Goal: Information Seeking & Learning: Learn about a topic

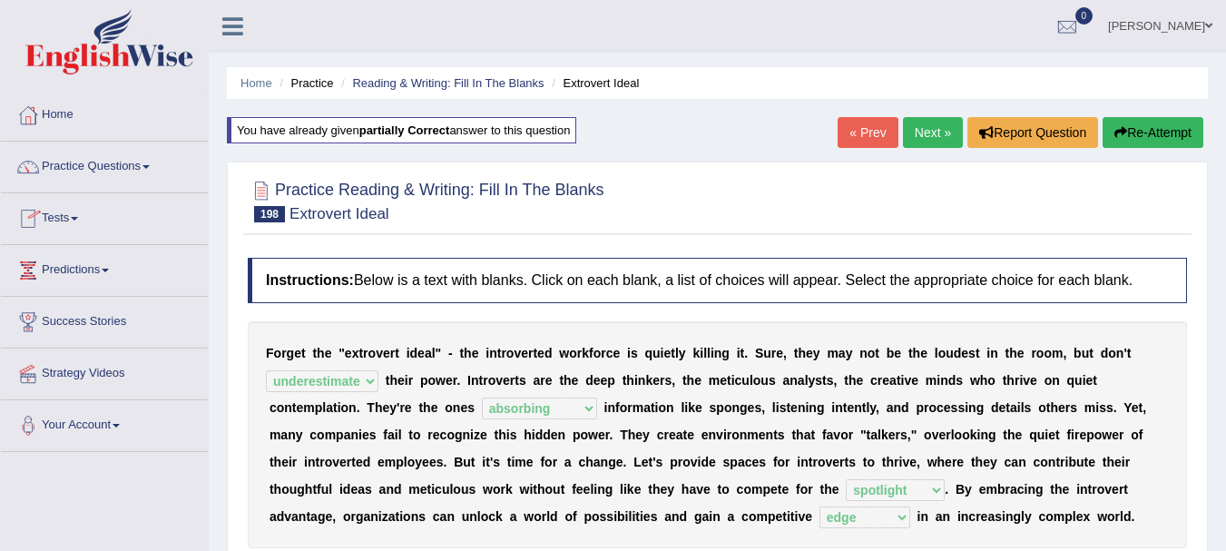
select select "underestimate"
select select "absorbing"
select select "spotlight"
select select "edge"
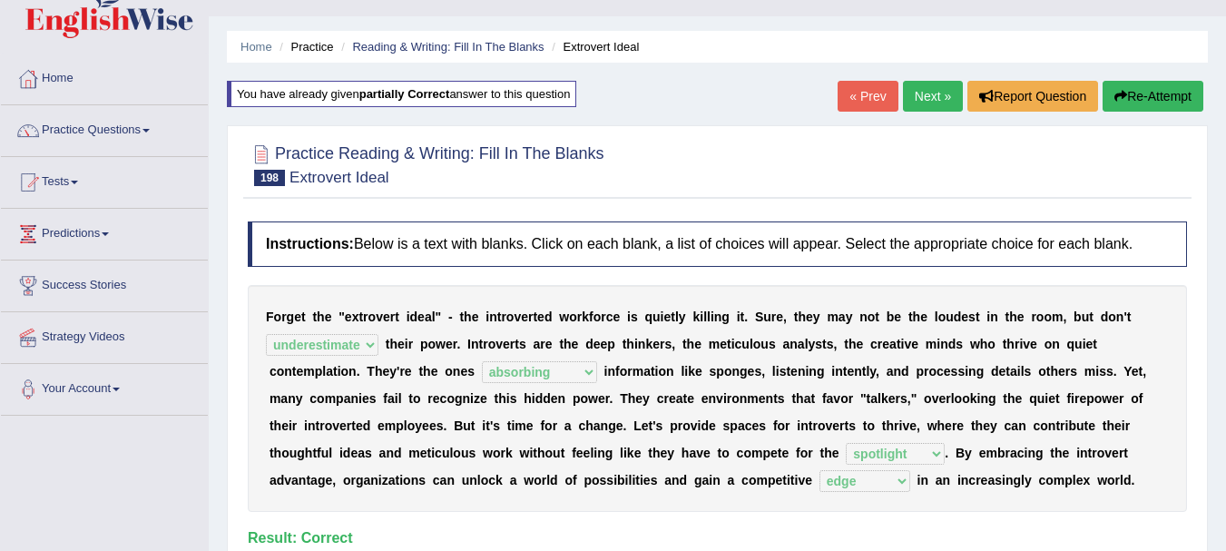
scroll to position [97, 0]
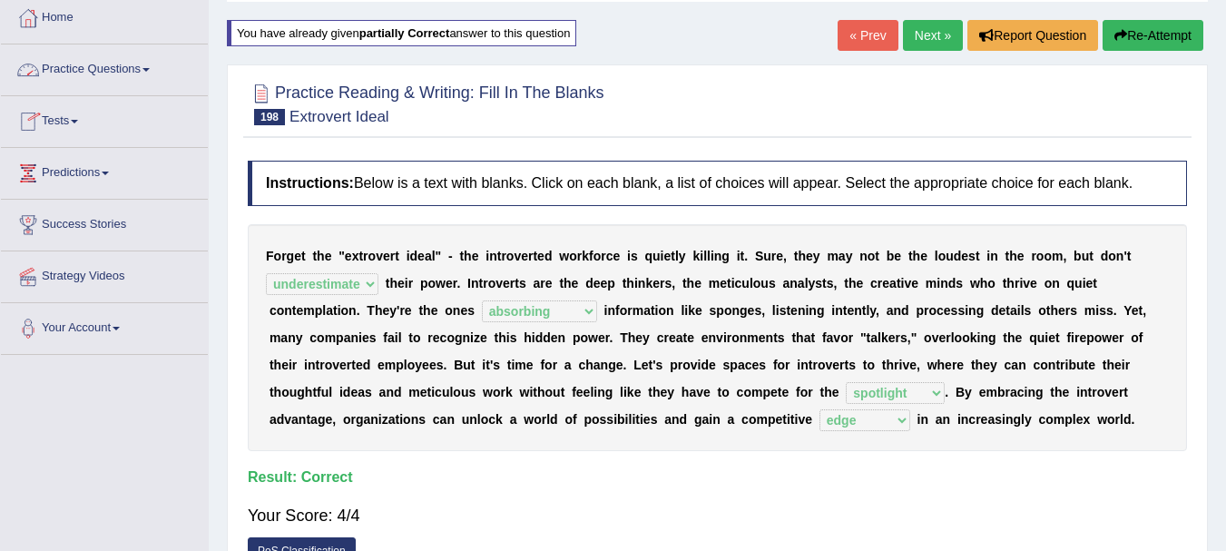
click at [51, 73] on link "Practice Questions" at bounding box center [104, 66] width 207 height 45
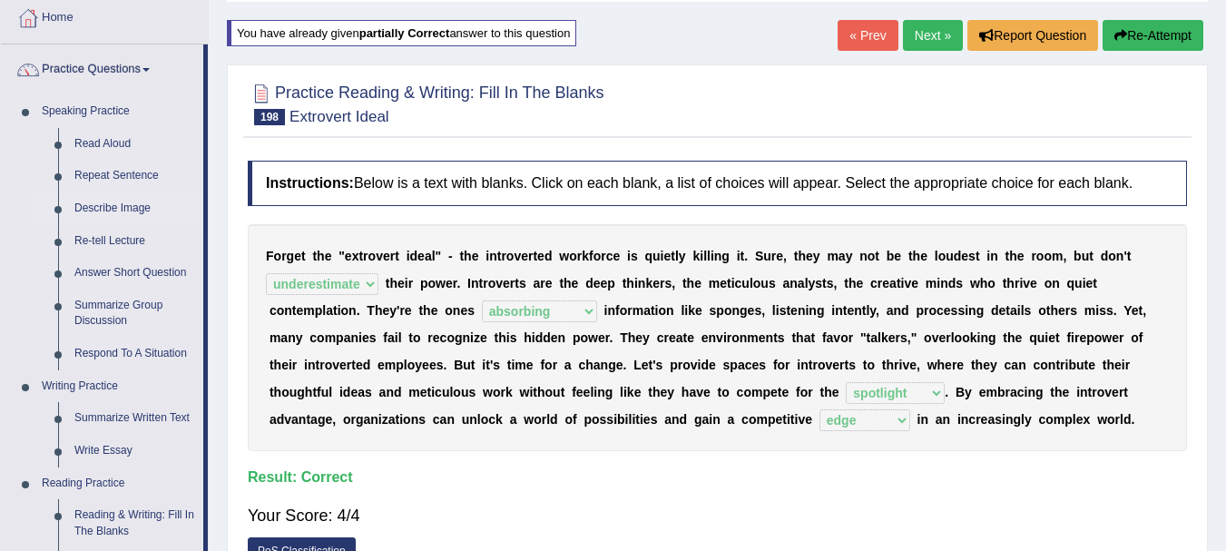
click at [106, 210] on link "Describe Image" at bounding box center [134, 208] width 137 height 33
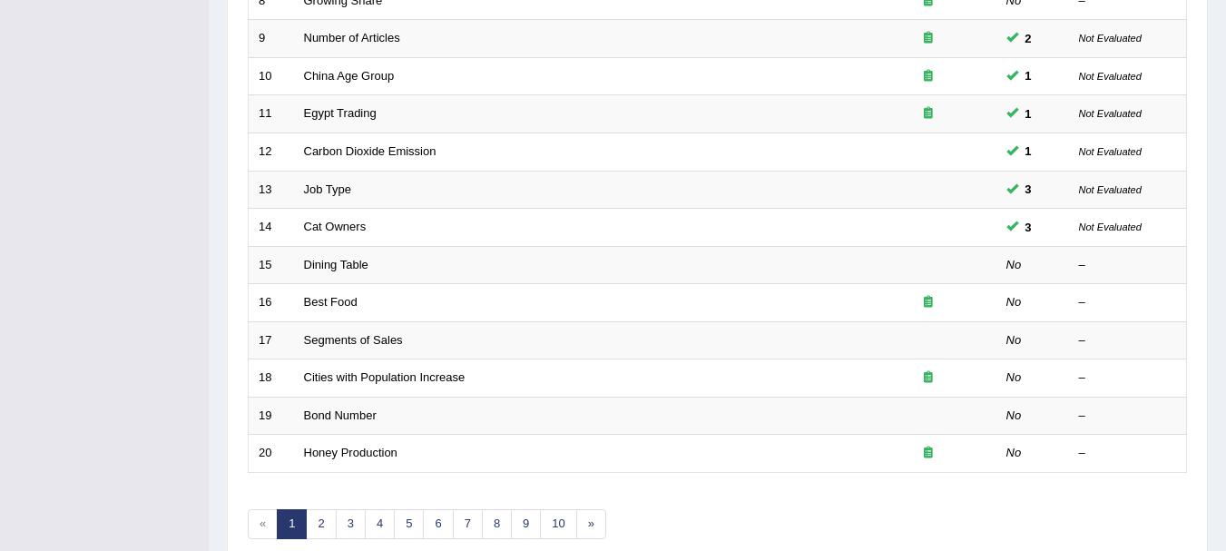
scroll to position [650, 0]
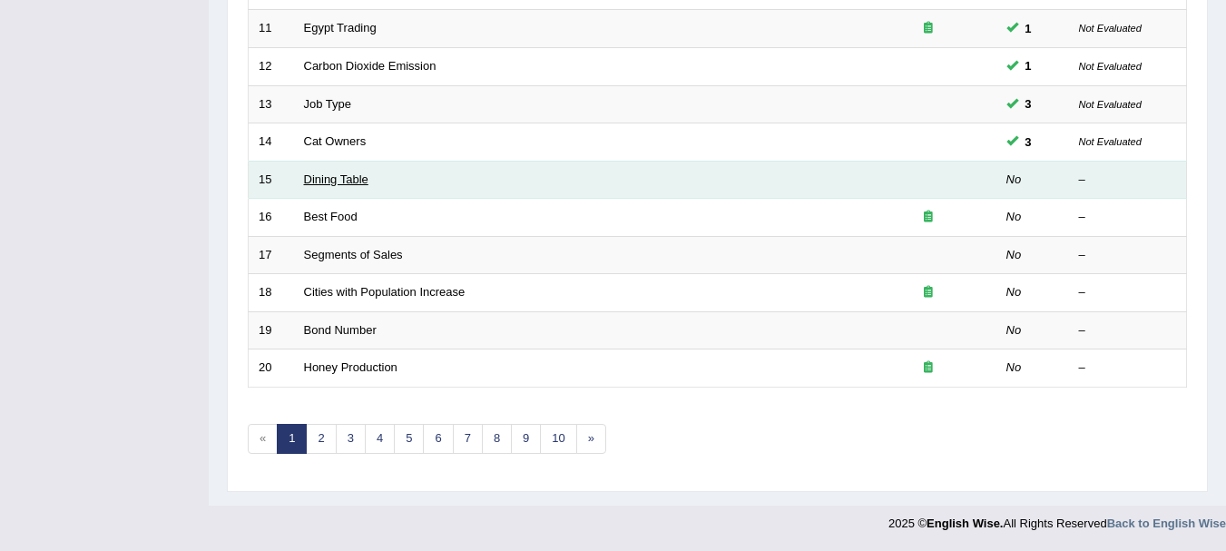
click at [341, 173] on link "Dining Table" at bounding box center [336, 179] width 64 height 14
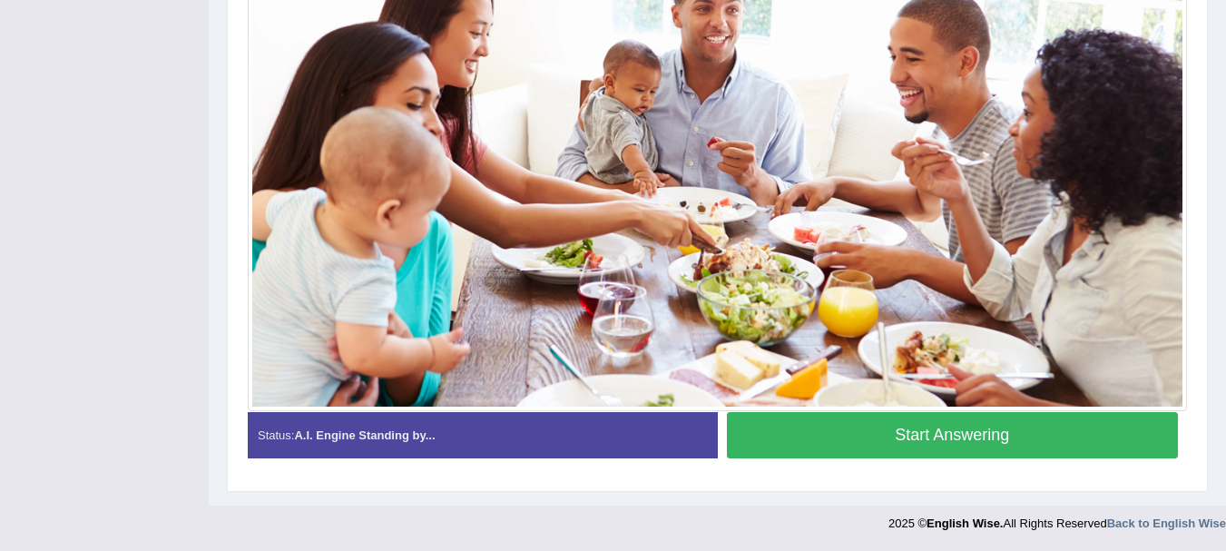
scroll to position [468, 0]
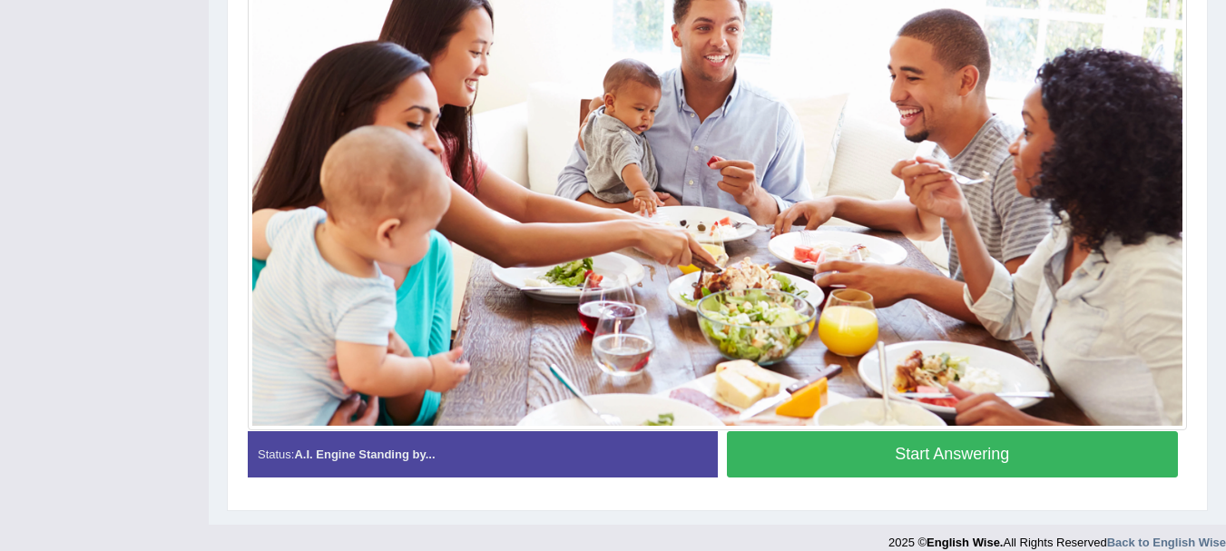
click at [1020, 473] on button "Start Answering" at bounding box center [953, 454] width 452 height 46
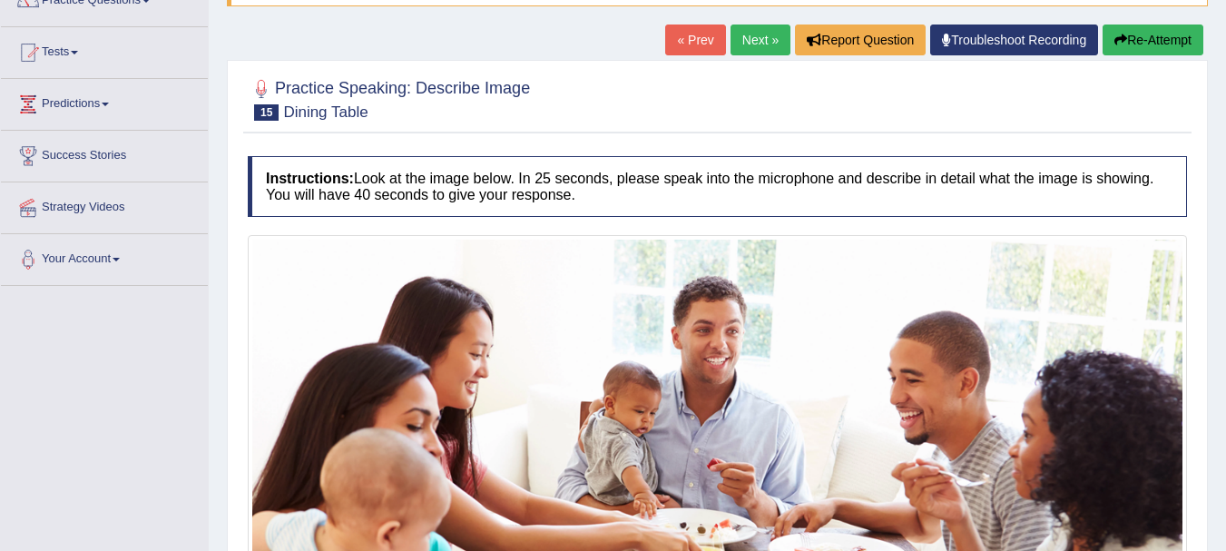
scroll to position [130, 0]
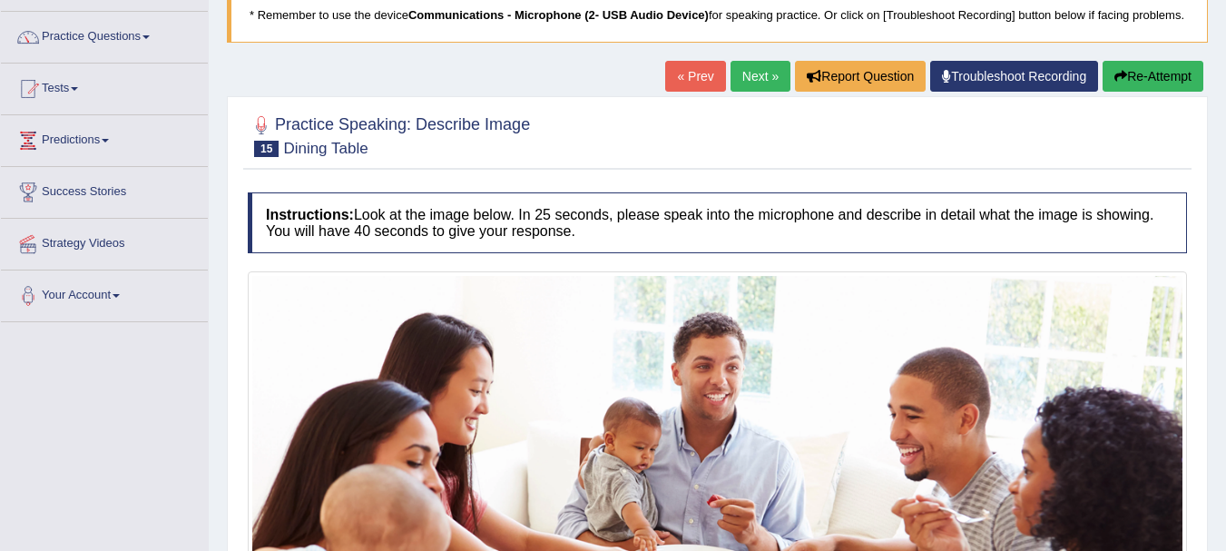
click at [1156, 86] on button "Re-Attempt" at bounding box center [1152, 76] width 101 height 31
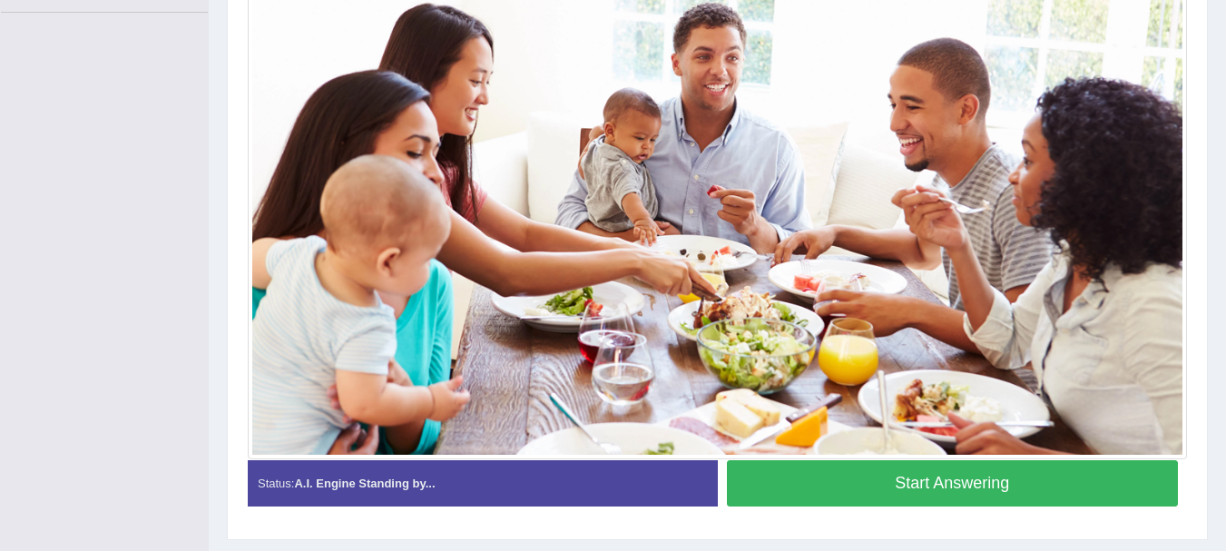
scroll to position [475, 0]
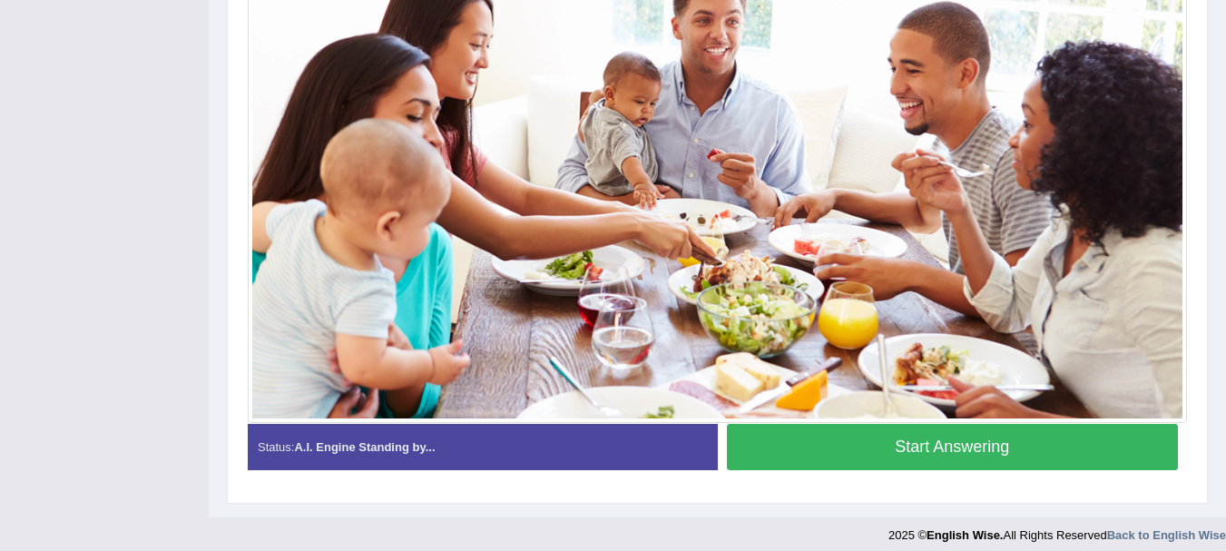
click at [972, 470] on button "Start Answering" at bounding box center [953, 447] width 452 height 46
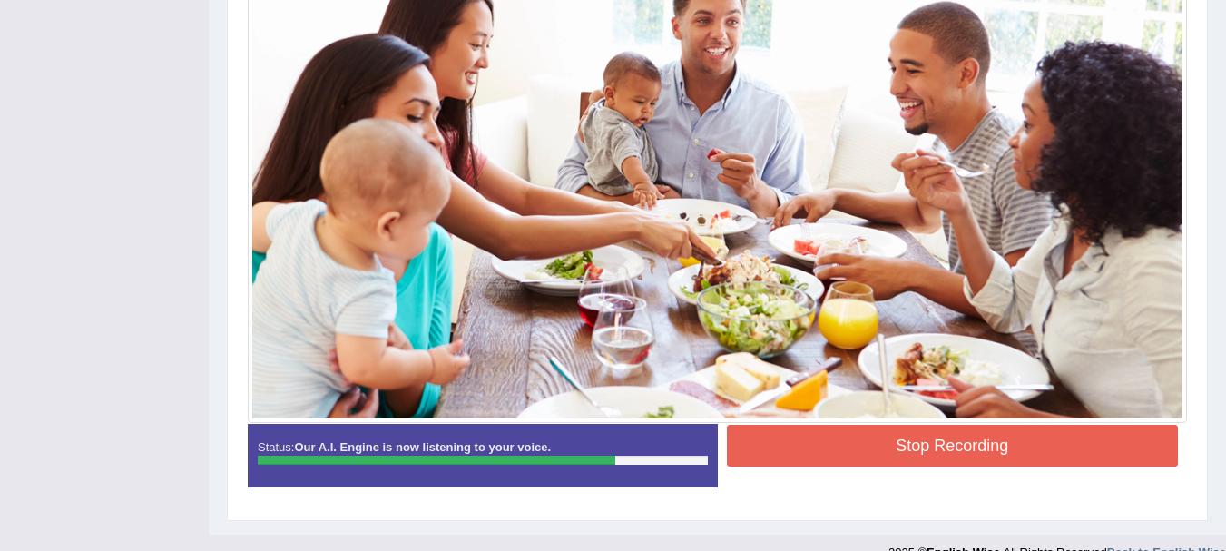
click at [921, 458] on button "Stop Recording" at bounding box center [953, 446] width 452 height 42
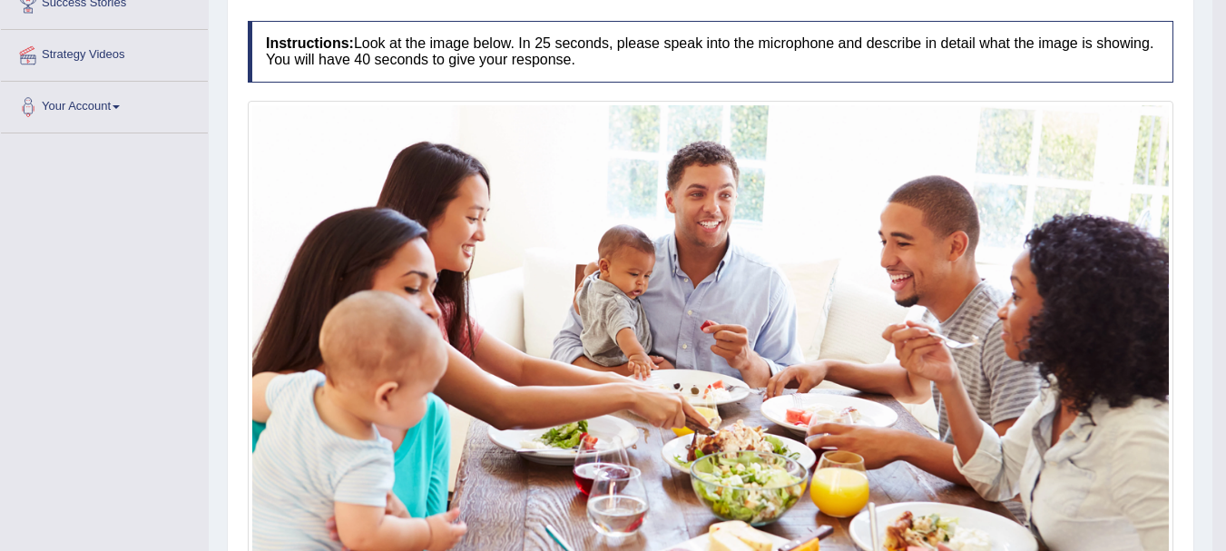
scroll to position [210, 0]
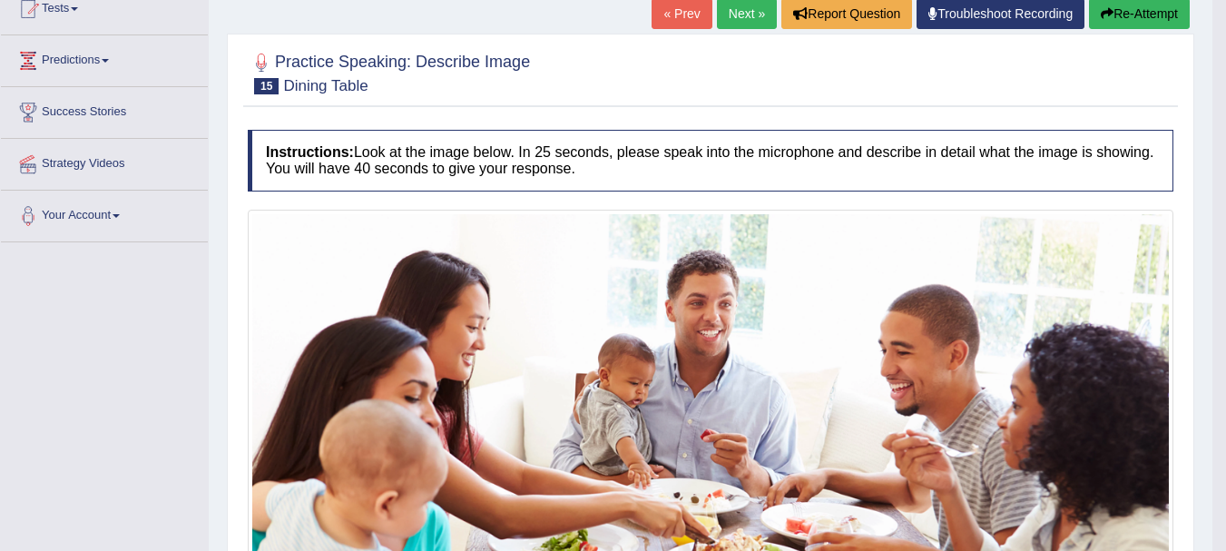
click at [1164, 15] on button "Re-Attempt" at bounding box center [1139, 13] width 101 height 31
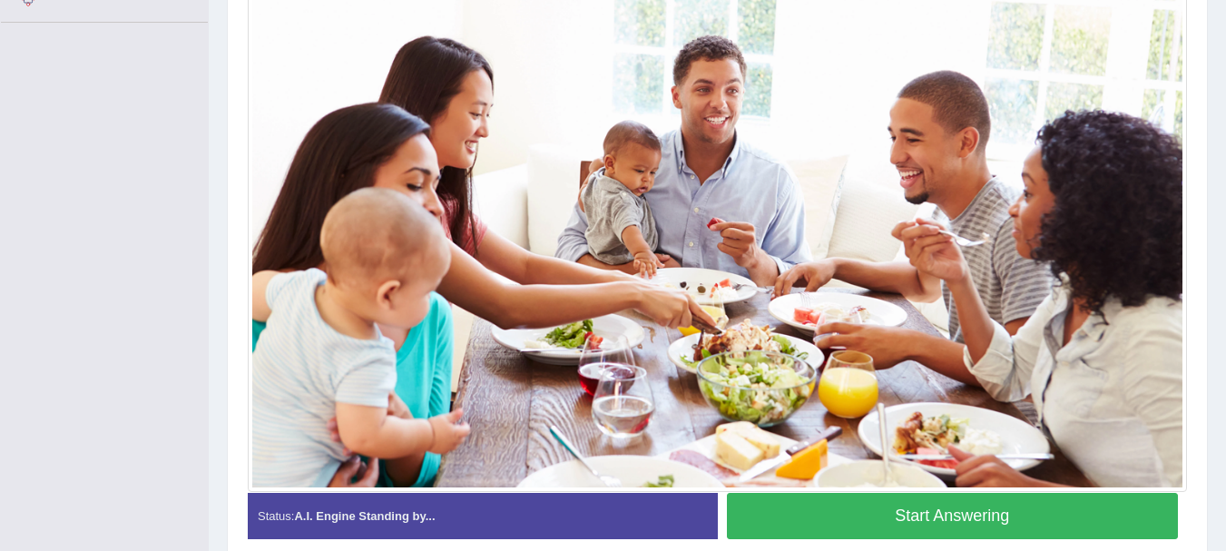
scroll to position [490, 0]
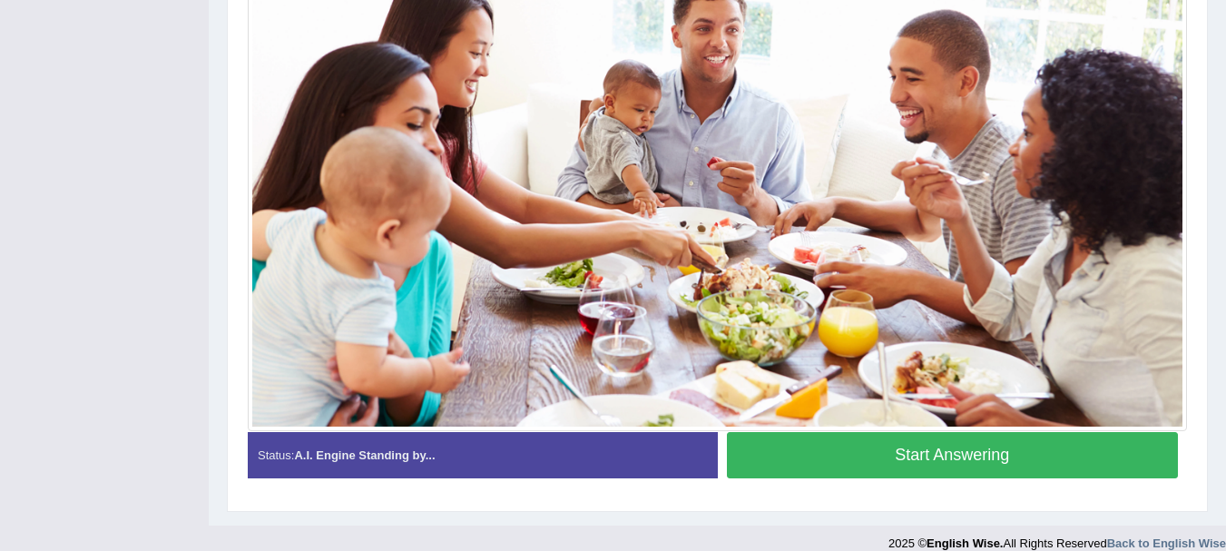
click at [938, 477] on button "Start Answering" at bounding box center [953, 455] width 452 height 46
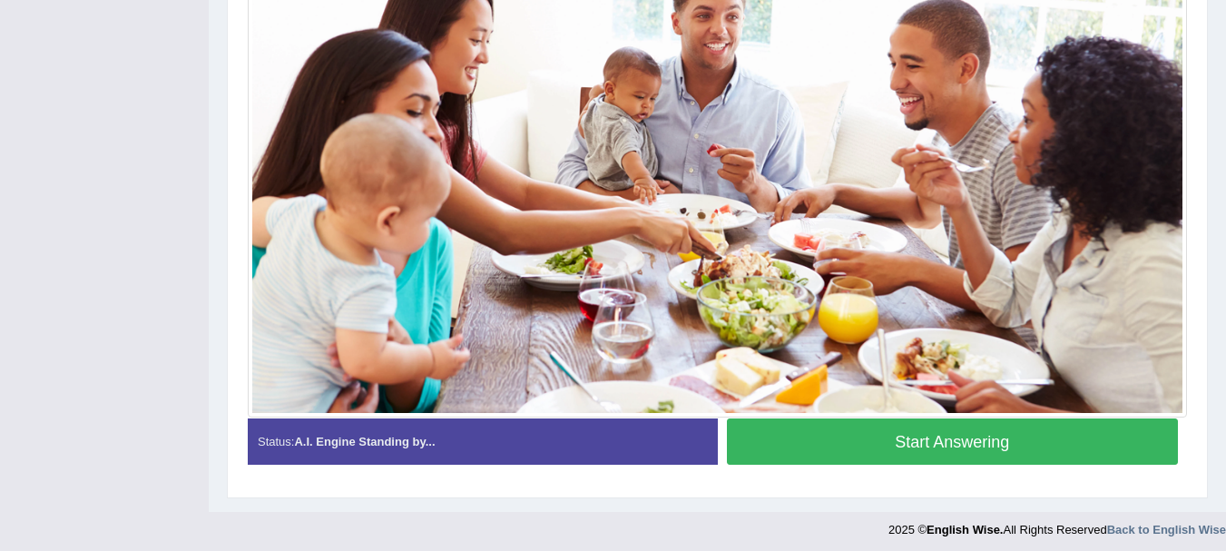
scroll to position [476, 0]
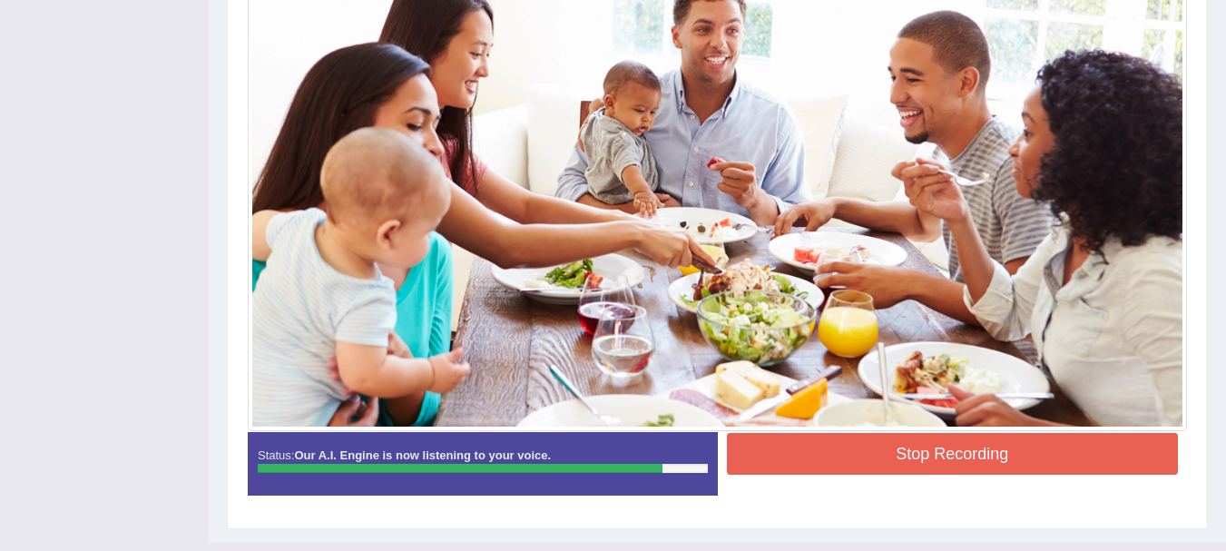
click at [875, 474] on button "Stop Recording" at bounding box center [953, 454] width 452 height 42
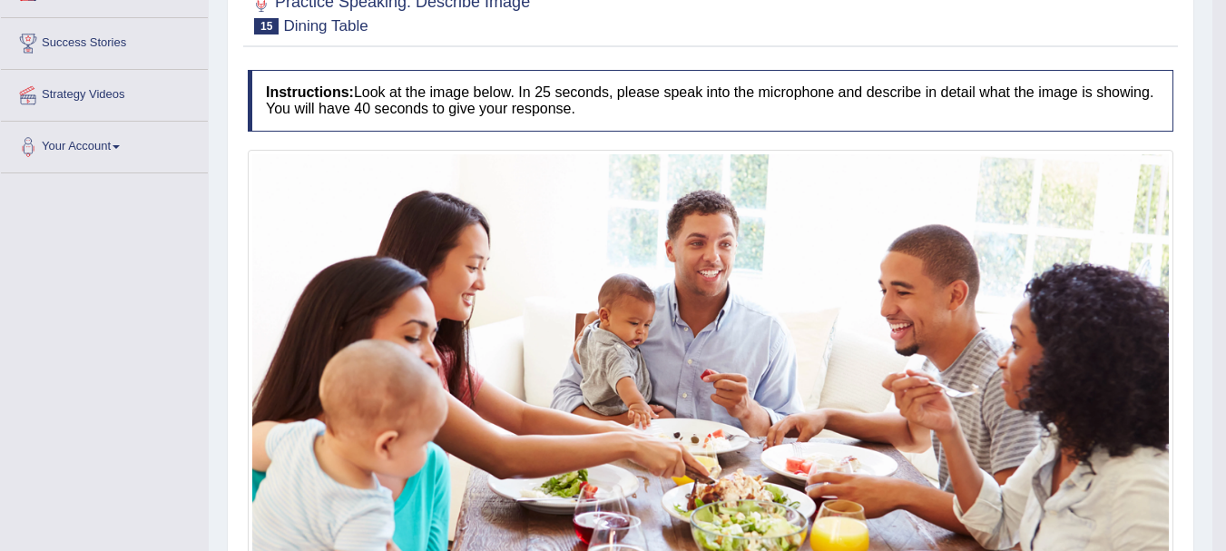
scroll to position [206, 0]
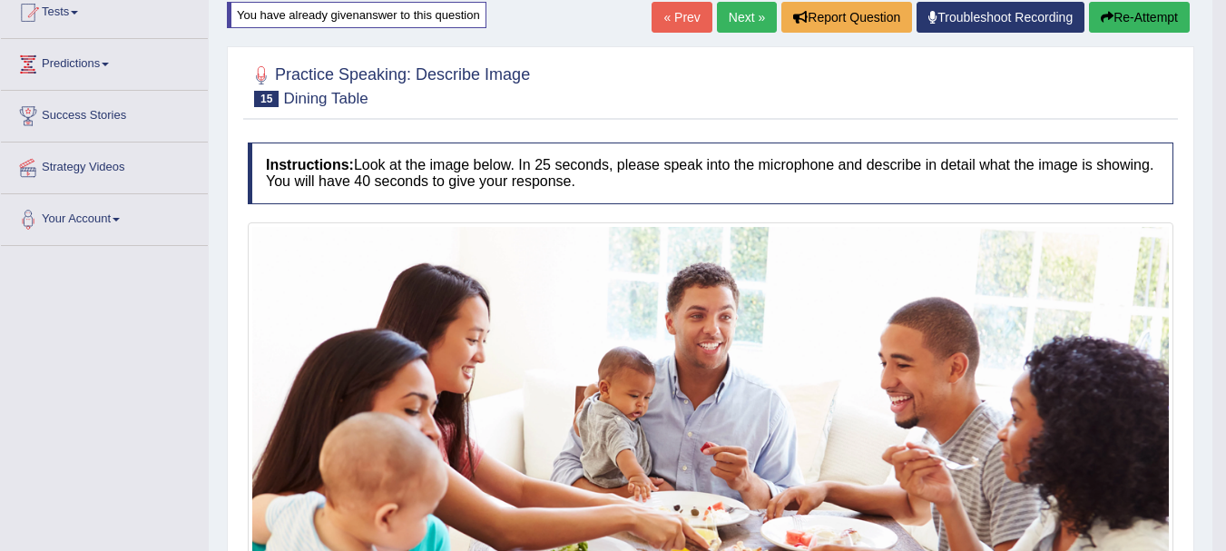
click at [1146, 11] on button "Re-Attempt" at bounding box center [1139, 17] width 101 height 31
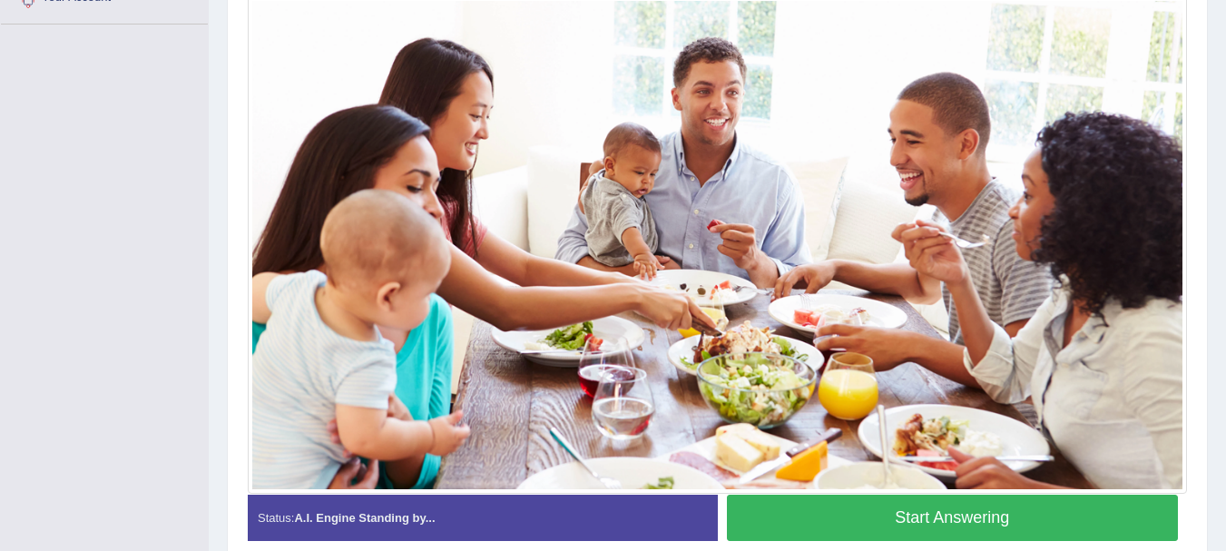
scroll to position [474, 0]
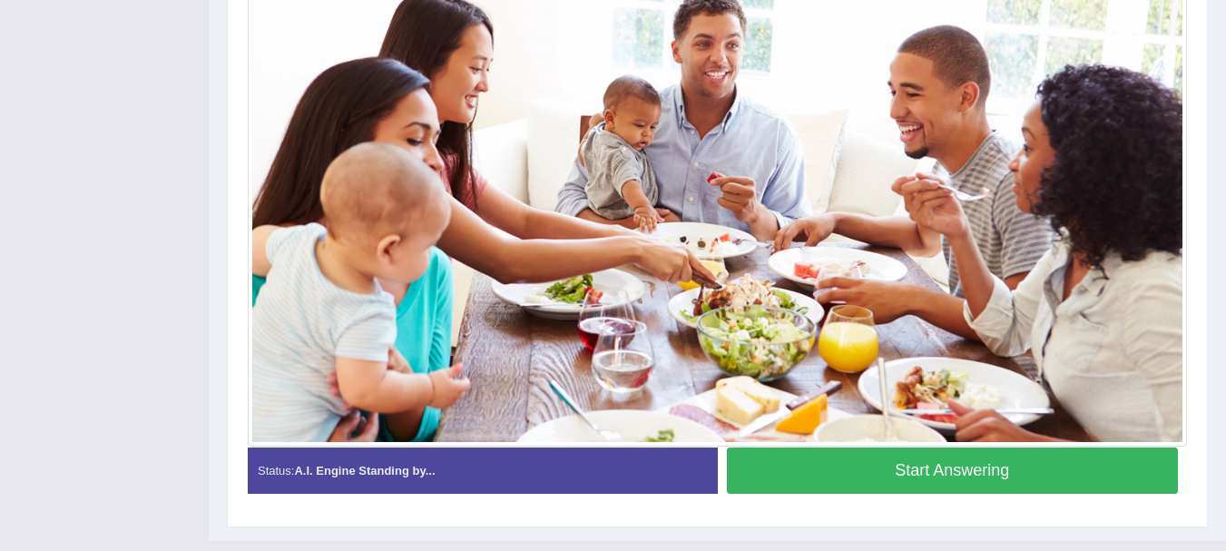
click at [908, 517] on div "Instructions: Look at the image below. In 25 seconds, please speak into the mic…" at bounding box center [717, 189] width 948 height 656
click at [944, 492] on button "Start Answering" at bounding box center [953, 470] width 452 height 46
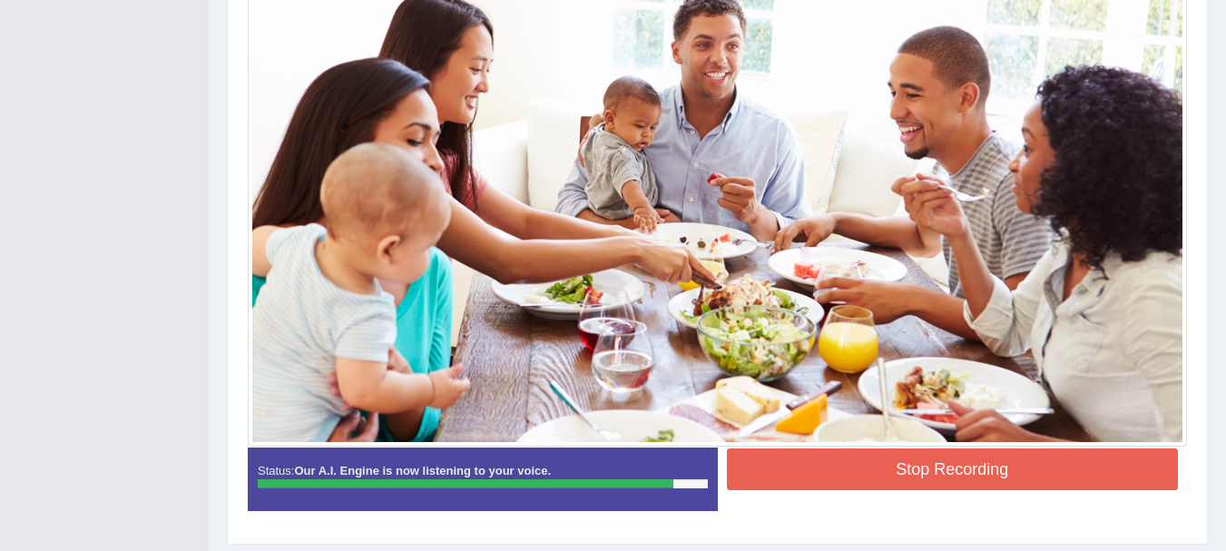
click at [783, 490] on button "Stop Recording" at bounding box center [953, 469] width 452 height 42
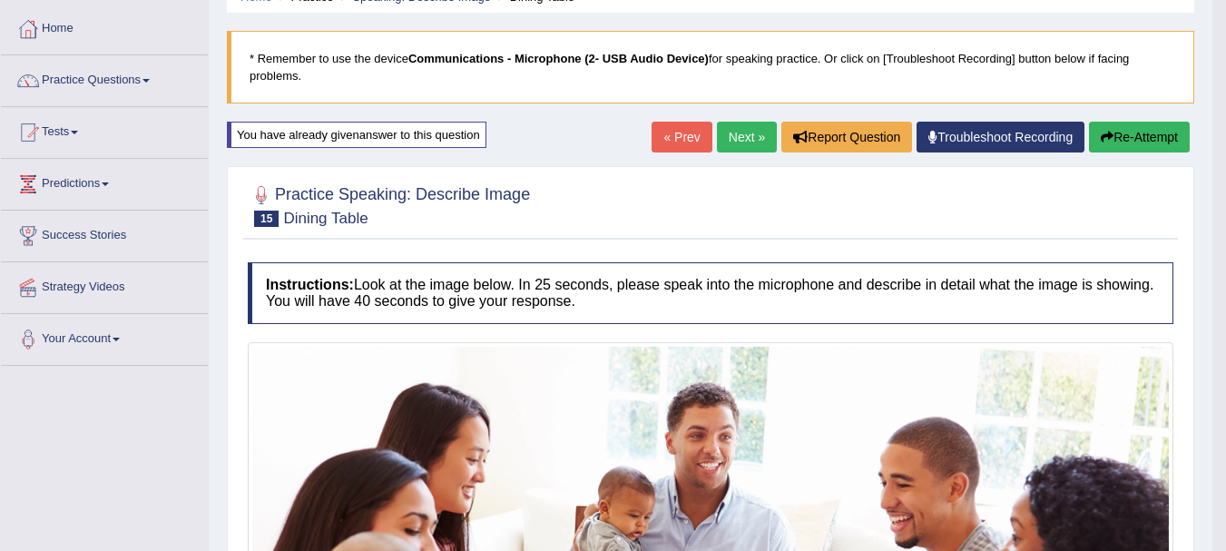
scroll to position [62, 0]
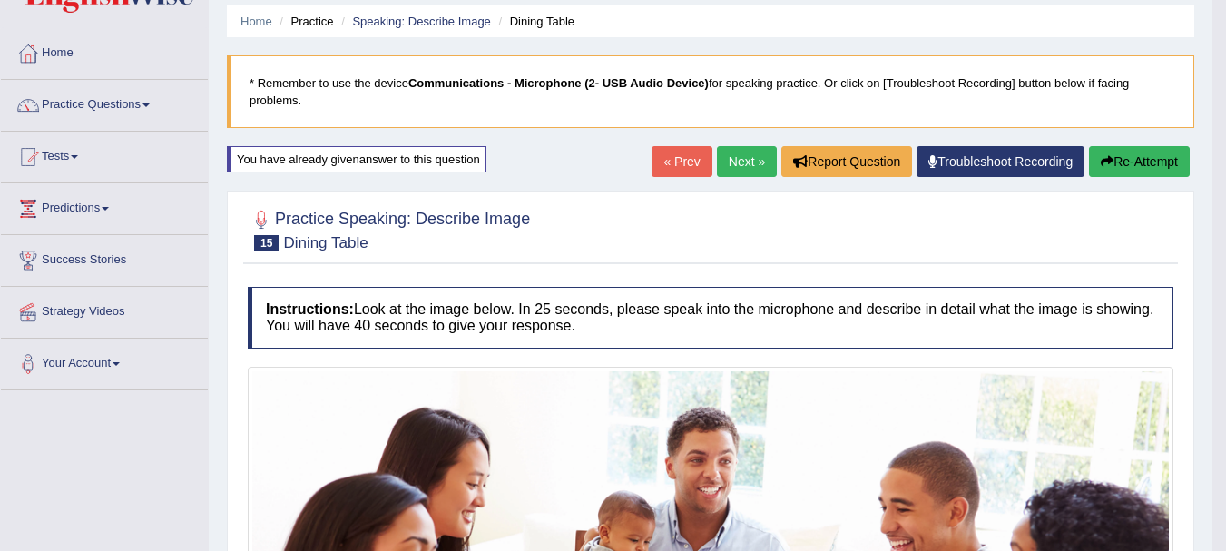
click at [1137, 156] on button "Re-Attempt" at bounding box center [1139, 161] width 101 height 31
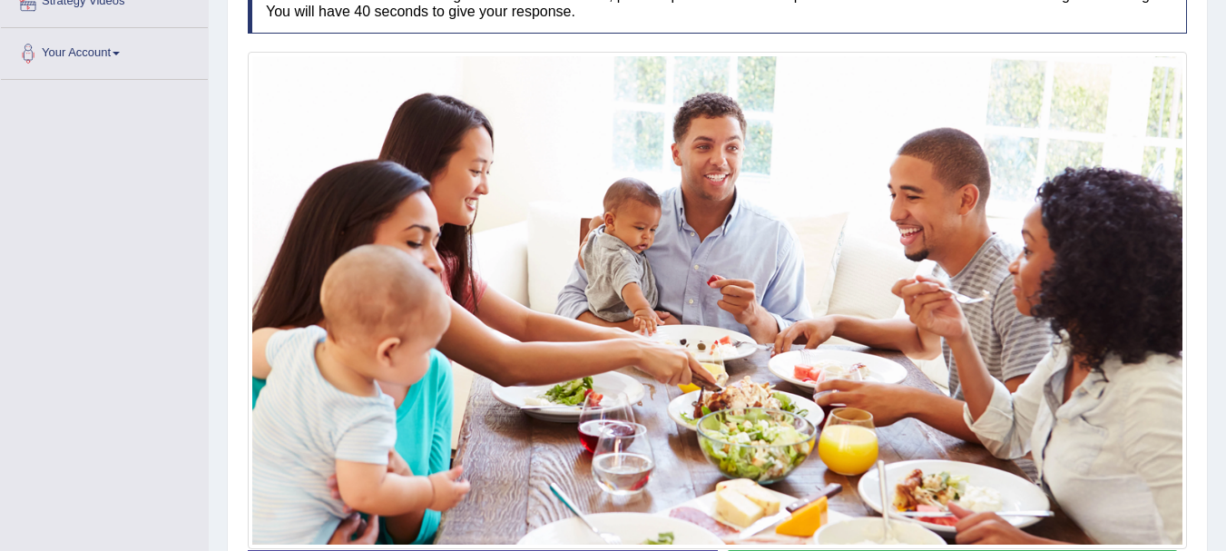
scroll to position [457, 0]
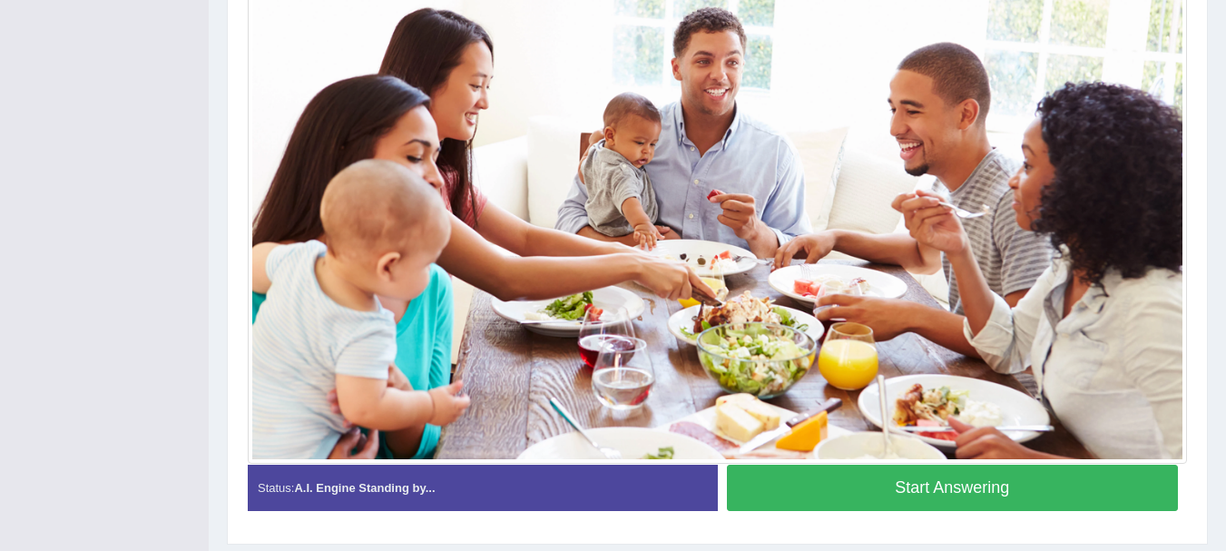
click at [1044, 506] on button "Start Answering" at bounding box center [953, 487] width 452 height 46
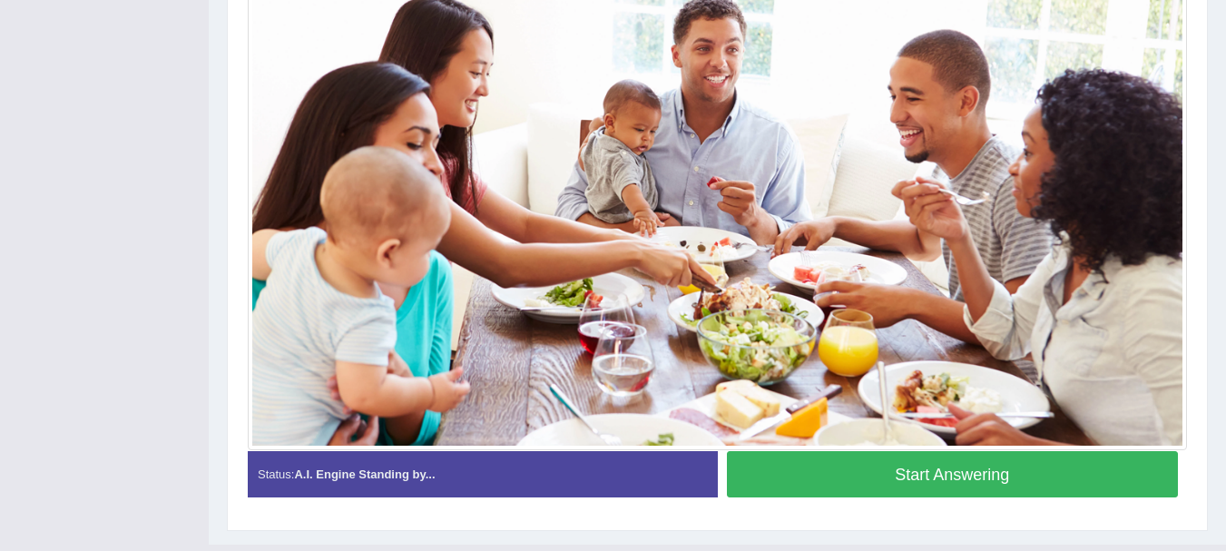
scroll to position [444, 0]
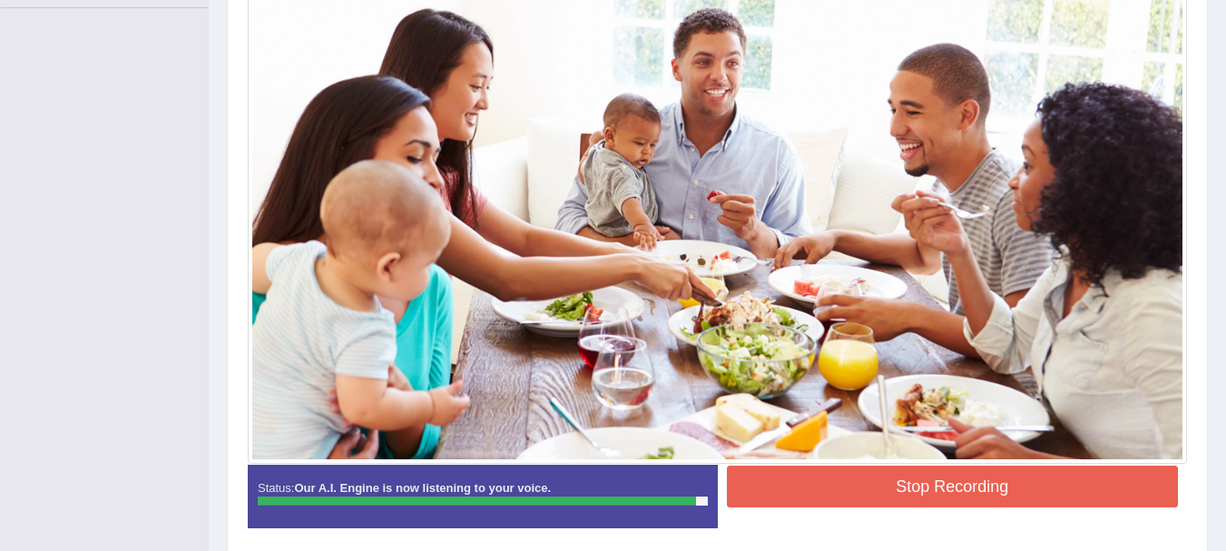
click at [777, 507] on button "Stop Recording" at bounding box center [953, 486] width 452 height 42
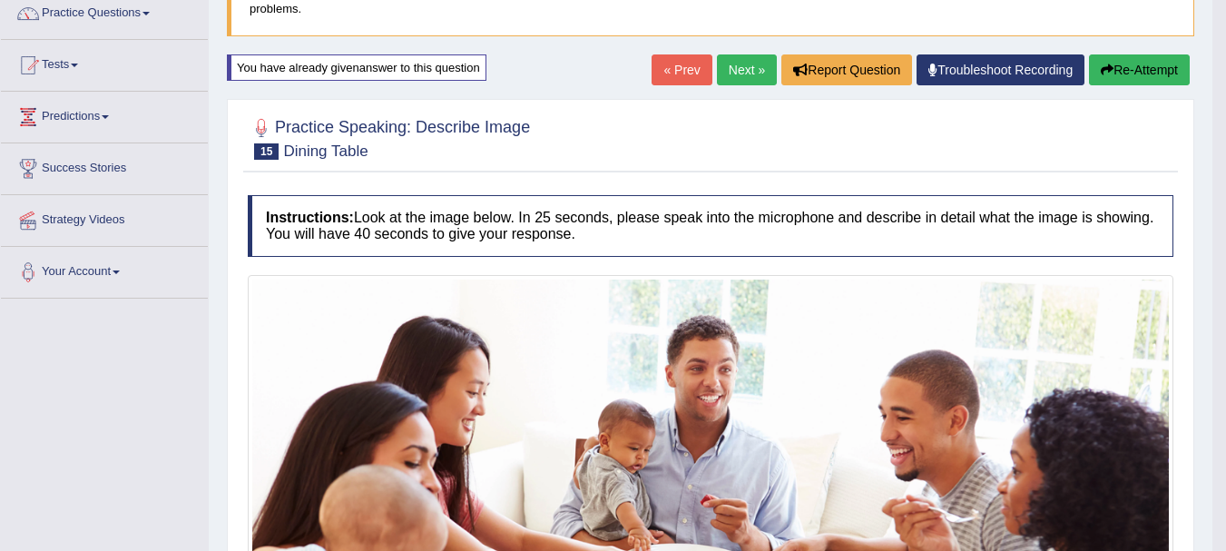
scroll to position [201, 0]
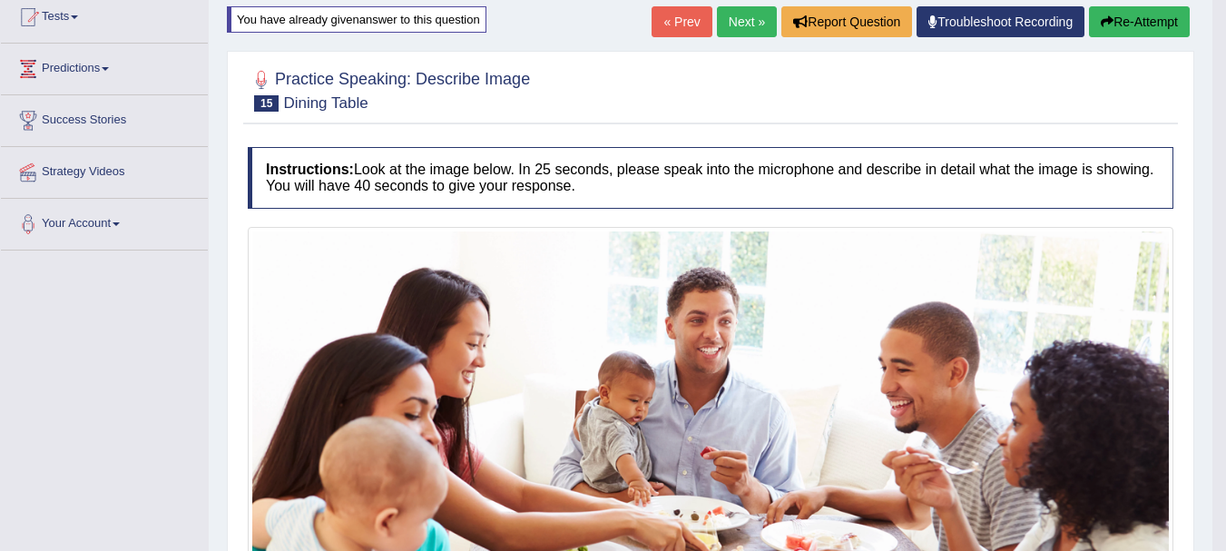
click at [1124, 25] on button "Re-Attempt" at bounding box center [1139, 21] width 101 height 31
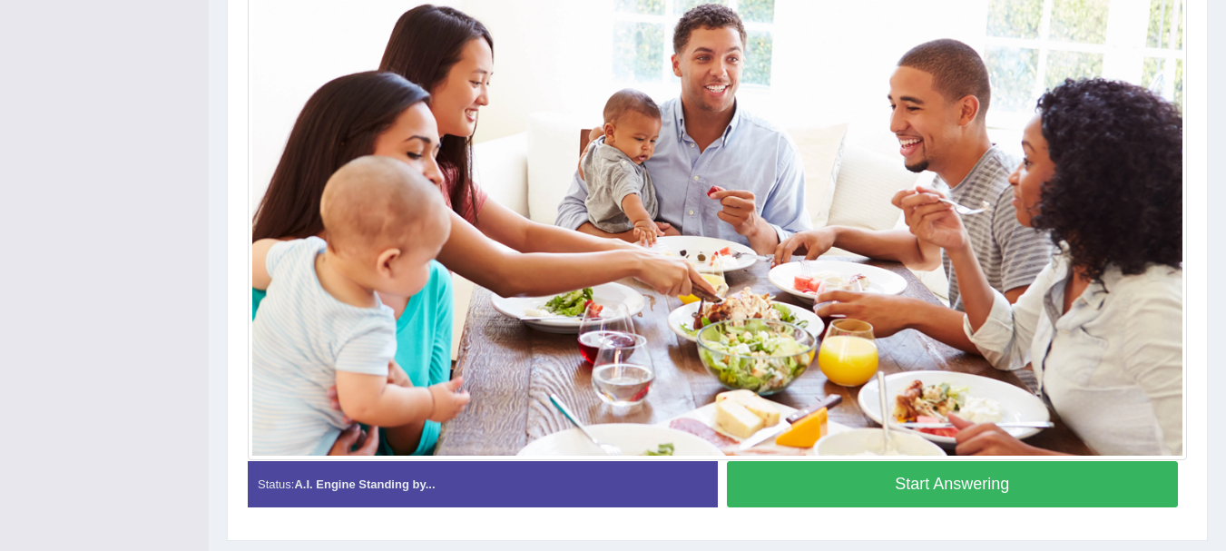
scroll to position [509, 0]
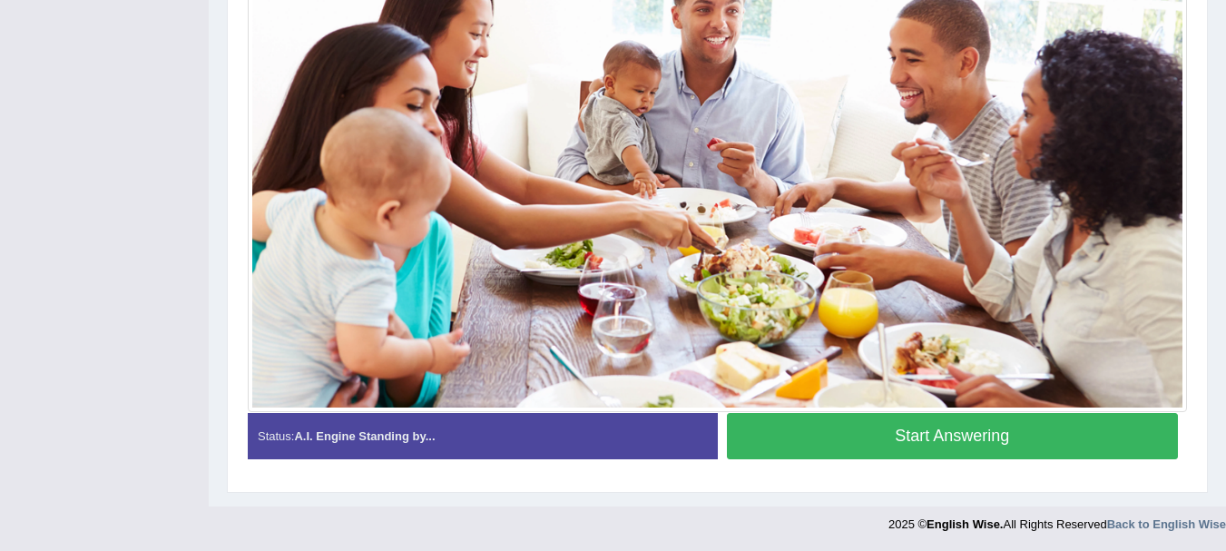
click at [903, 452] on button "Start Answering" at bounding box center [953, 436] width 452 height 46
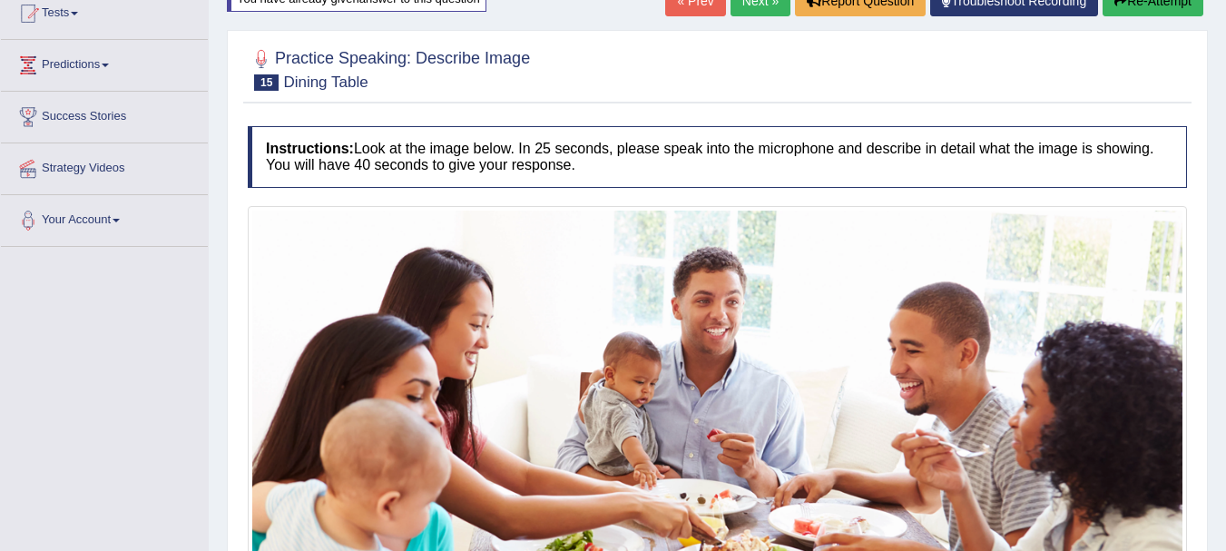
scroll to position [181, 0]
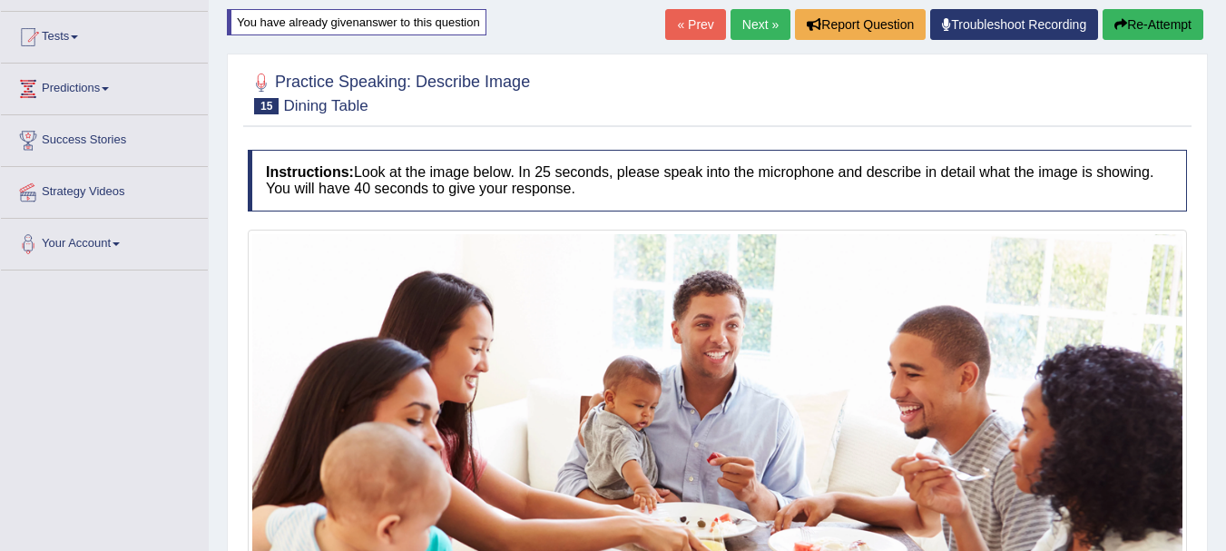
click at [1144, 34] on button "Re-Attempt" at bounding box center [1152, 24] width 101 height 31
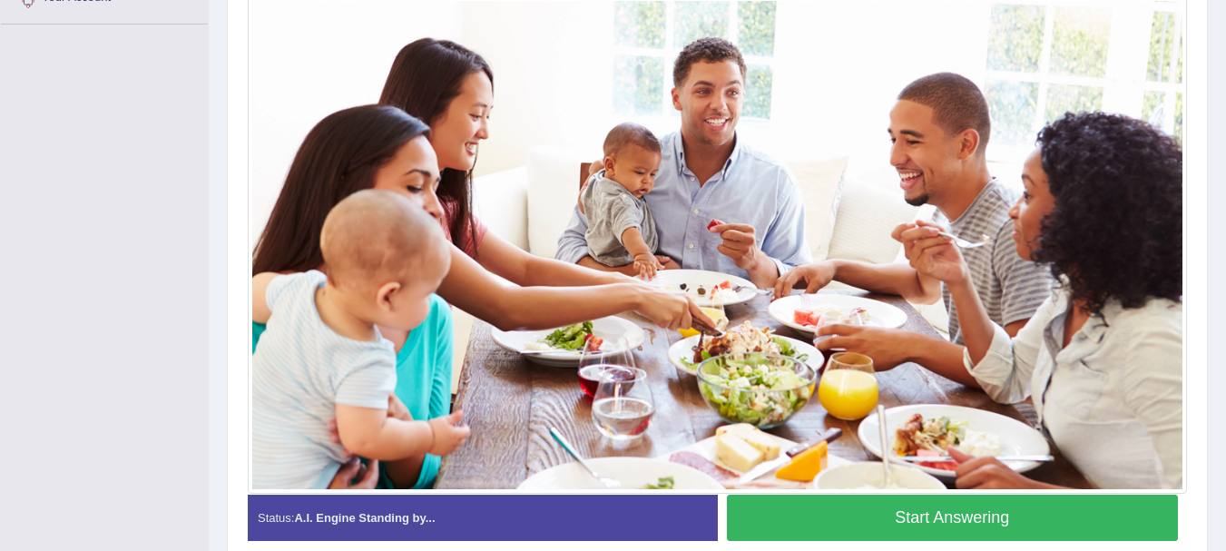
scroll to position [438, 0]
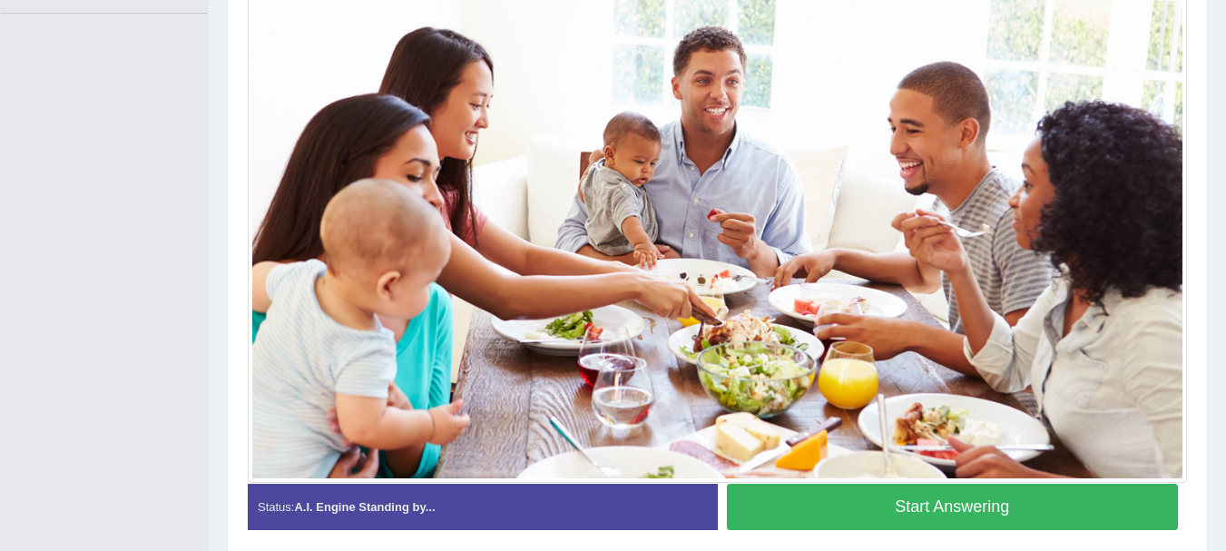
click at [1022, 512] on button "Start Answering" at bounding box center [953, 507] width 452 height 46
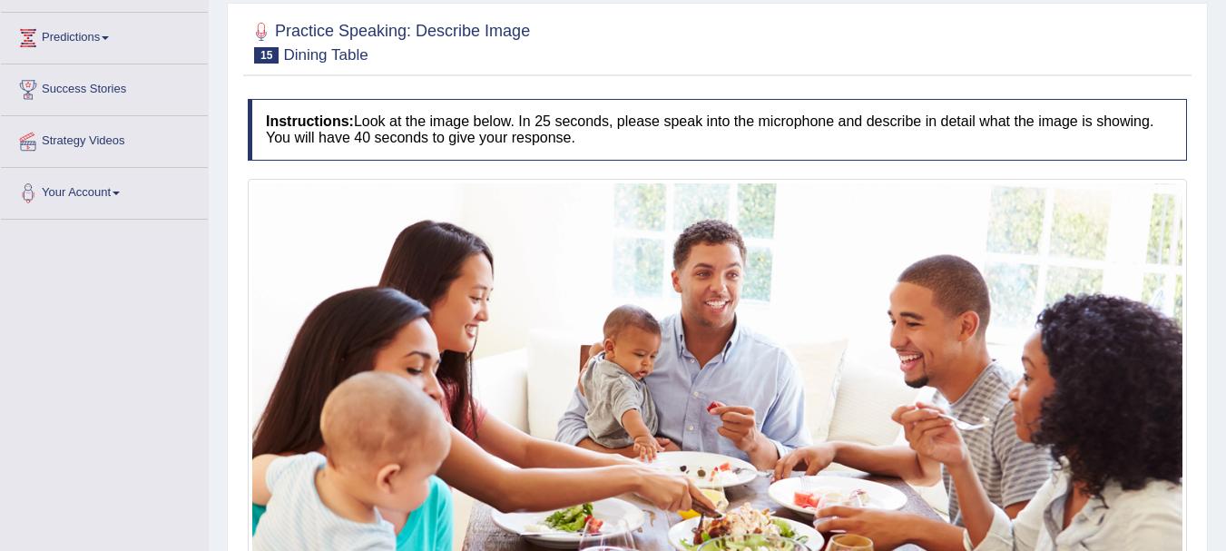
scroll to position [196, 0]
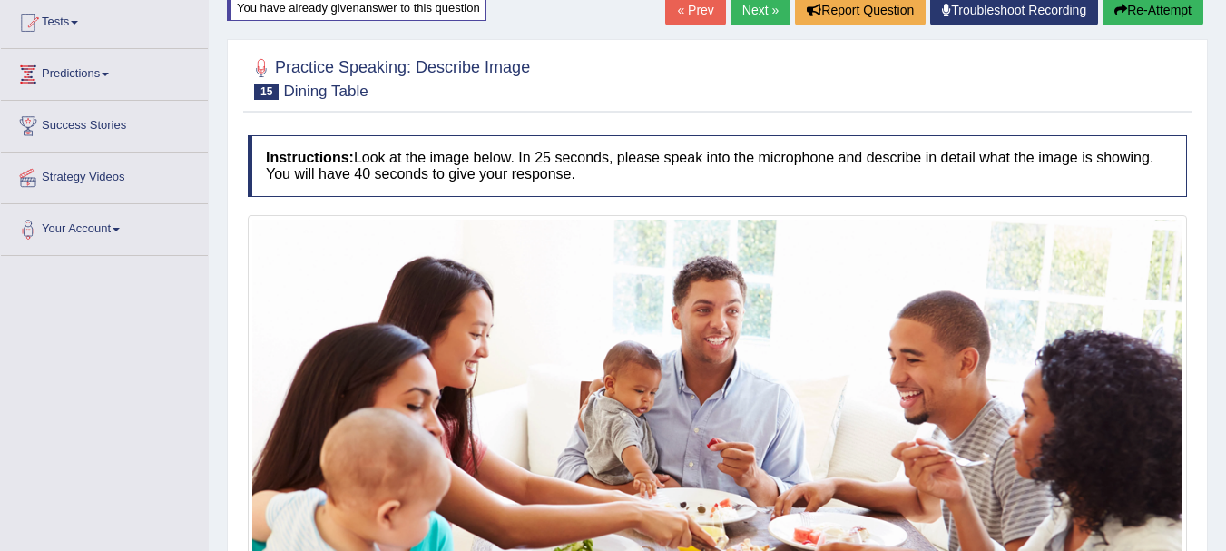
click at [1123, 25] on button "Re-Attempt" at bounding box center [1152, 10] width 101 height 31
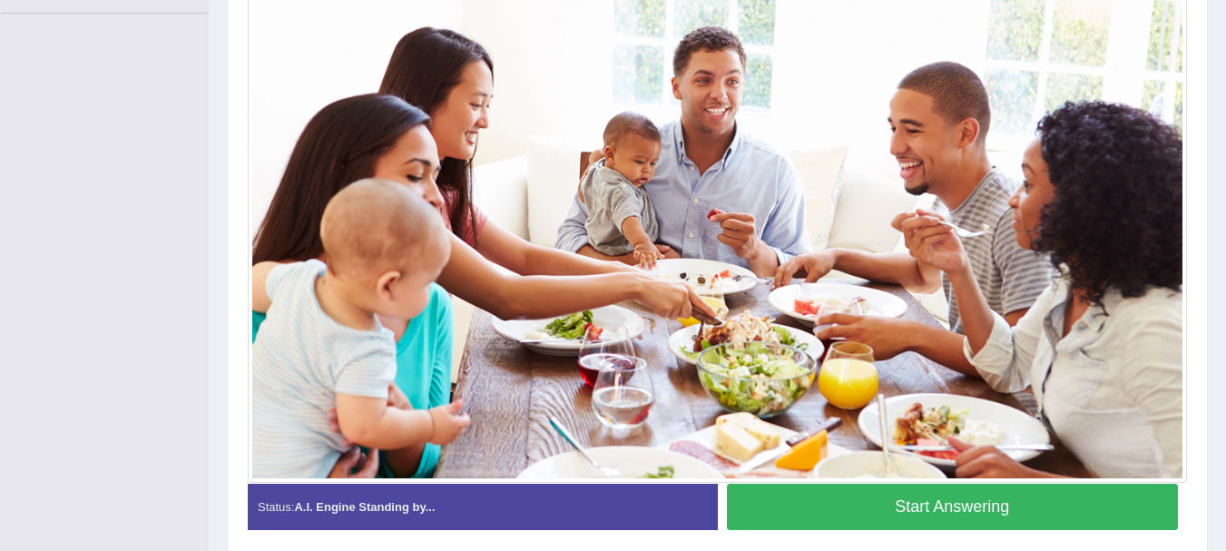
scroll to position [523, 0]
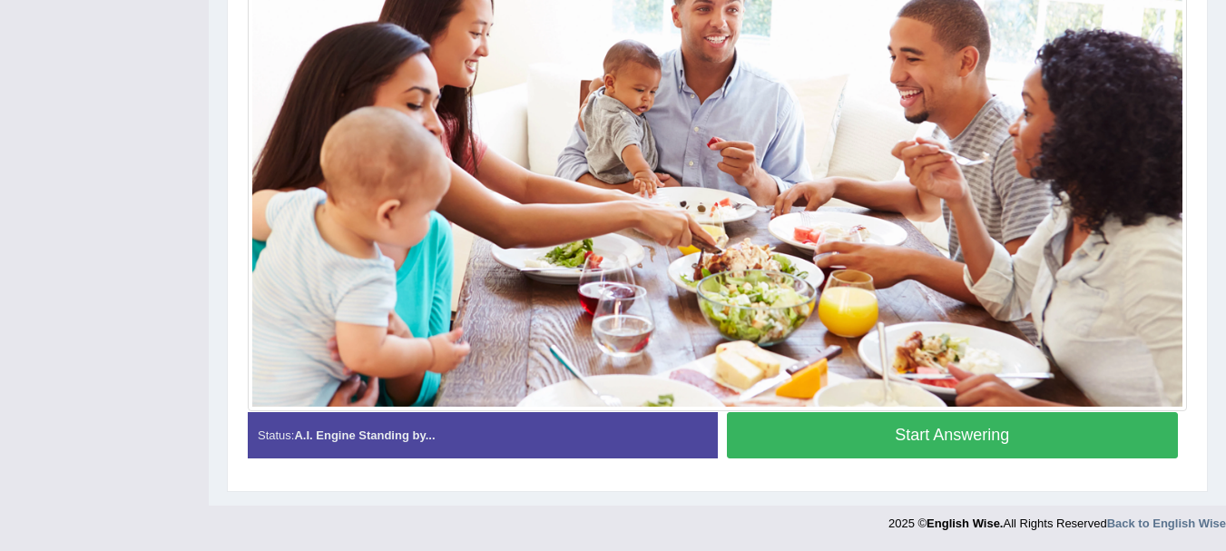
click at [900, 455] on button "Start Answering" at bounding box center [953, 435] width 452 height 46
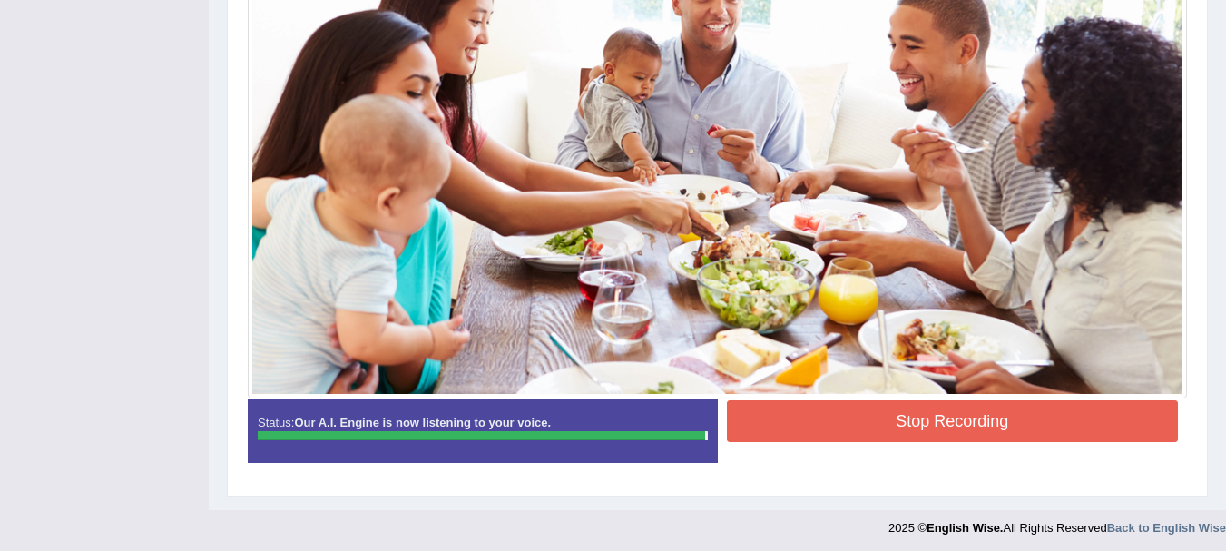
click at [817, 425] on button "Stop Recording" at bounding box center [953, 421] width 452 height 42
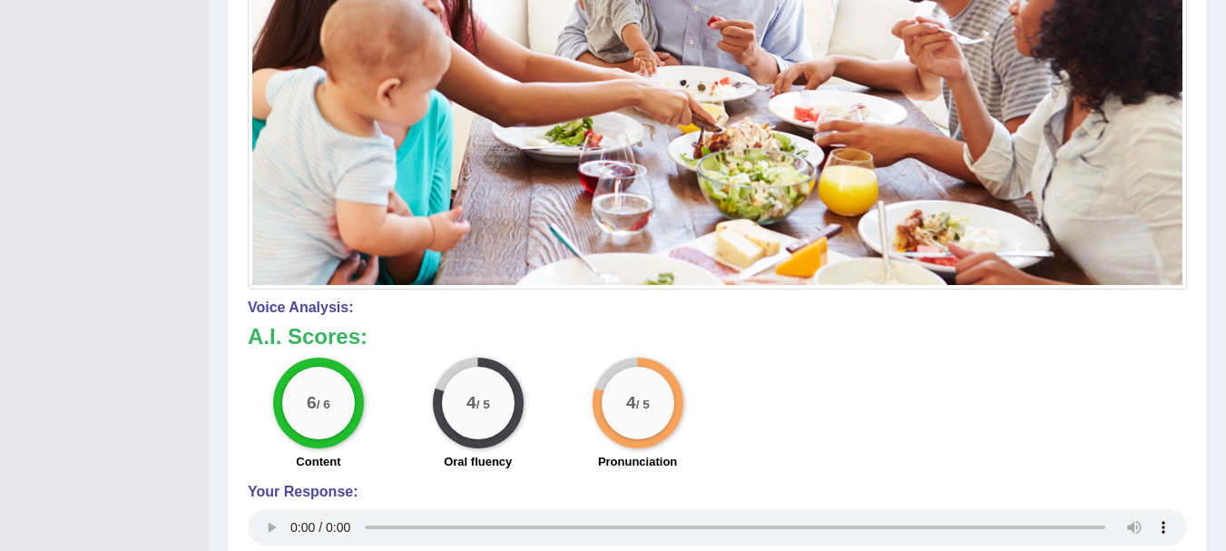
scroll to position [667, 0]
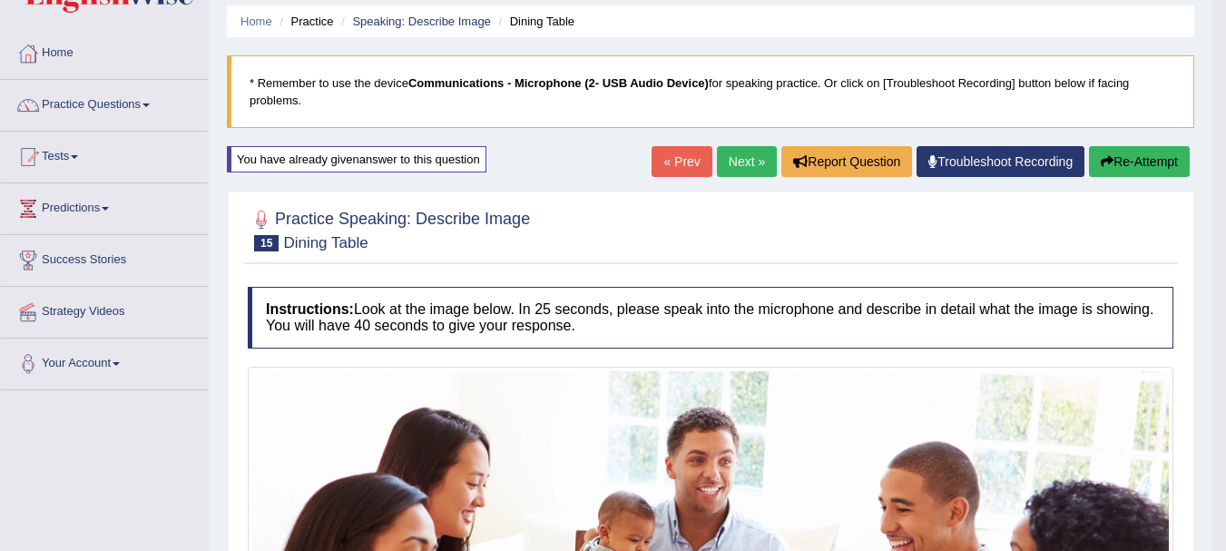
scroll to position [0, 0]
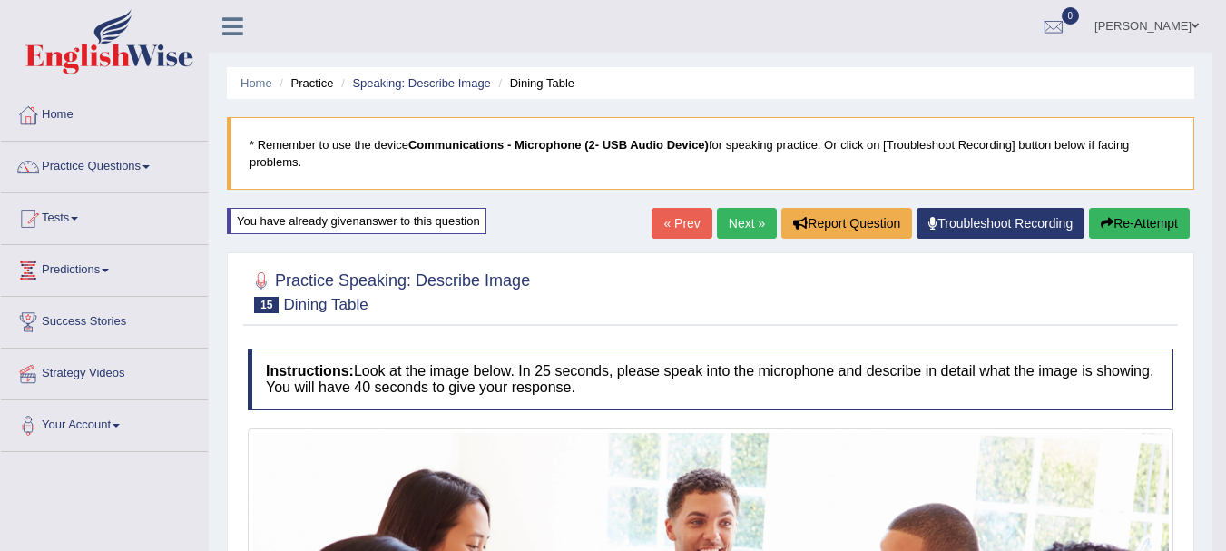
click at [749, 220] on link "Next »" at bounding box center [747, 223] width 60 height 31
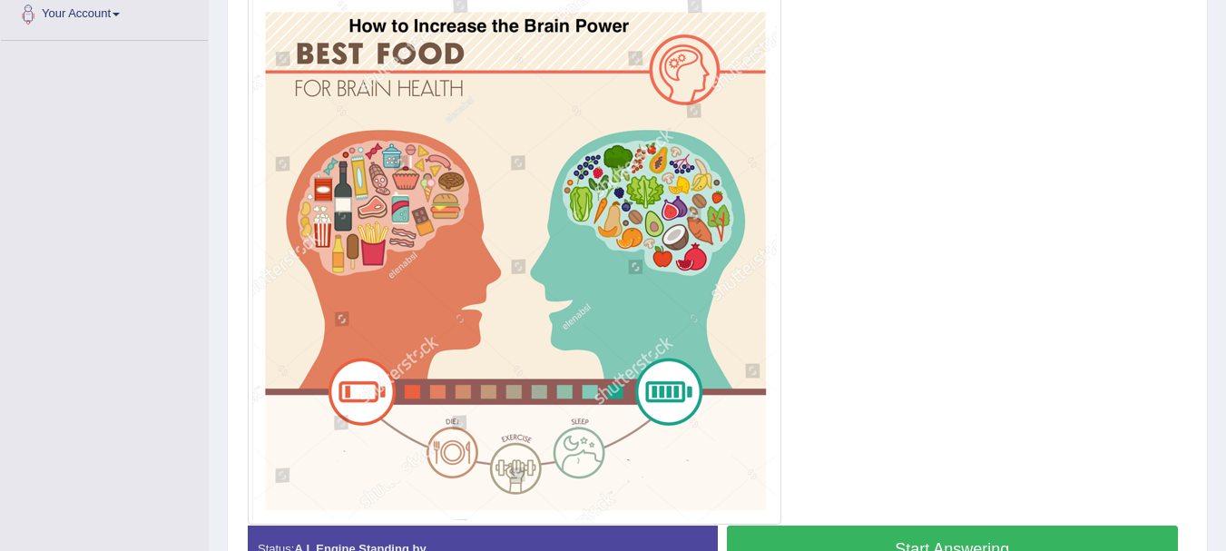
scroll to position [447, 0]
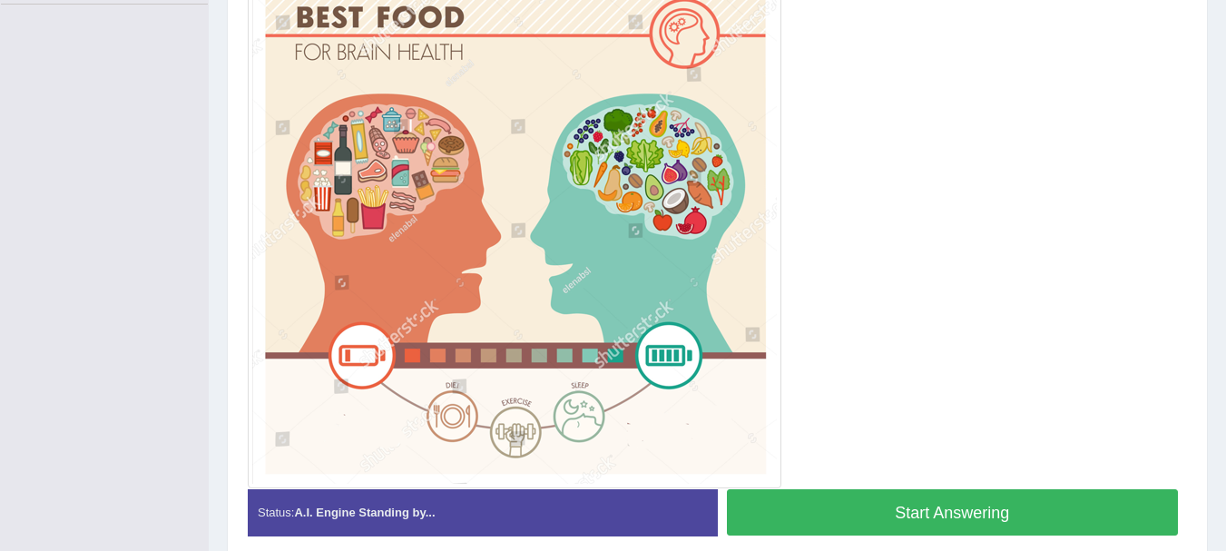
click at [879, 535] on button "Start Answering" at bounding box center [953, 512] width 452 height 46
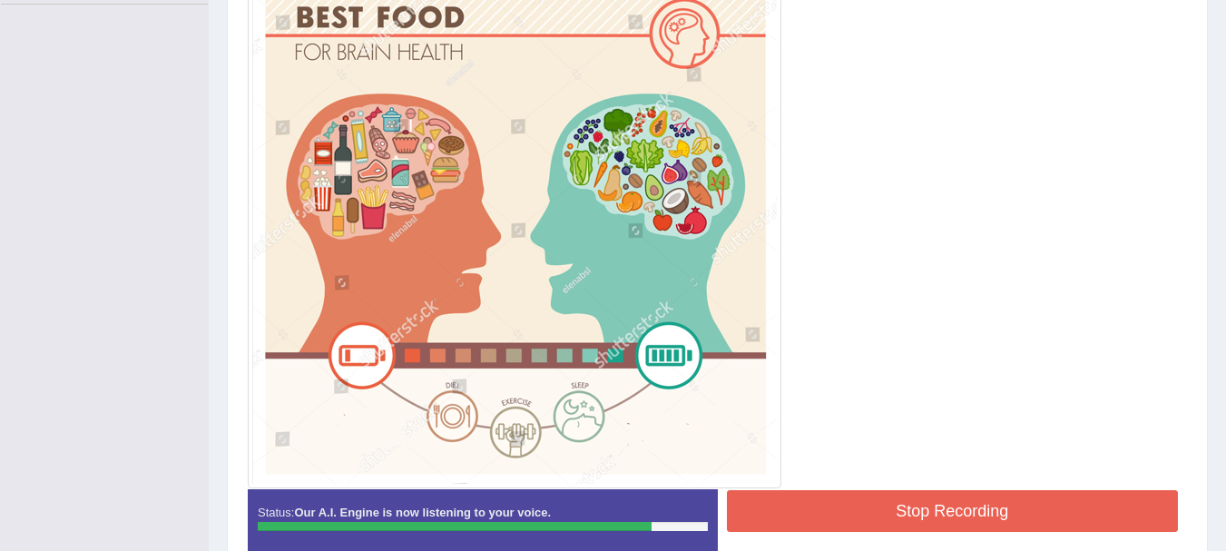
click at [916, 524] on button "Stop Recording" at bounding box center [953, 511] width 452 height 42
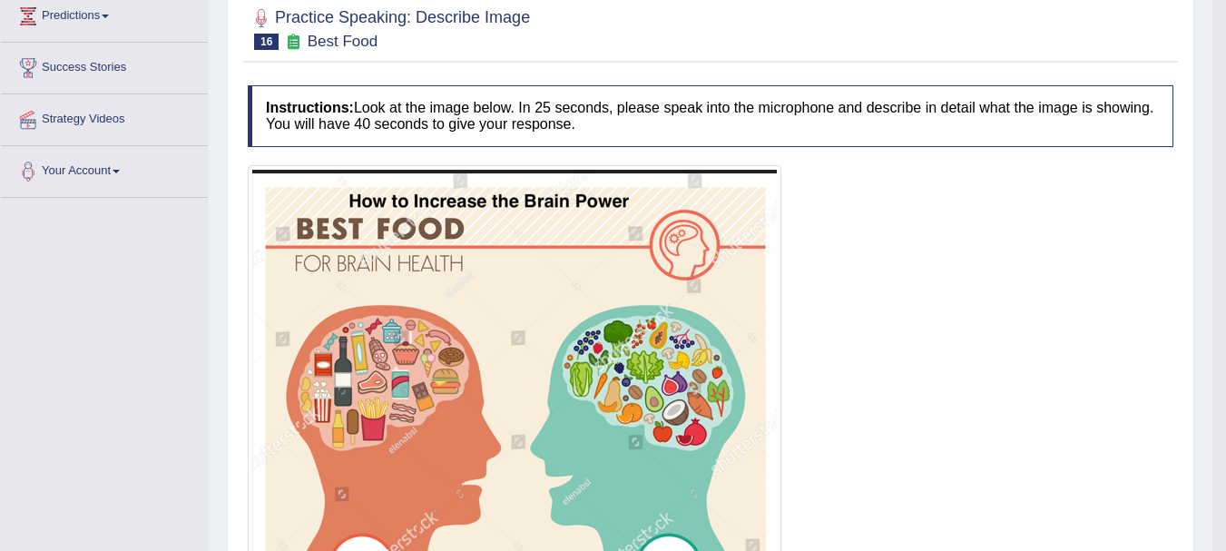
scroll to position [121, 0]
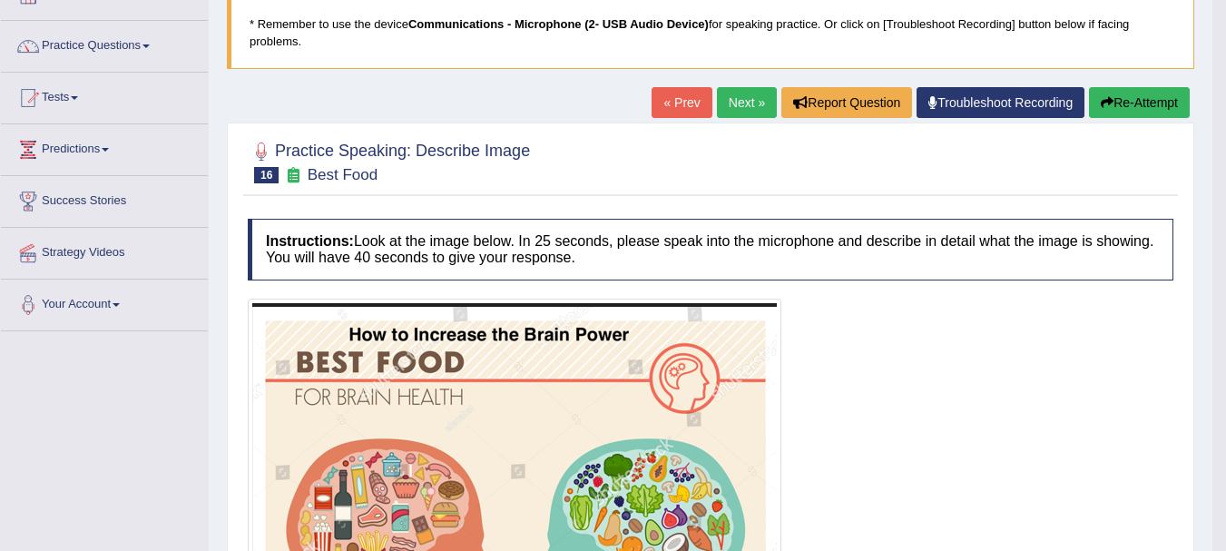
click at [1158, 103] on button "Re-Attempt" at bounding box center [1139, 102] width 101 height 31
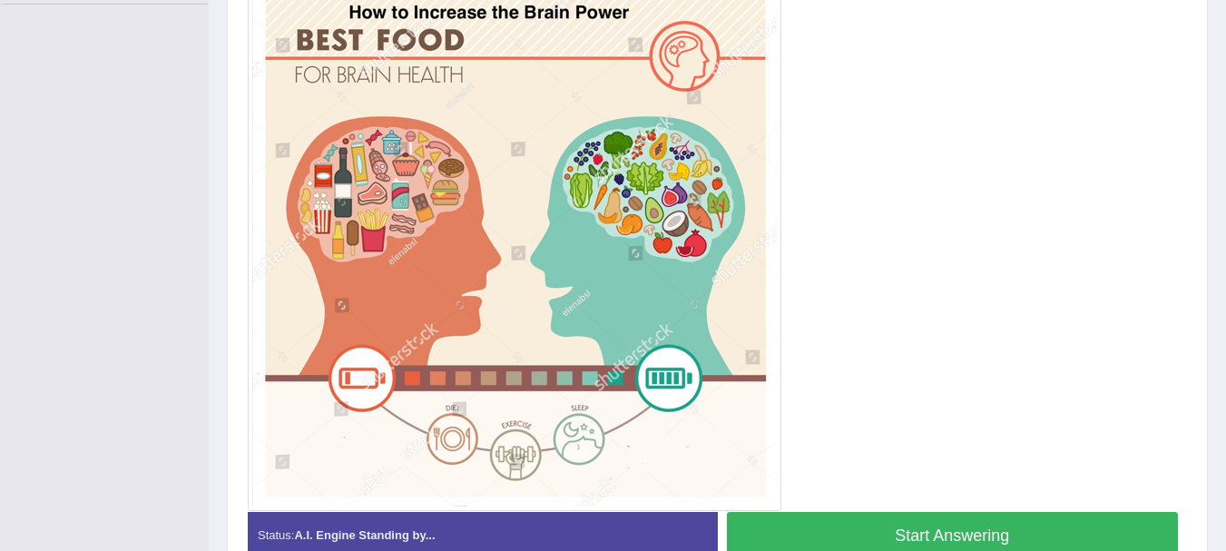
scroll to position [484, 0]
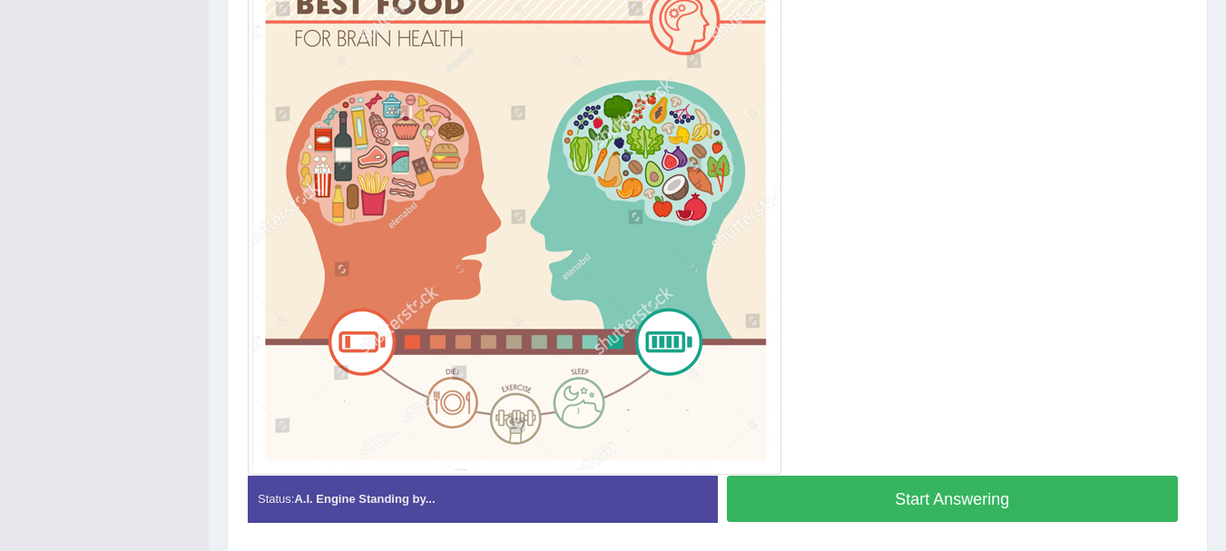
click at [934, 519] on button "Start Answering" at bounding box center [953, 498] width 452 height 46
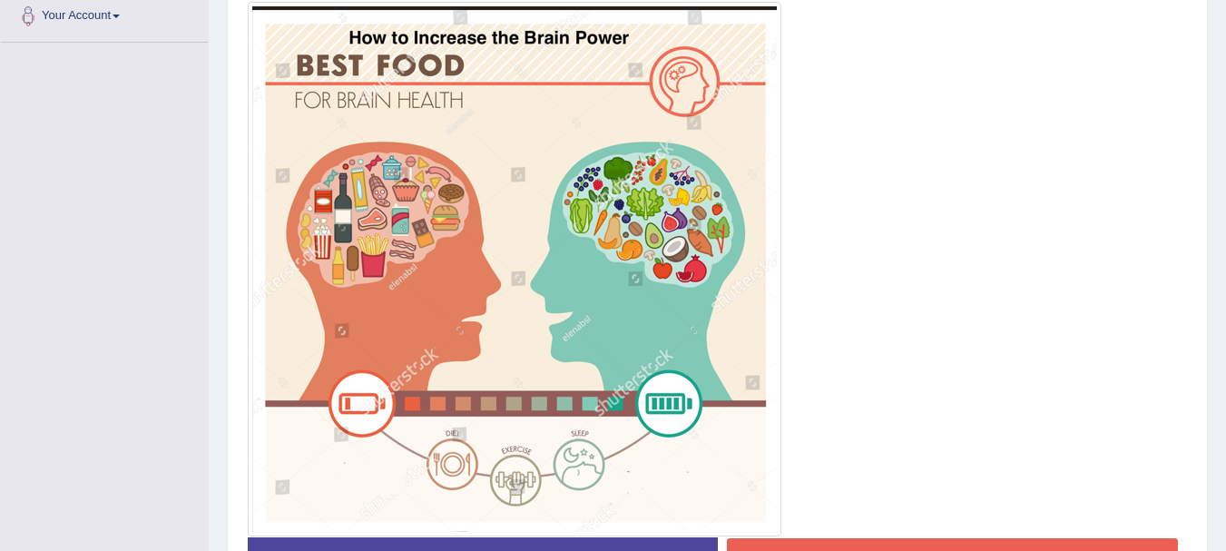
scroll to position [470, 0]
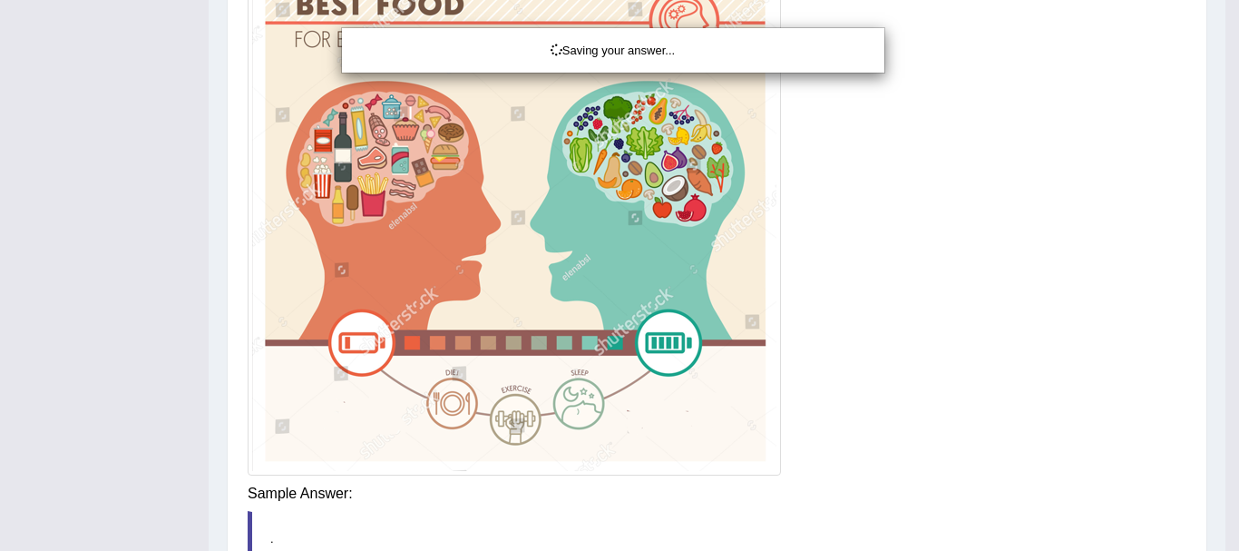
click at [1225, 548] on div "Saving your answer..." at bounding box center [619, 275] width 1239 height 551
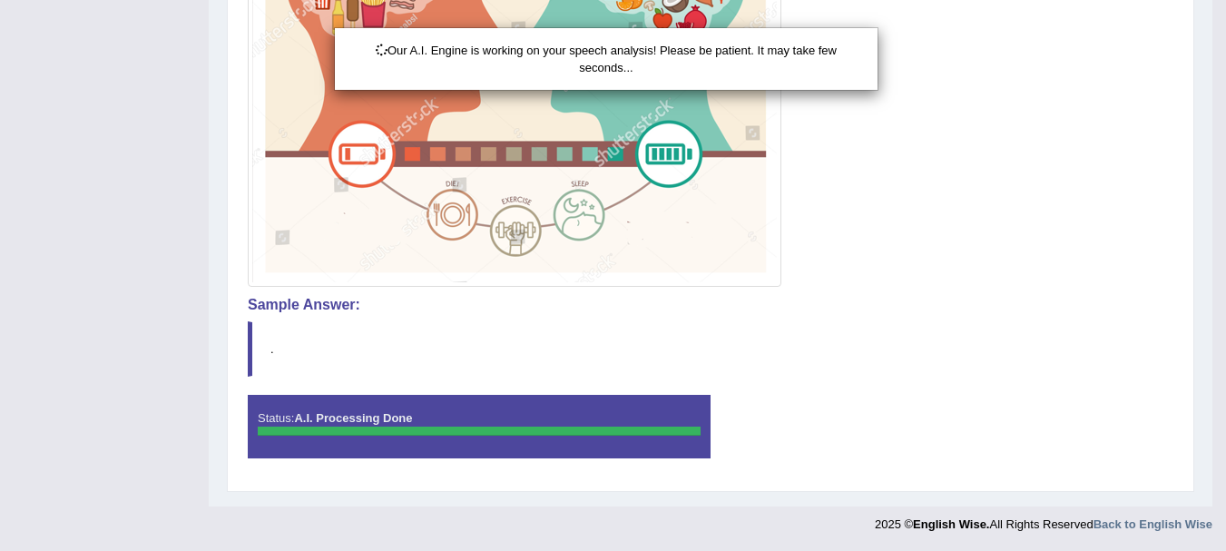
scroll to position [677, 0]
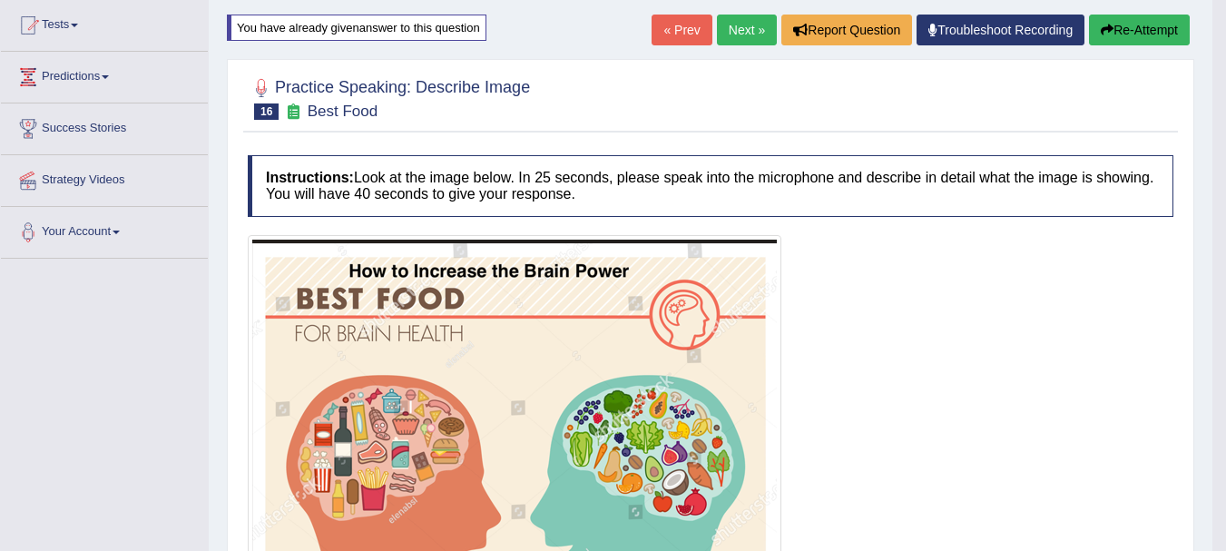
scroll to position [132, 0]
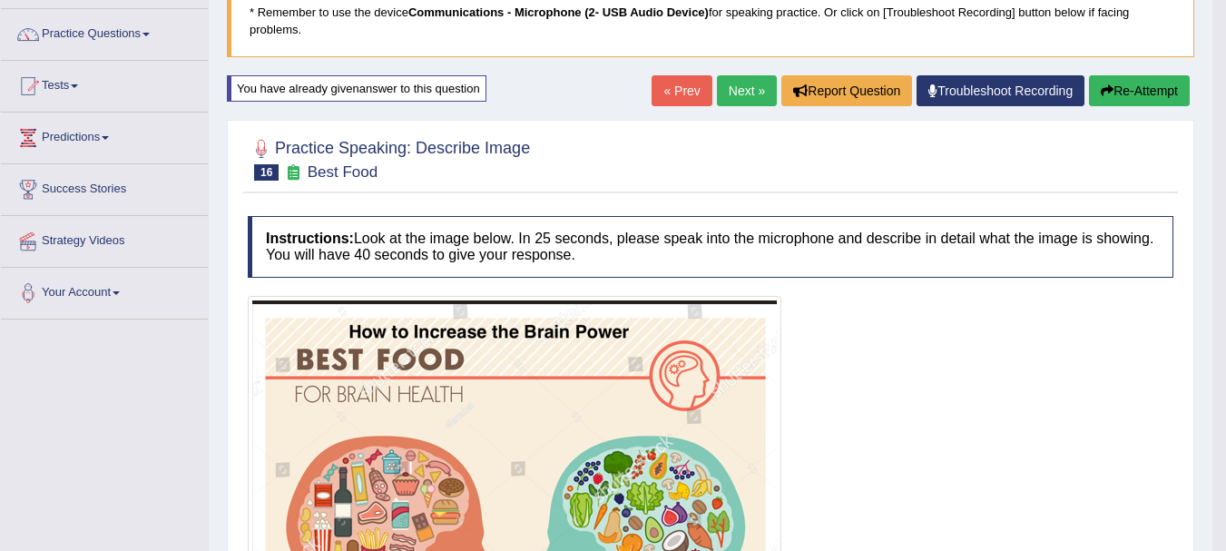
click at [1120, 94] on button "Re-Attempt" at bounding box center [1139, 90] width 101 height 31
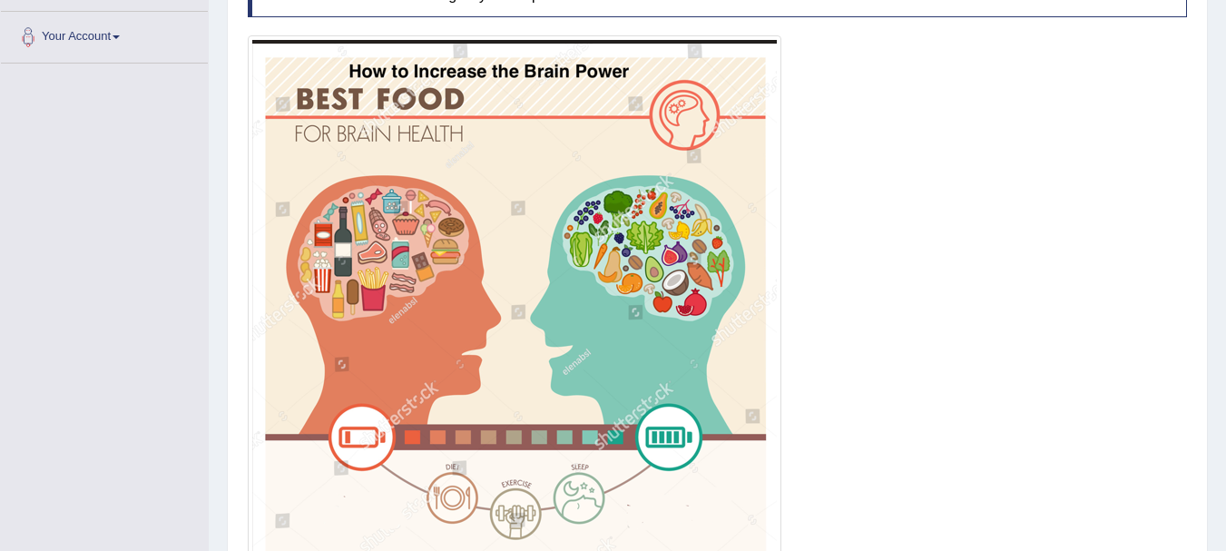
scroll to position [461, 0]
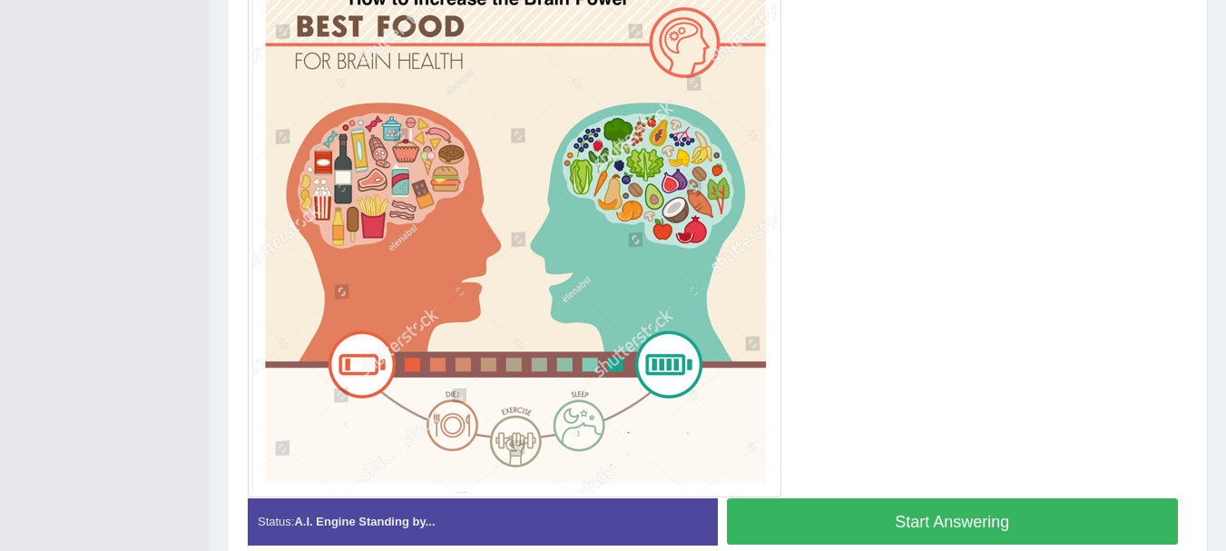
click at [1046, 539] on button "Start Answering" at bounding box center [953, 521] width 452 height 46
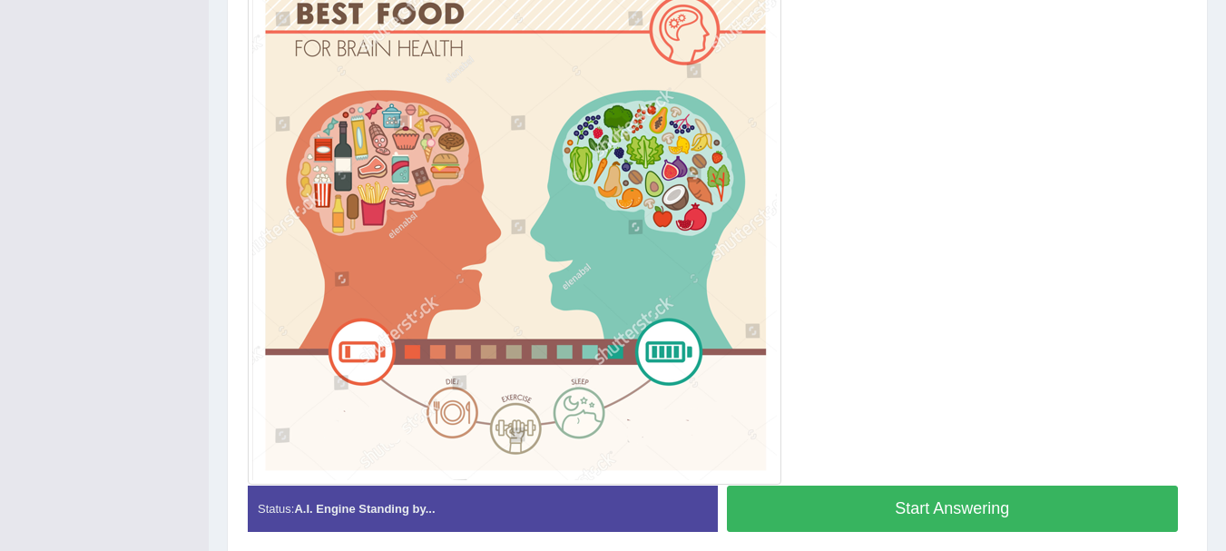
scroll to position [447, 0]
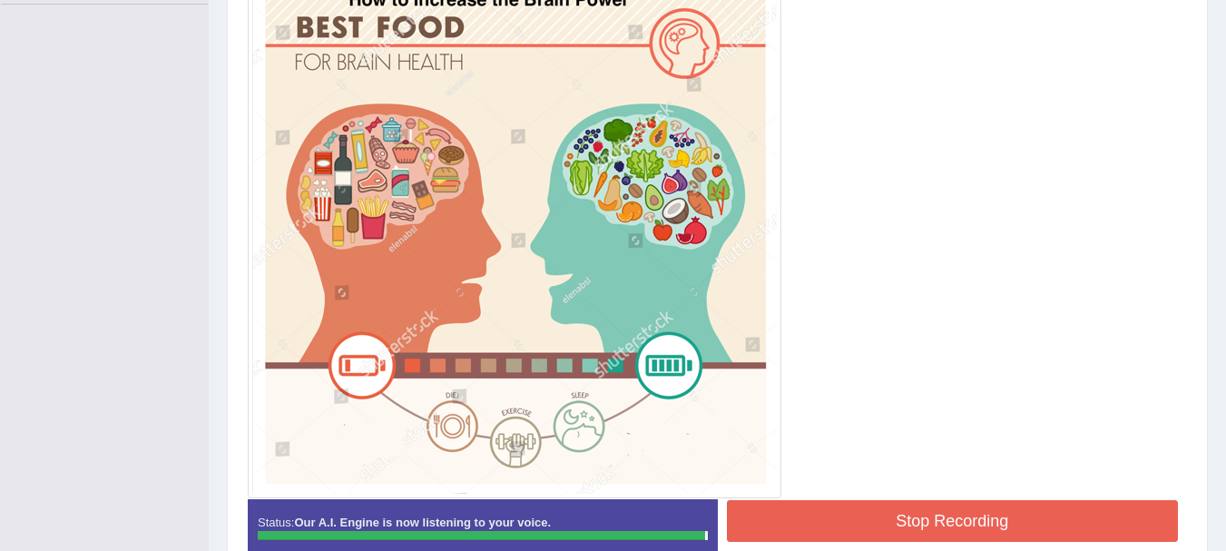
click at [939, 540] on button "Stop Recording" at bounding box center [953, 521] width 452 height 42
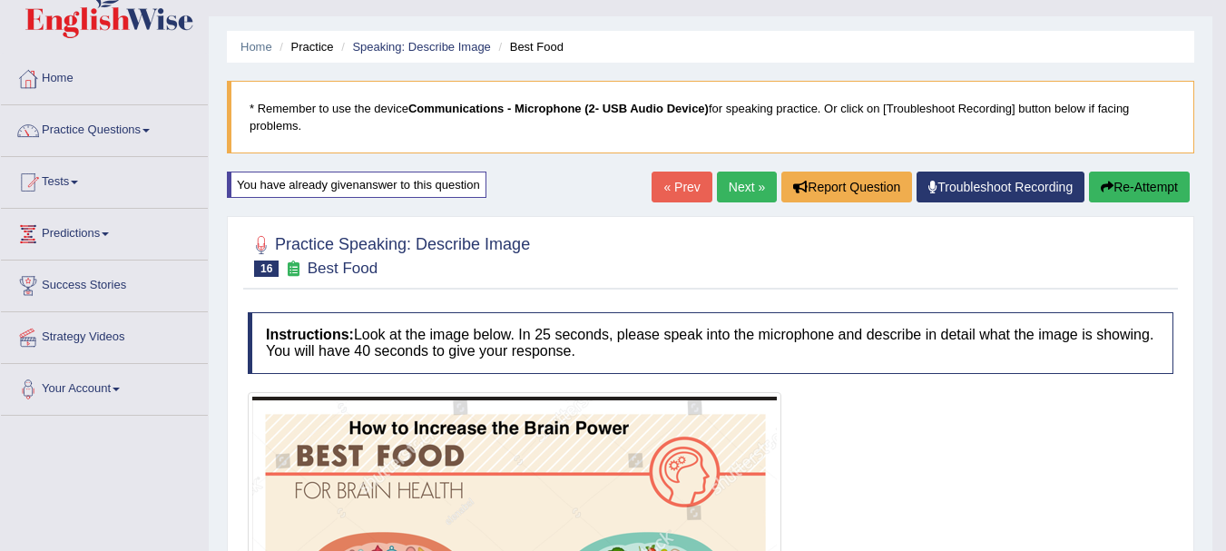
scroll to position [0, 0]
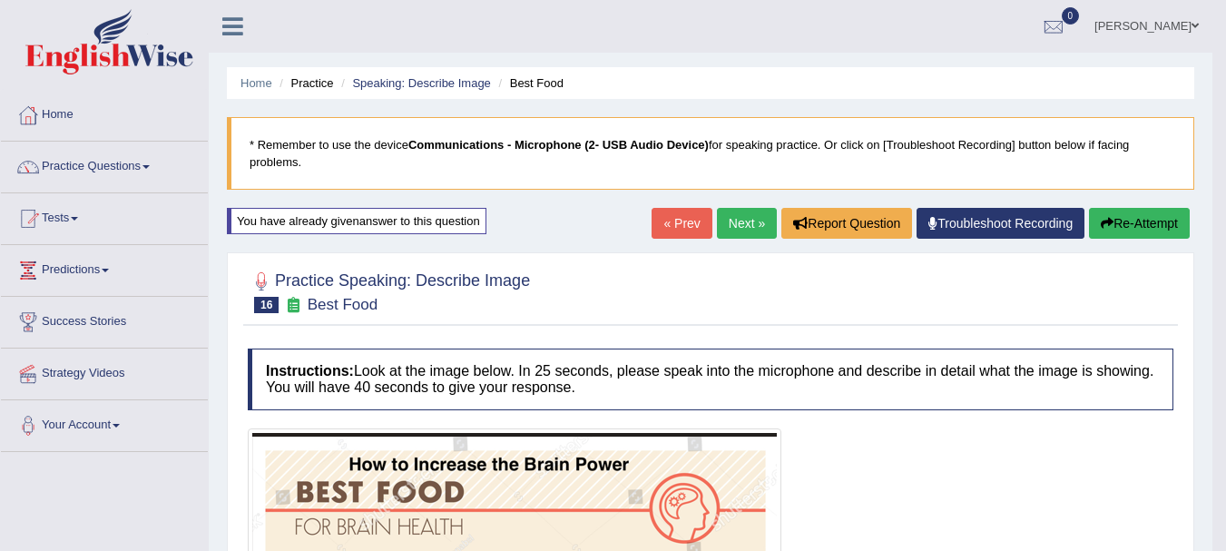
click at [727, 223] on link "Next »" at bounding box center [747, 223] width 60 height 31
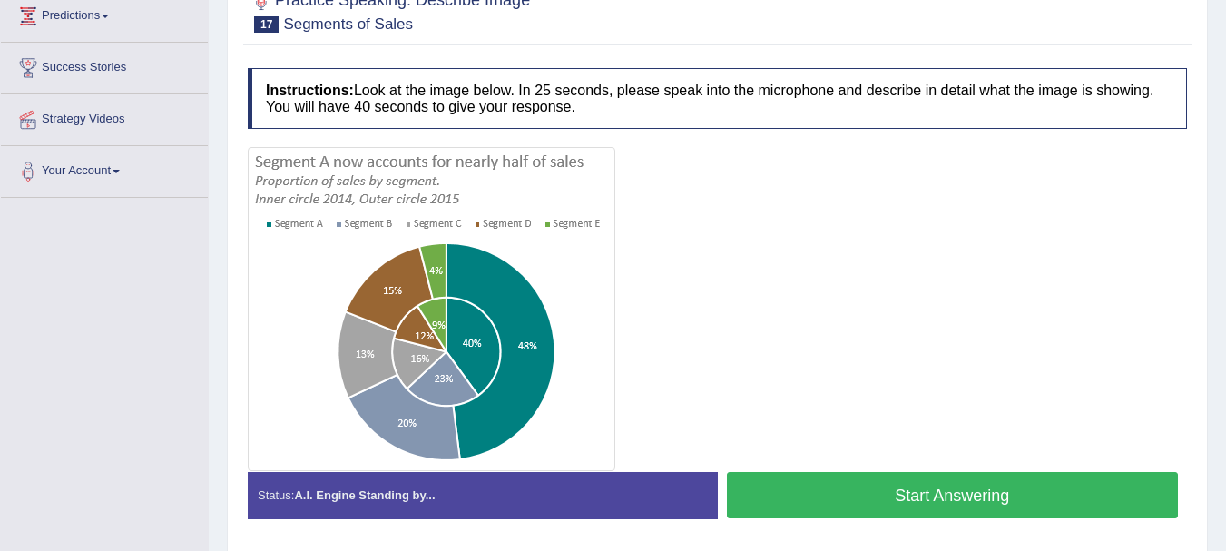
scroll to position [279, 0]
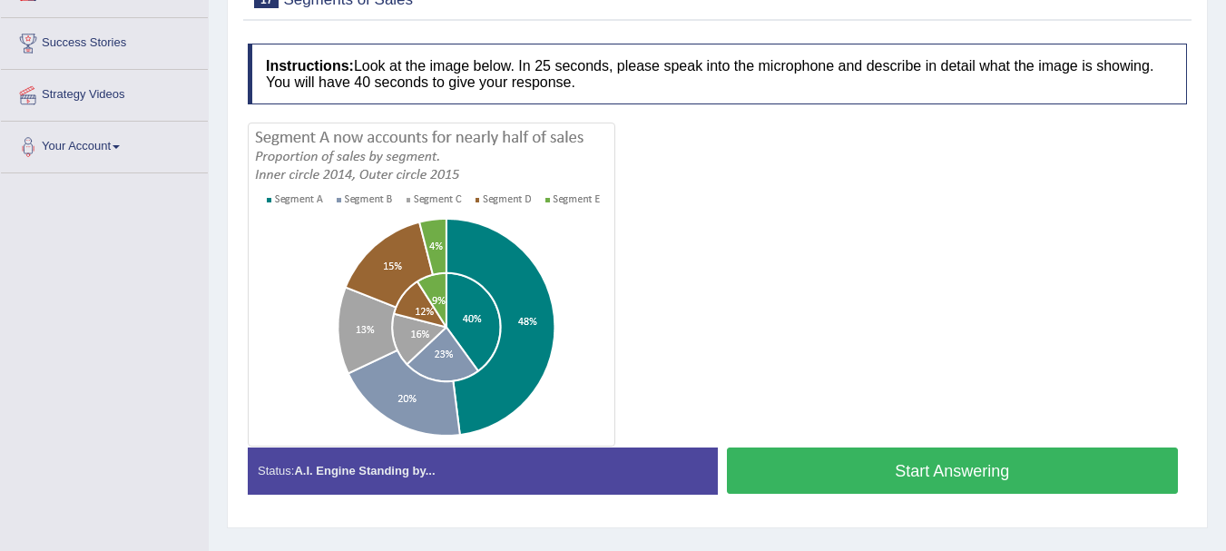
click at [800, 494] on button "Start Answering" at bounding box center [953, 470] width 452 height 46
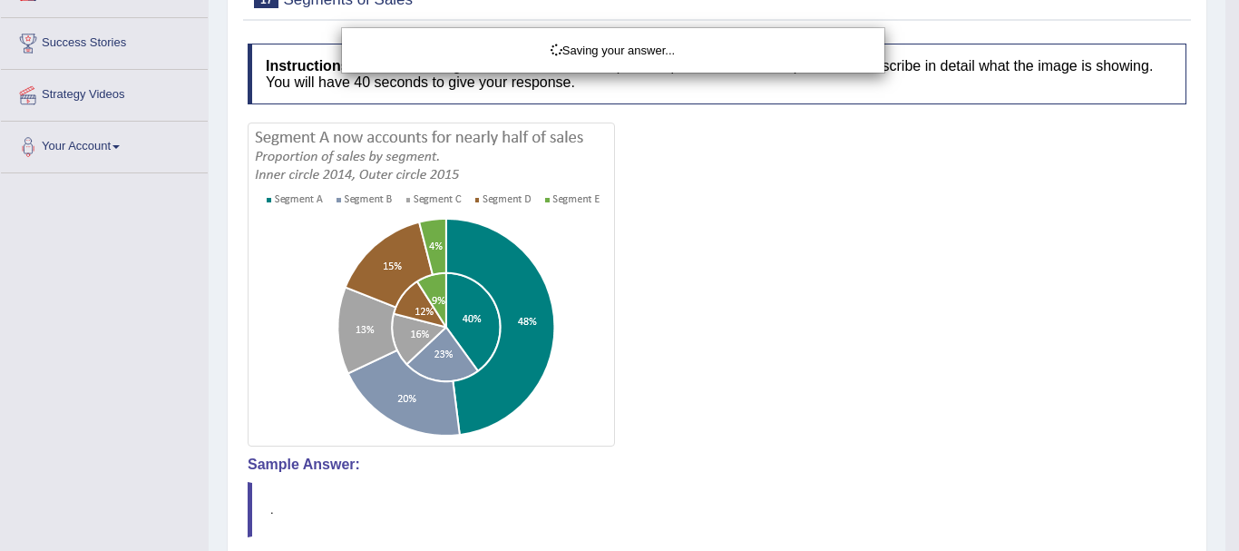
click at [1225, 534] on div "Saving your answer..." at bounding box center [619, 275] width 1239 height 551
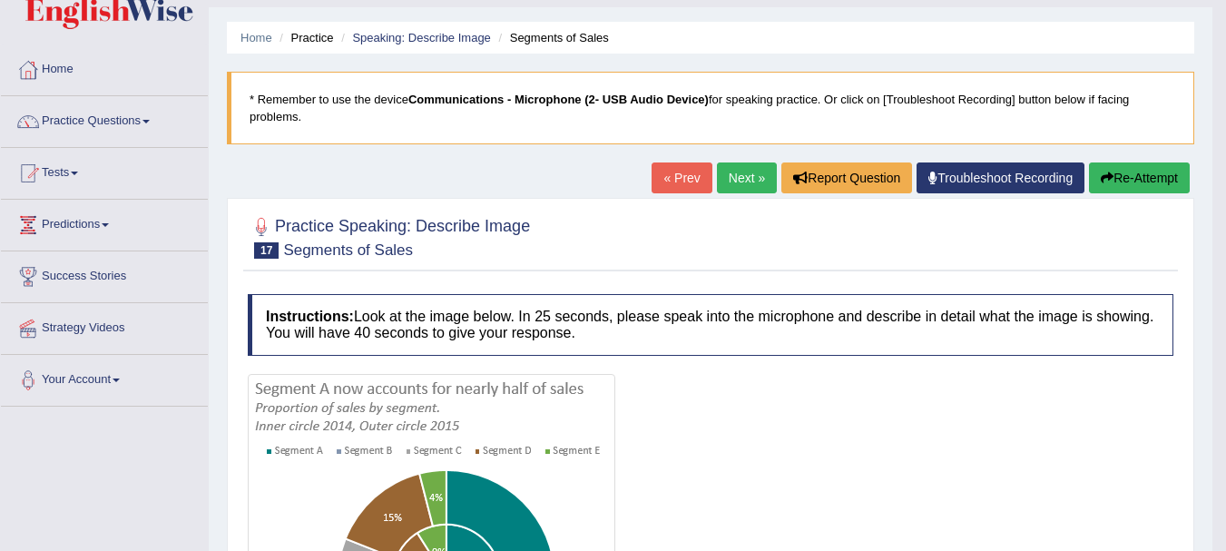
scroll to position [0, 0]
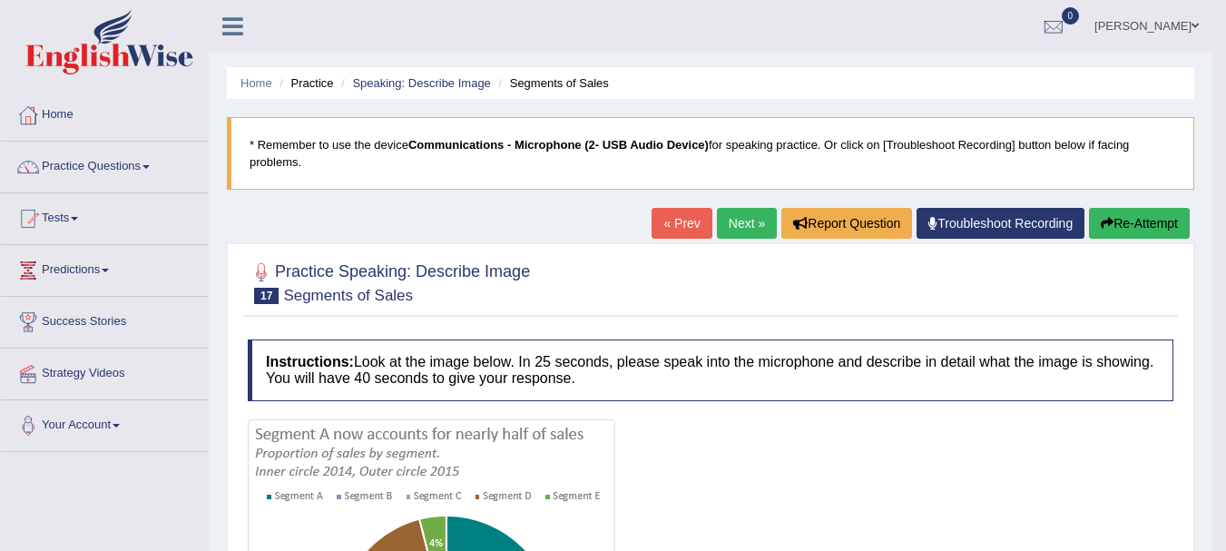
click at [1178, 224] on button "Re-Attempt" at bounding box center [1139, 223] width 101 height 31
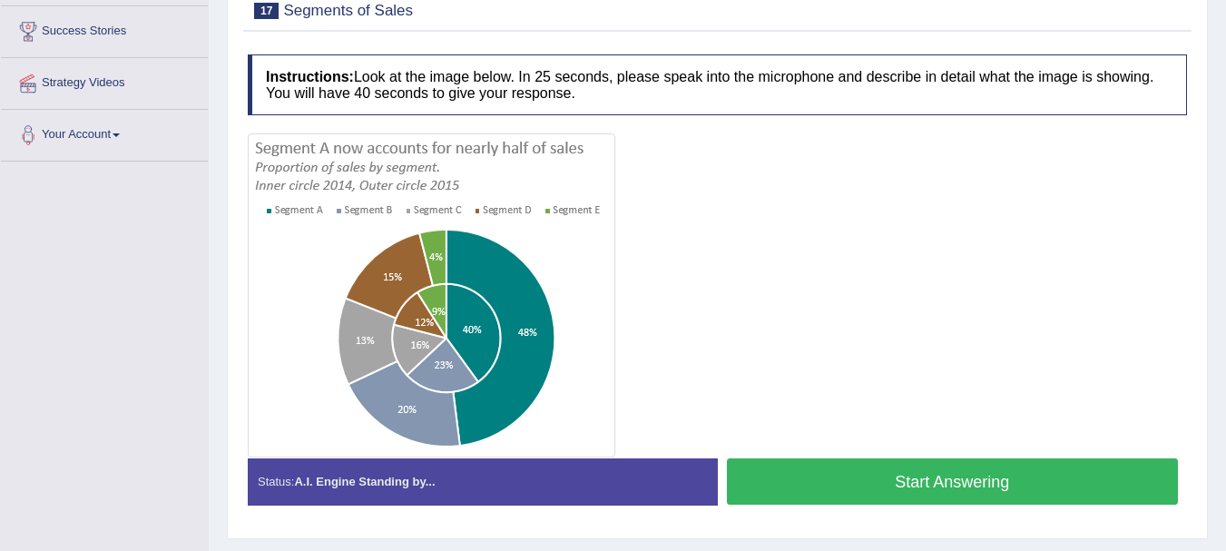
scroll to position [338, 0]
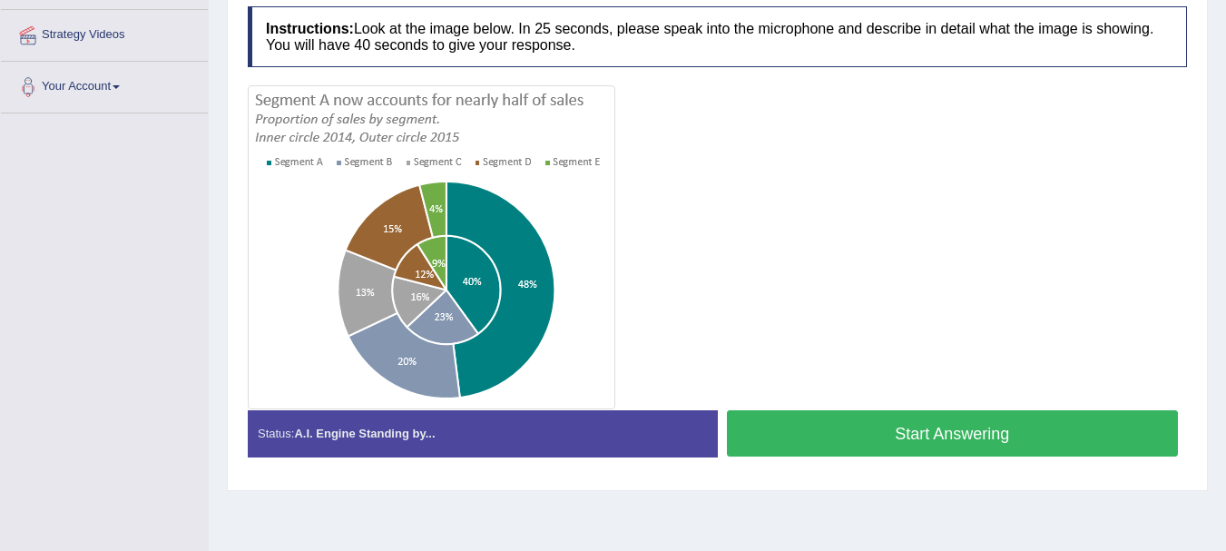
click at [849, 451] on button "Start Answering" at bounding box center [953, 433] width 452 height 46
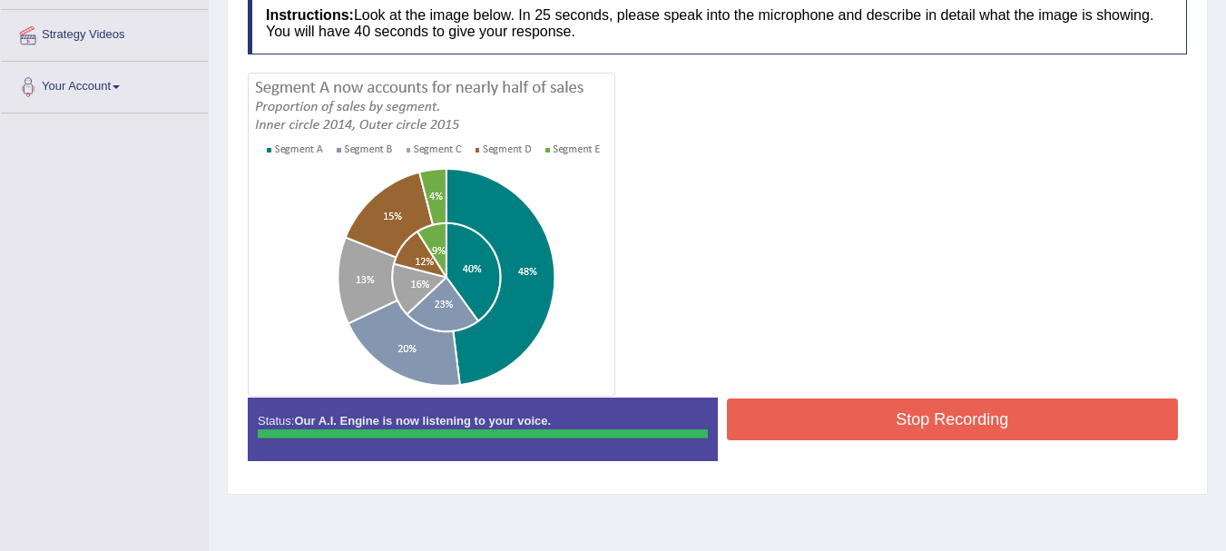
click at [766, 439] on div "Instructions: Look at the image below. In 25 seconds, please speak into the mic…" at bounding box center [717, 234] width 948 height 500
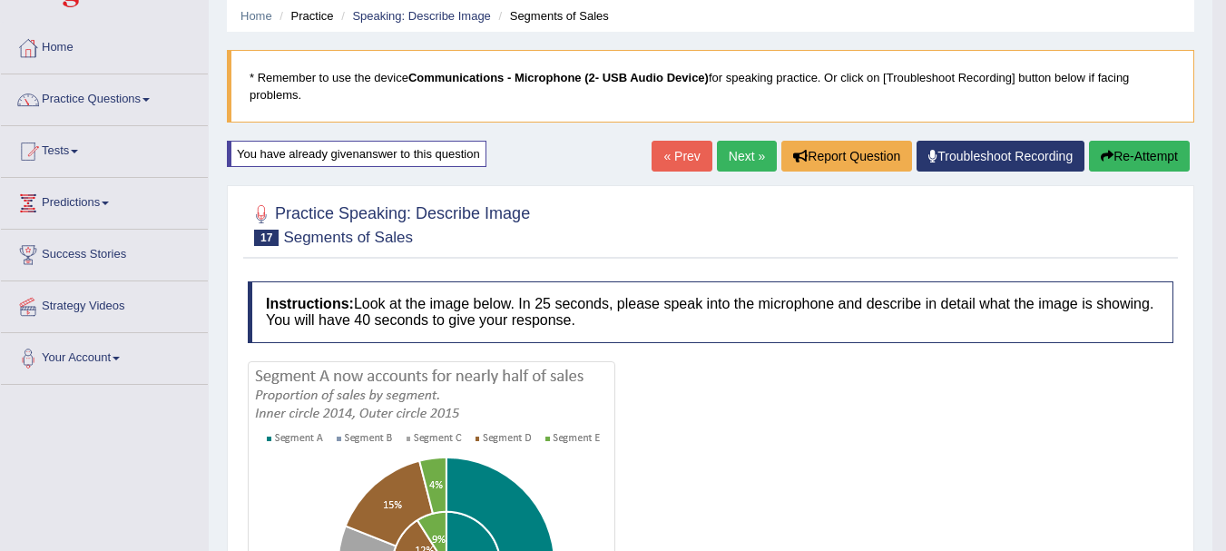
scroll to position [0, 0]
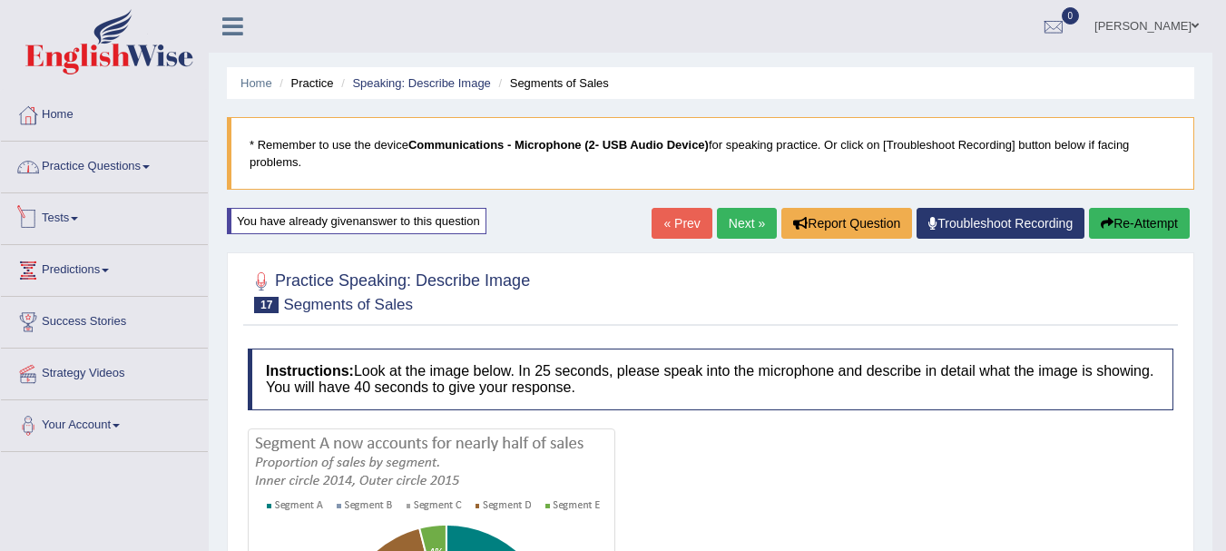
click at [119, 181] on link "Practice Questions" at bounding box center [104, 164] width 207 height 45
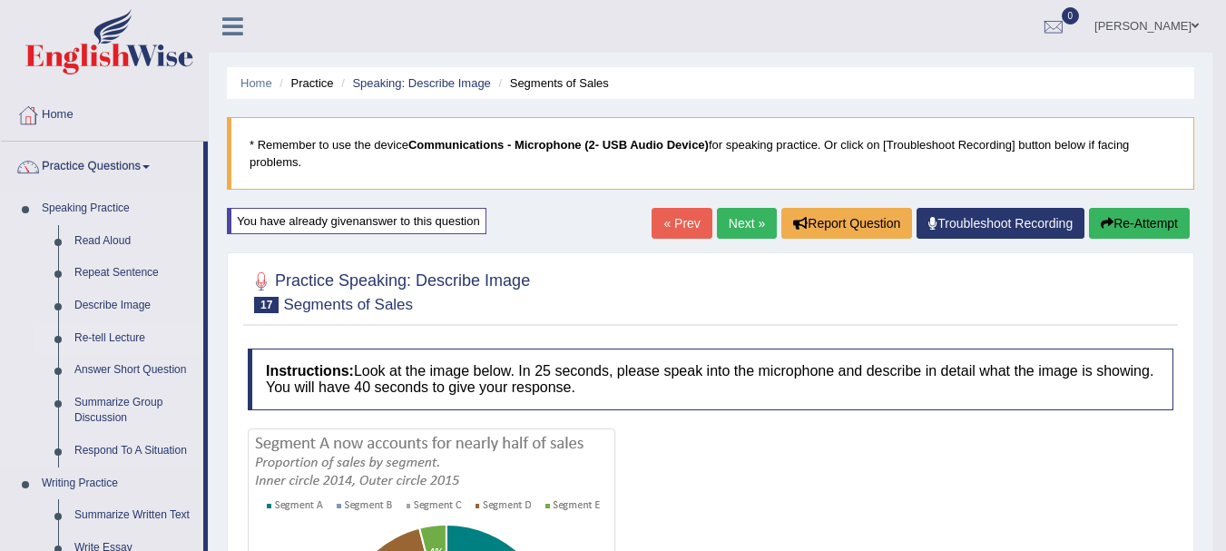
click at [132, 335] on link "Re-tell Lecture" at bounding box center [134, 338] width 137 height 33
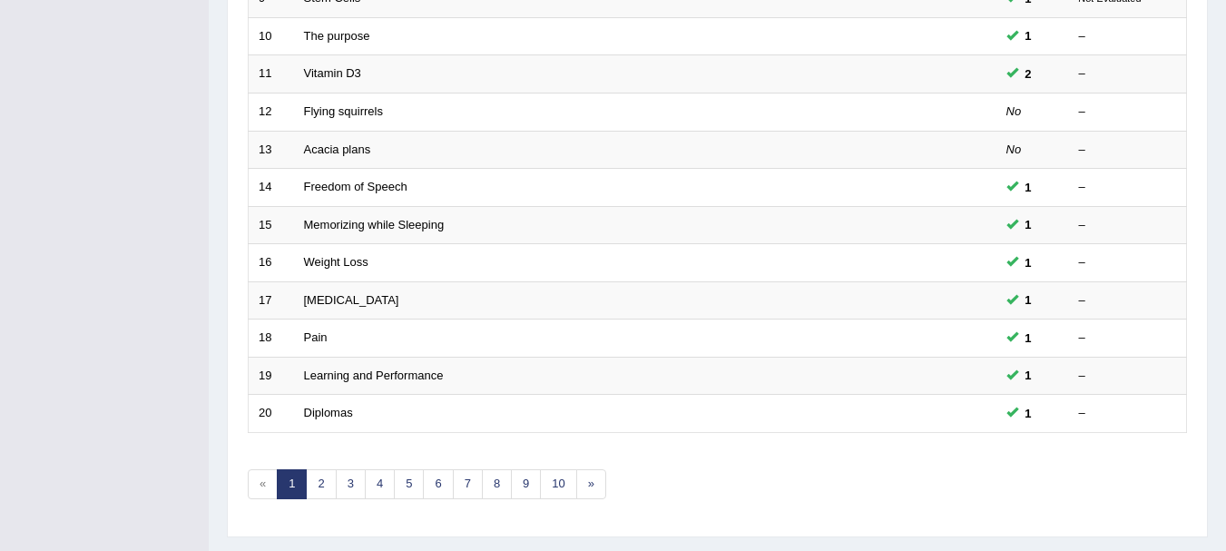
scroll to position [650, 0]
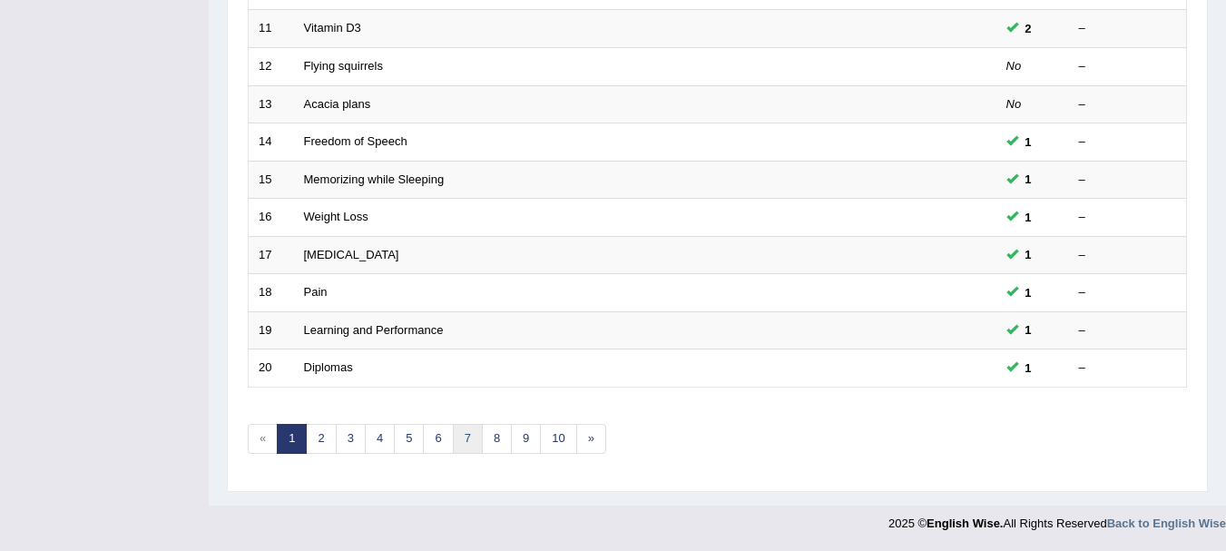
click at [470, 435] on link "7" at bounding box center [468, 439] width 30 height 30
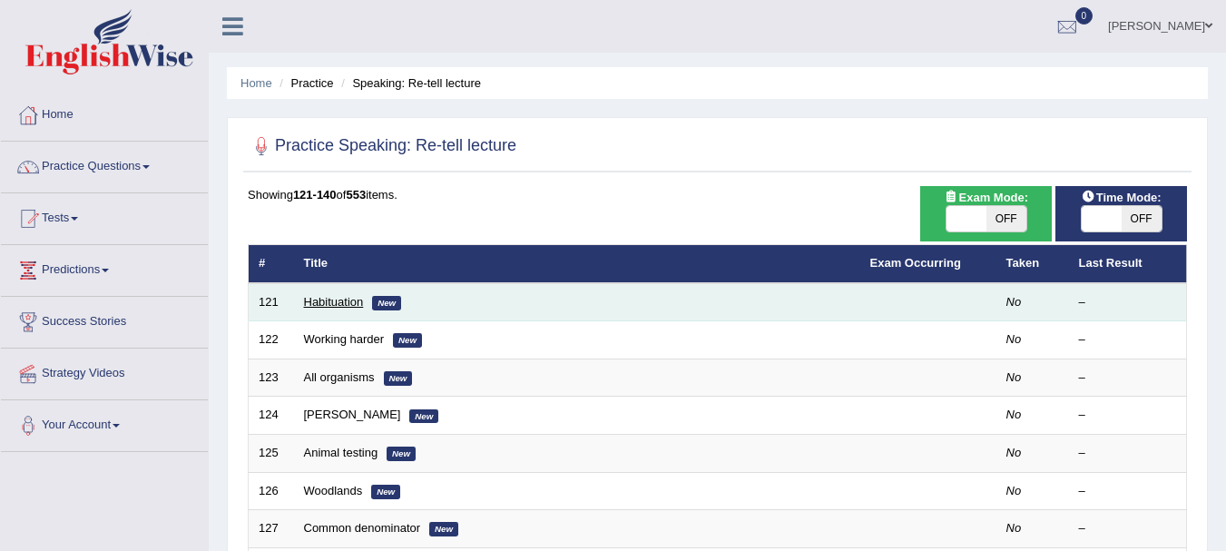
click at [355, 300] on link "Habituation" at bounding box center [334, 302] width 60 height 14
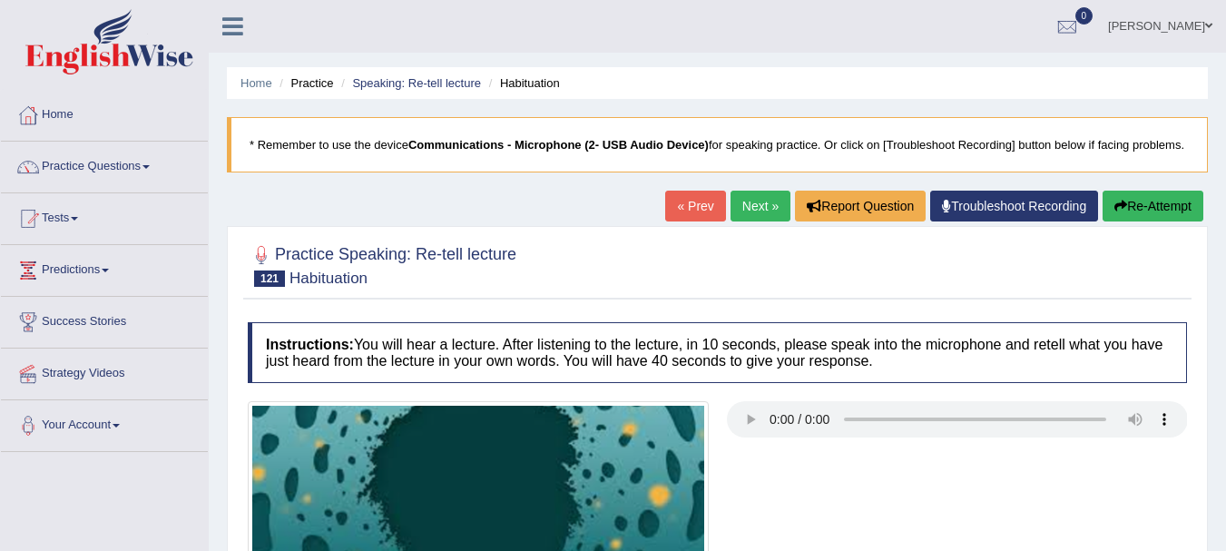
click at [1224, 543] on div "Home Practice Speaking: Re-tell lecture Habituation * Remember to use the devic…" at bounding box center [717, 453] width 1017 height 907
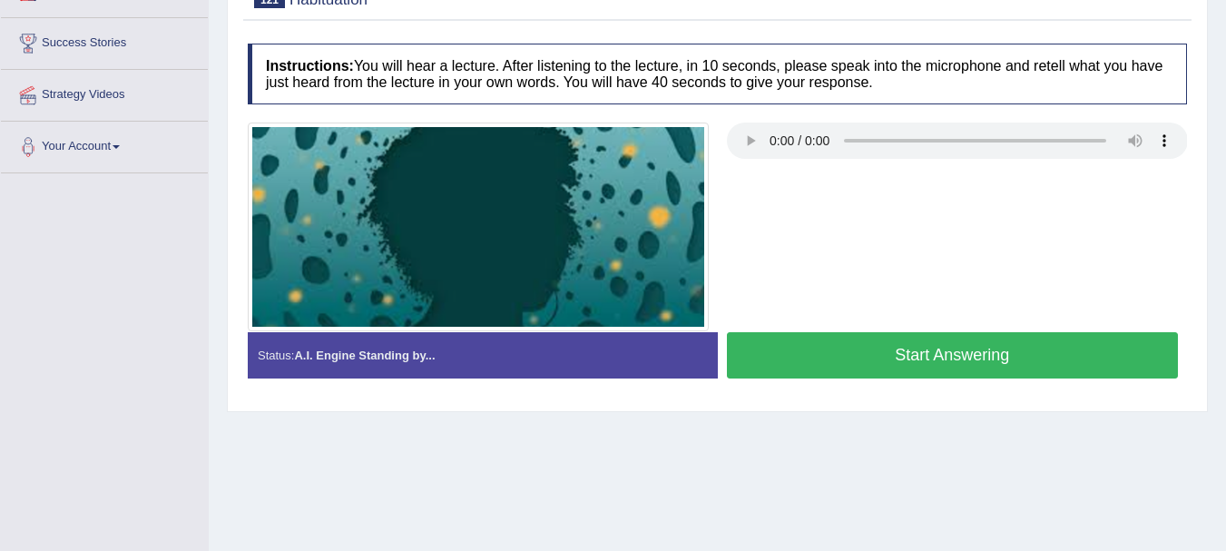
scroll to position [315, 0]
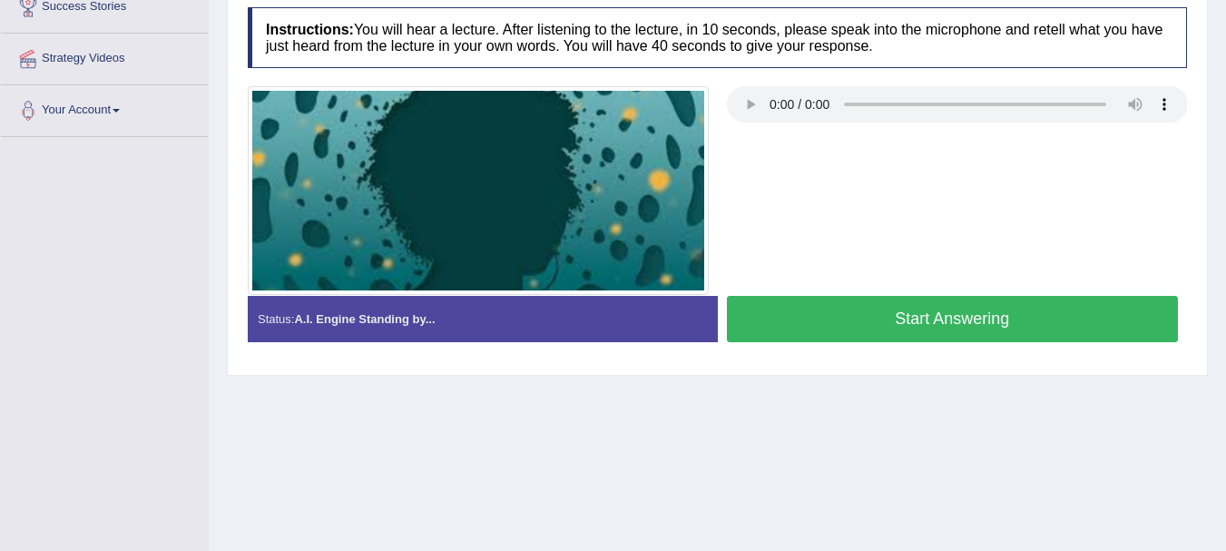
click at [896, 337] on button "Start Answering" at bounding box center [953, 319] width 452 height 46
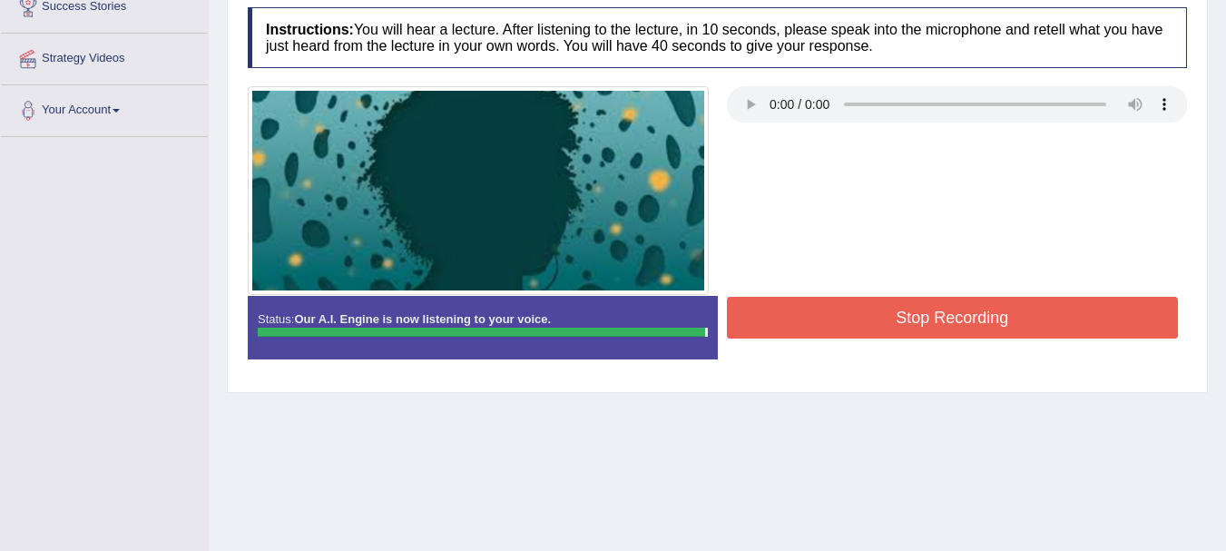
click at [916, 318] on button "Stop Recording" at bounding box center [953, 318] width 452 height 42
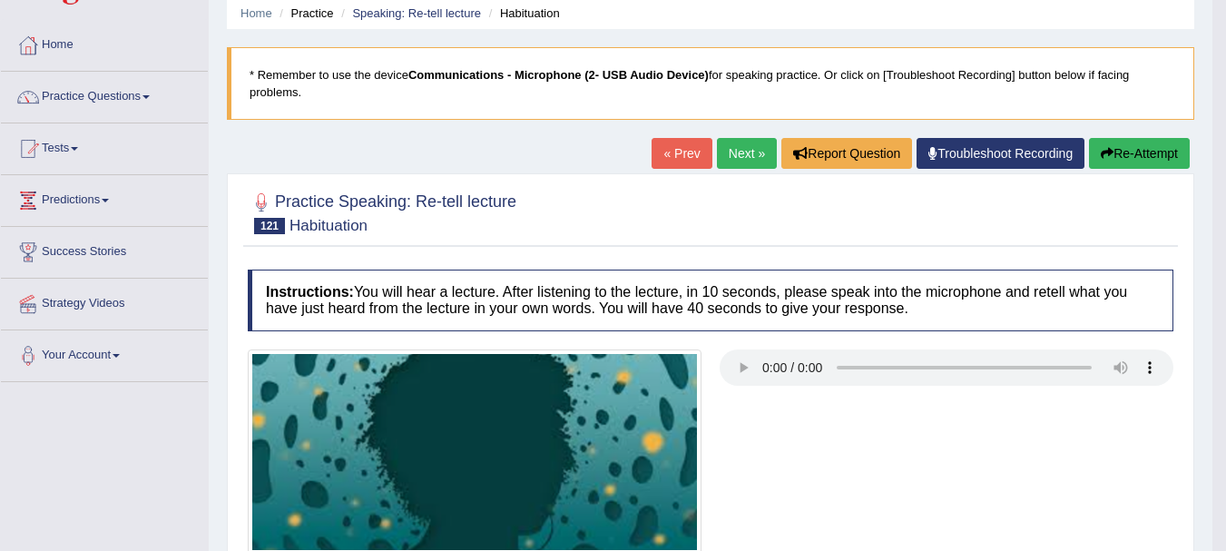
scroll to position [45, 0]
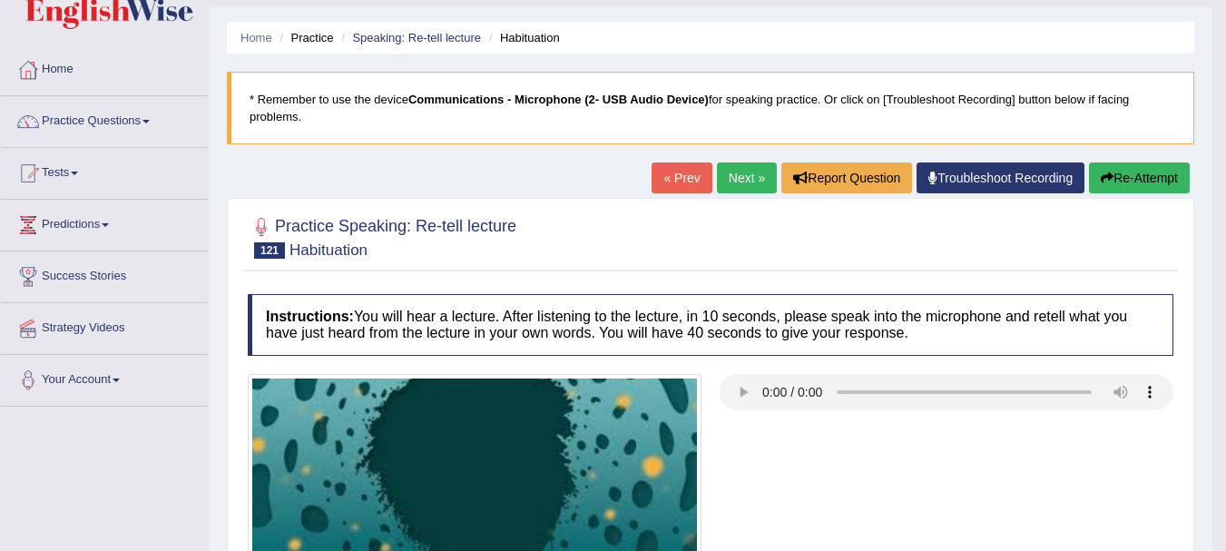
click at [758, 172] on link "Next »" at bounding box center [747, 177] width 60 height 31
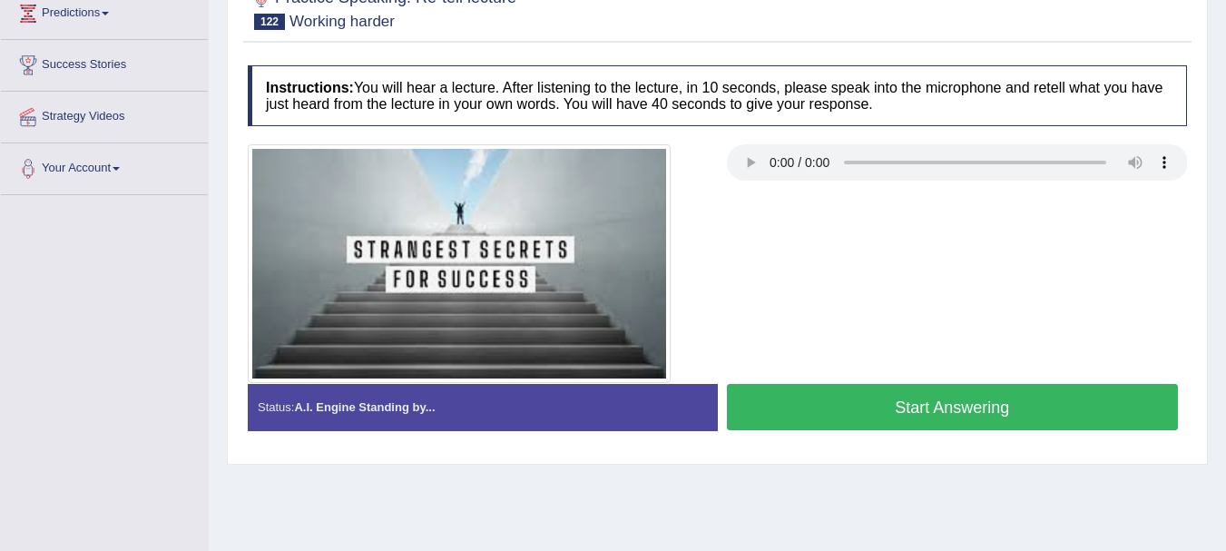
scroll to position [281, 0]
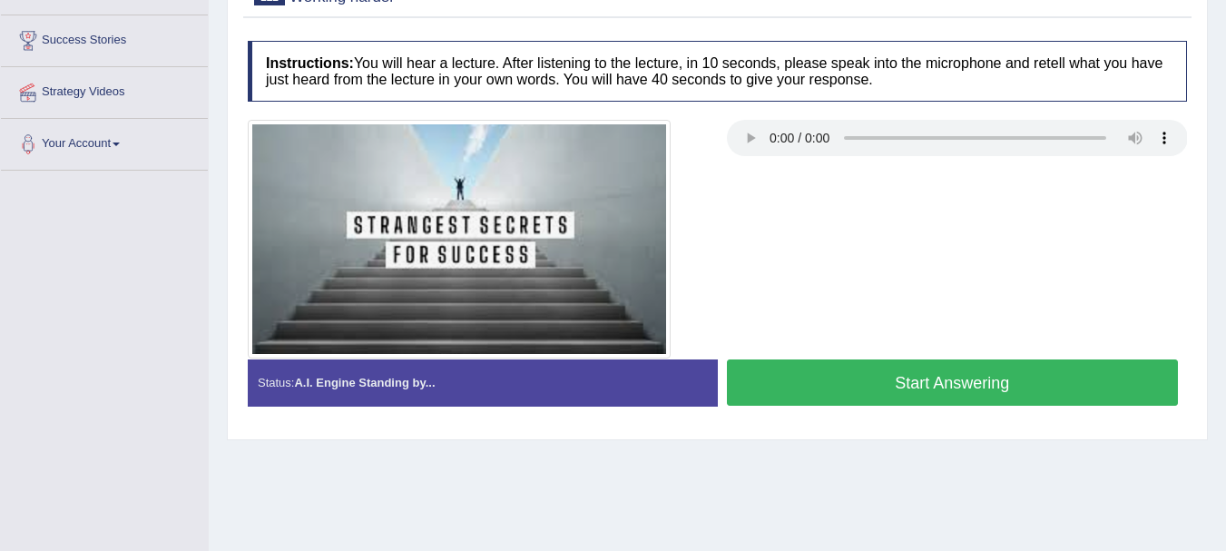
click at [861, 395] on button "Start Answering" at bounding box center [953, 382] width 452 height 46
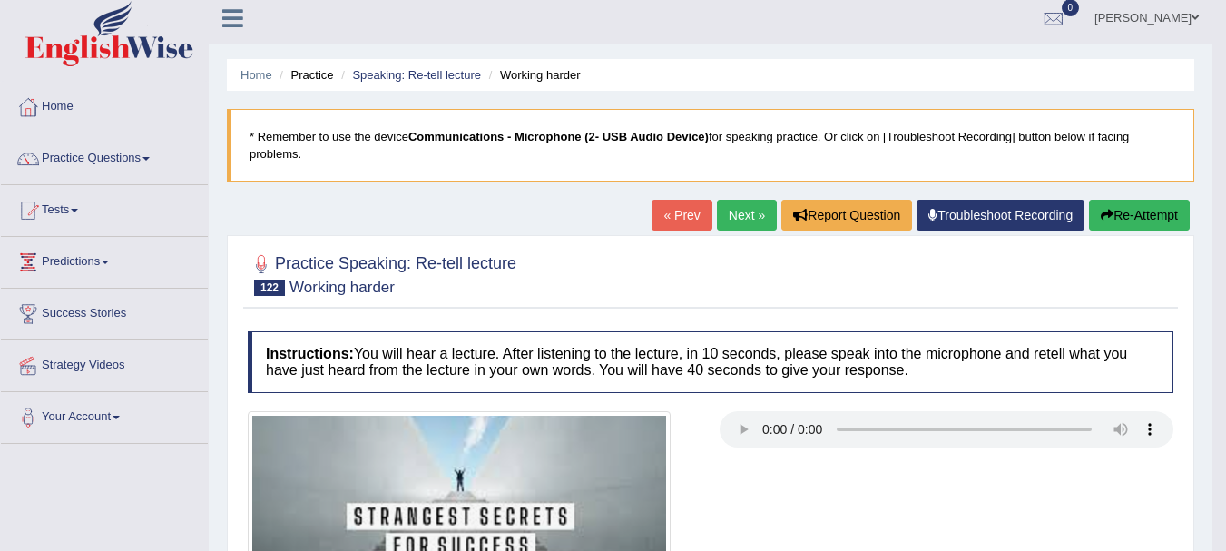
scroll to position [0, 0]
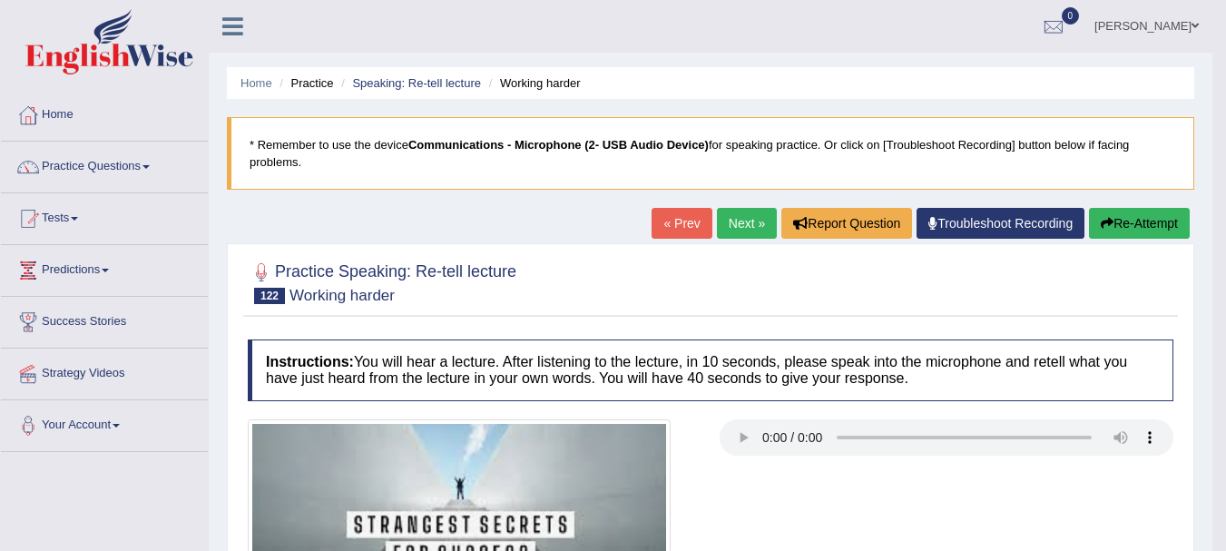
click at [1157, 220] on button "Re-Attempt" at bounding box center [1139, 223] width 101 height 31
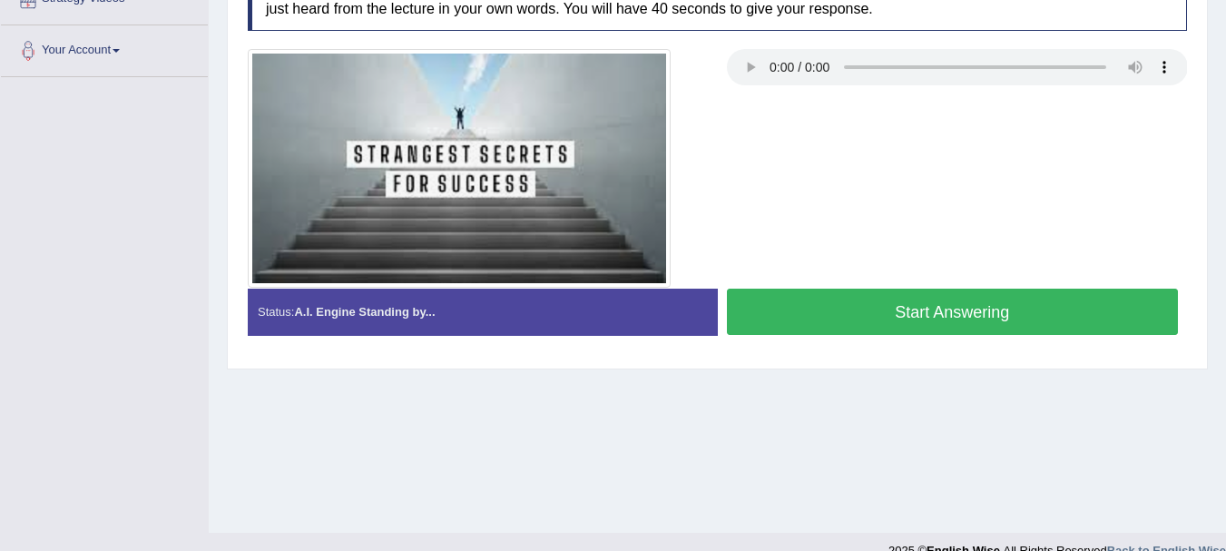
scroll to position [402, 0]
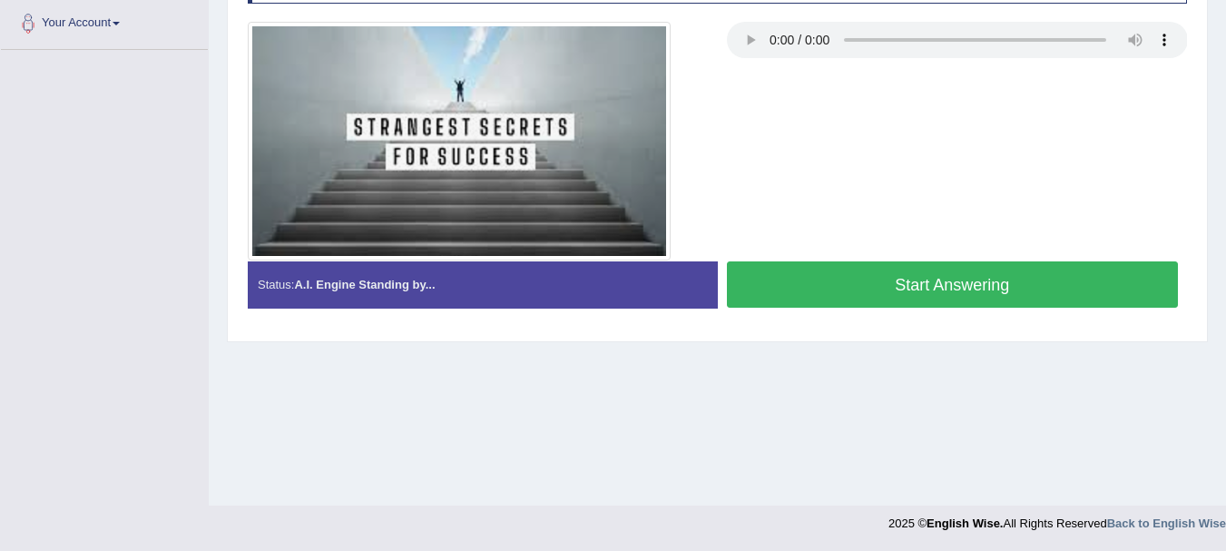
click at [833, 308] on button "Start Answering" at bounding box center [953, 284] width 452 height 46
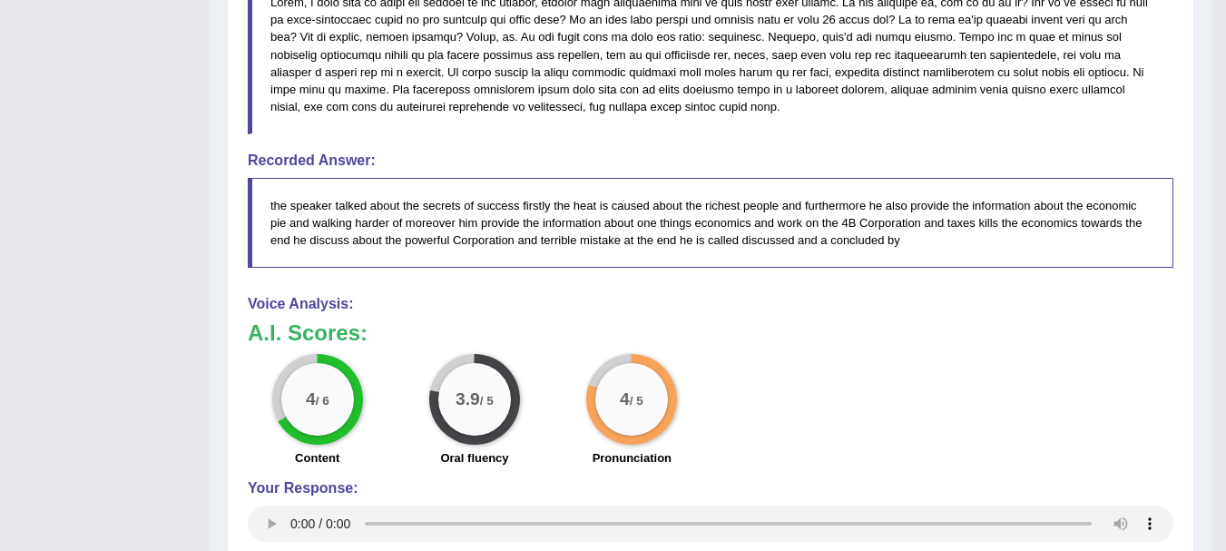
scroll to position [30, 0]
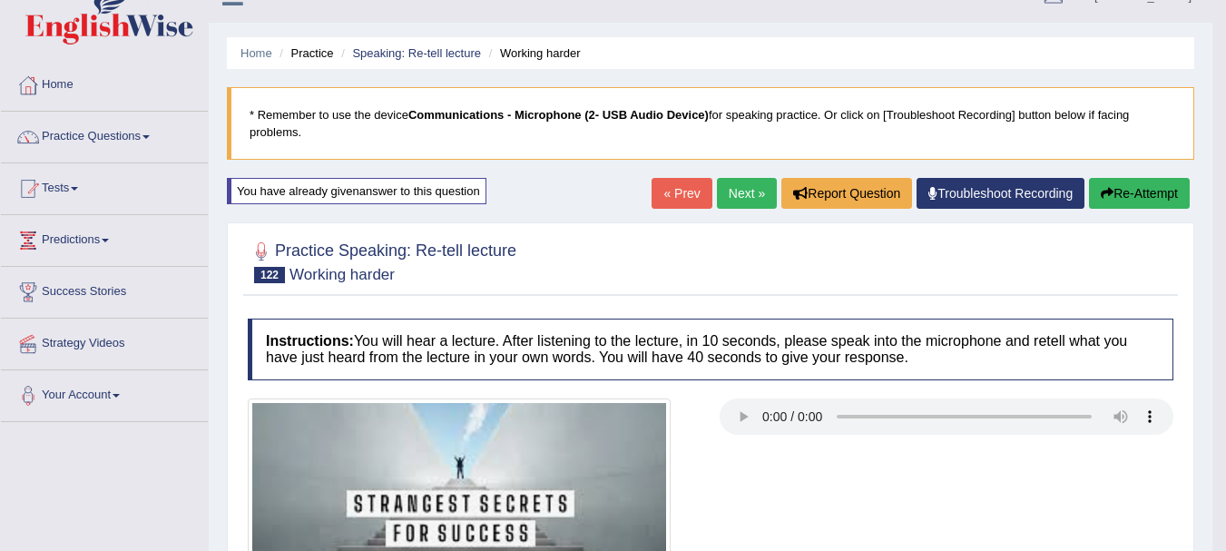
click at [1157, 206] on button "Re-Attempt" at bounding box center [1139, 193] width 101 height 31
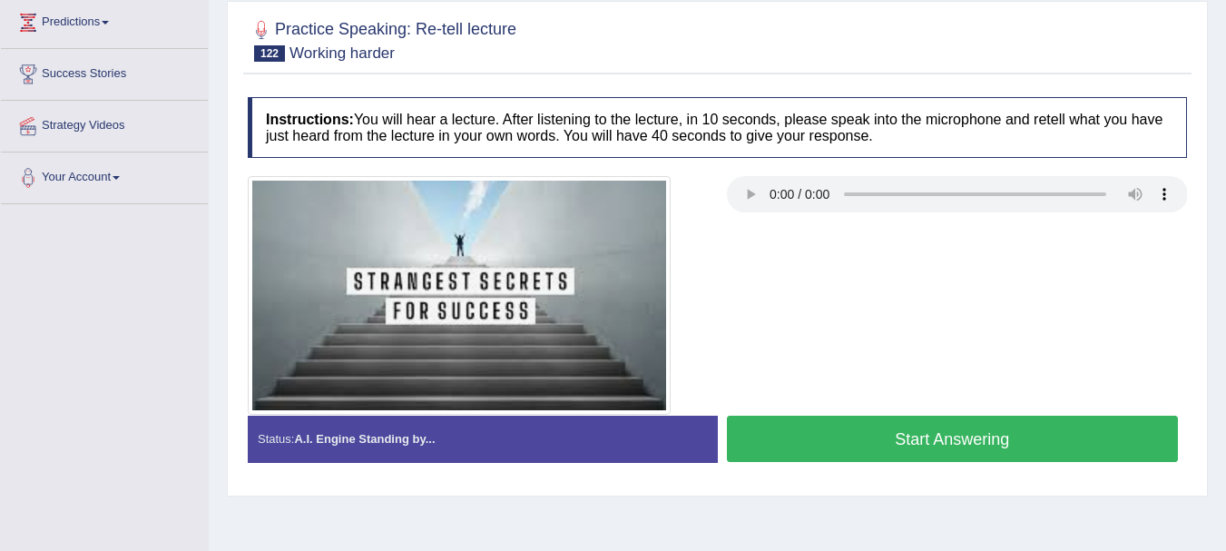
scroll to position [284, 0]
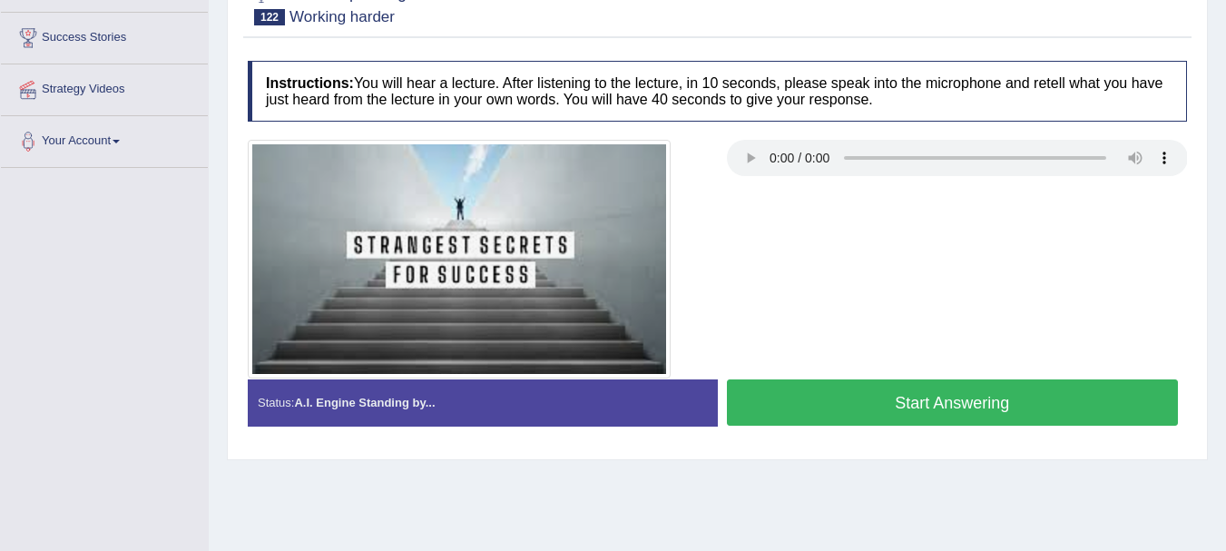
click at [958, 424] on button "Start Answering" at bounding box center [953, 402] width 452 height 46
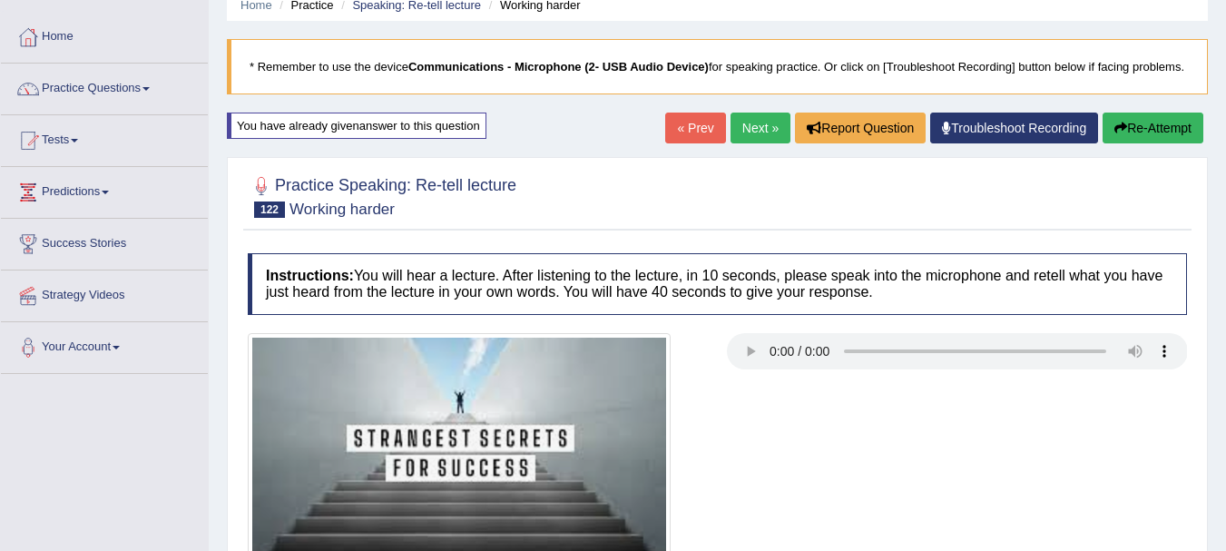
scroll to position [42, 0]
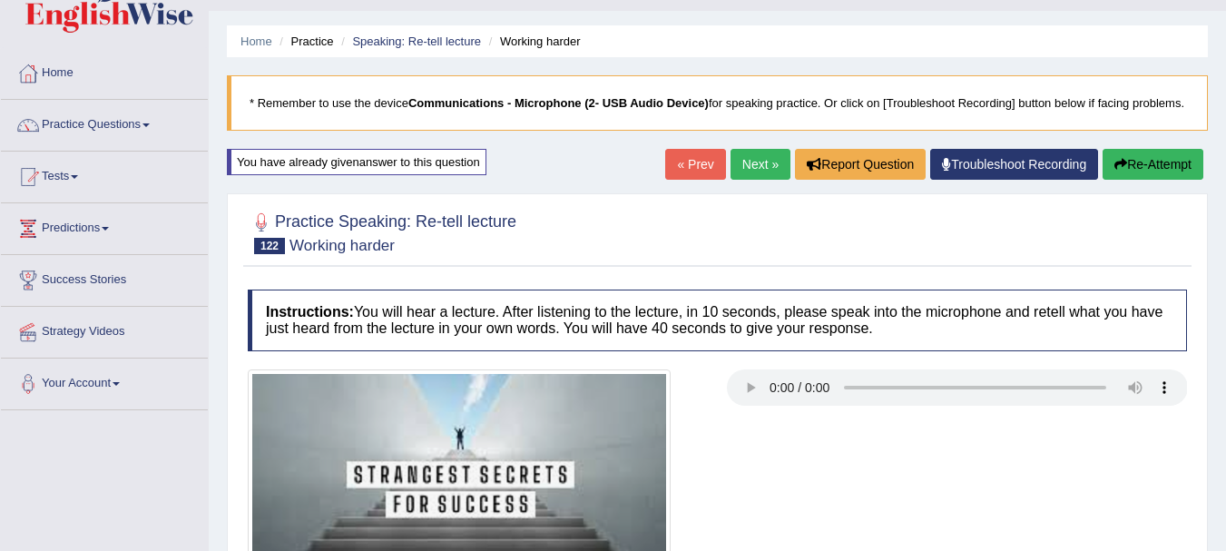
click at [1170, 180] on button "Re-Attempt" at bounding box center [1152, 164] width 101 height 31
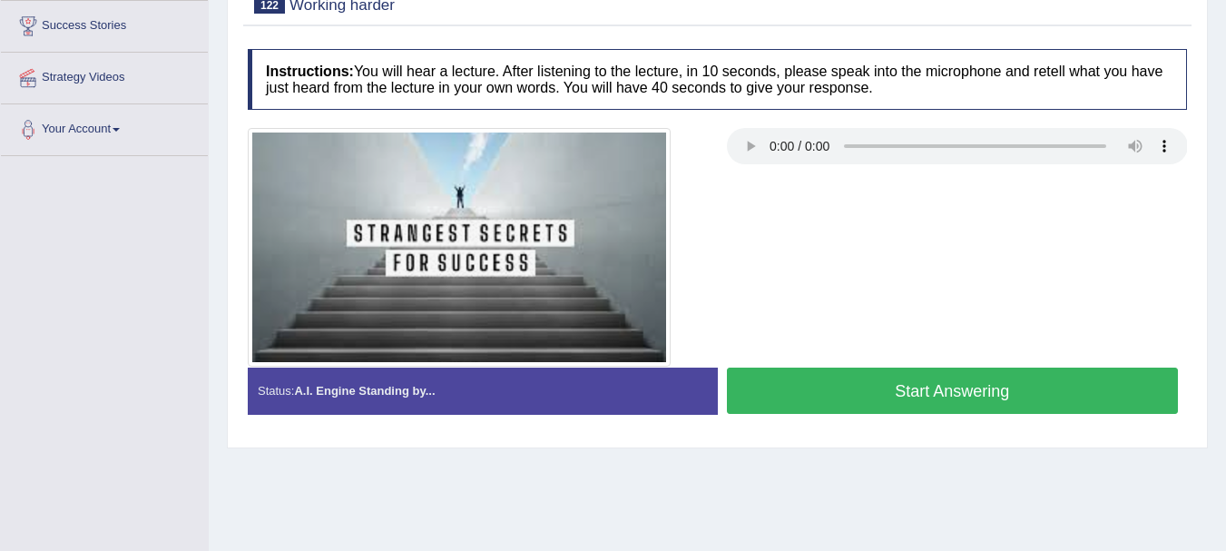
scroll to position [336, 0]
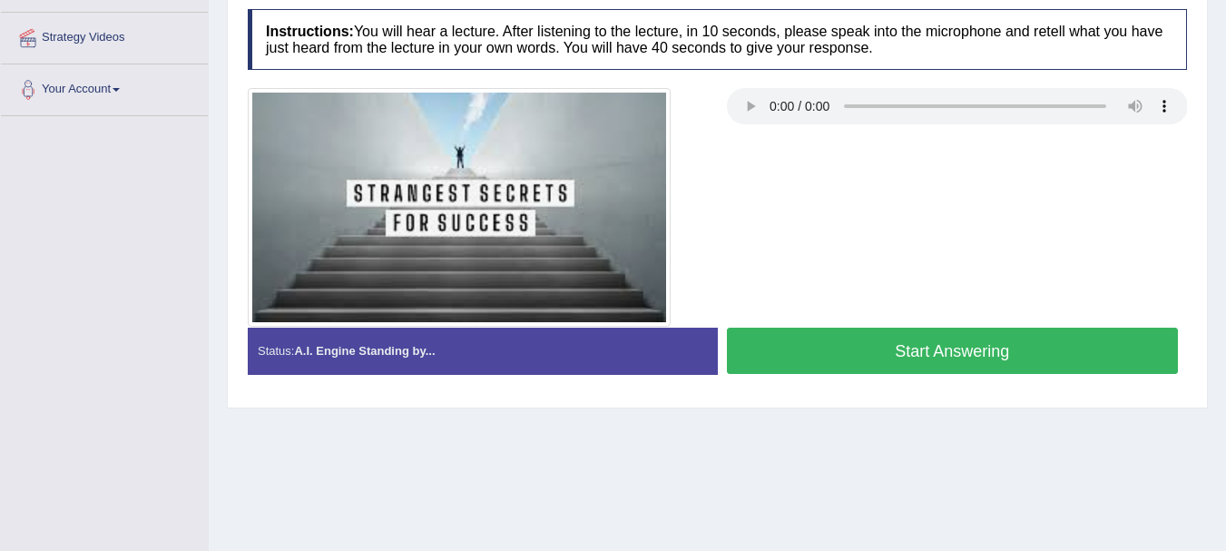
click at [1115, 374] on button "Start Answering" at bounding box center [953, 351] width 452 height 46
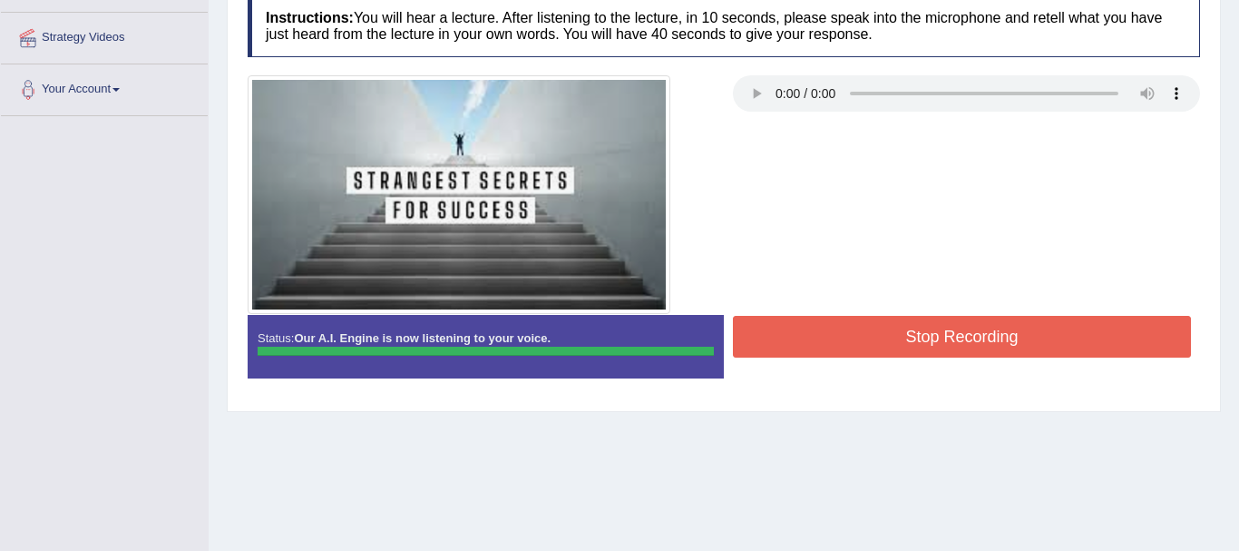
click at [1037, 364] on div "Instructions: You will hear a lecture. After listening to the lecture, in 10 se…" at bounding box center [724, 193] width 962 height 415
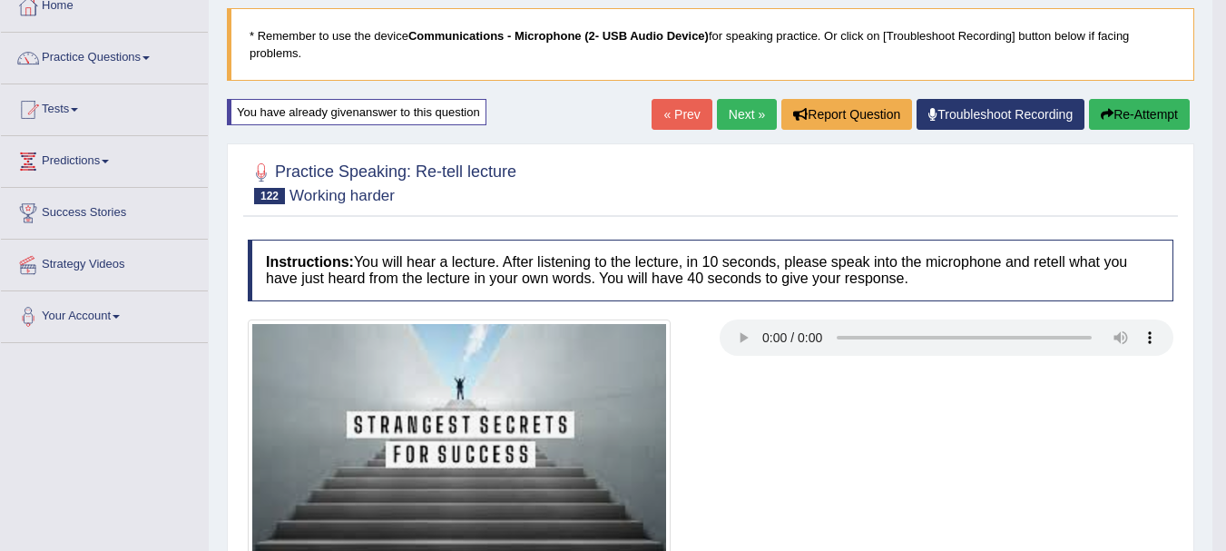
scroll to position [36, 0]
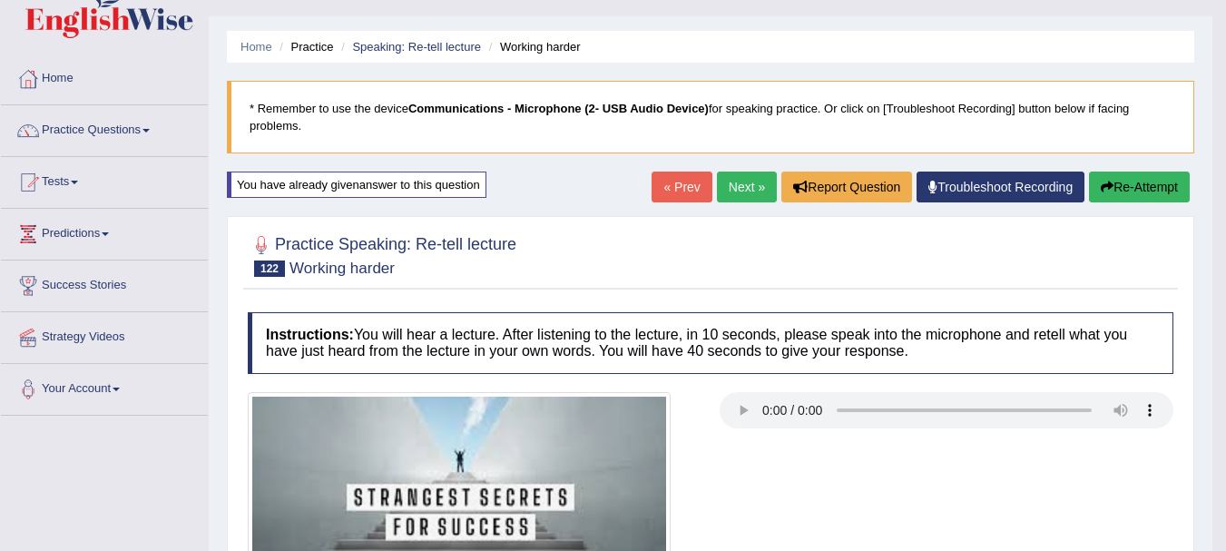
click at [744, 195] on link "Next »" at bounding box center [747, 186] width 60 height 31
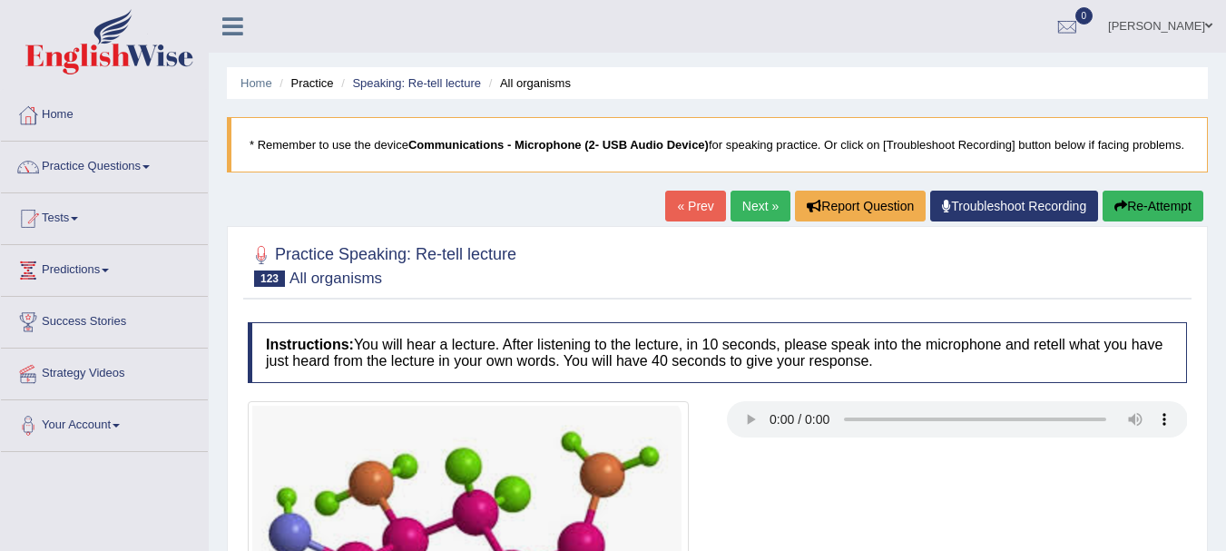
click at [752, 221] on link "Next »" at bounding box center [760, 206] width 60 height 31
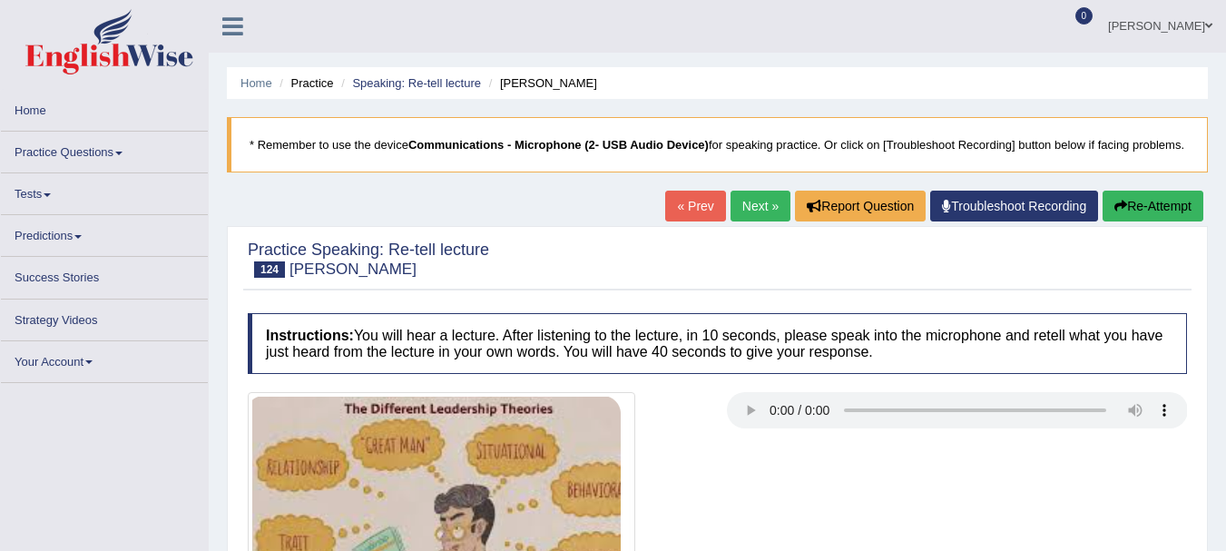
click at [64, 123] on link "Home" at bounding box center [104, 107] width 207 height 35
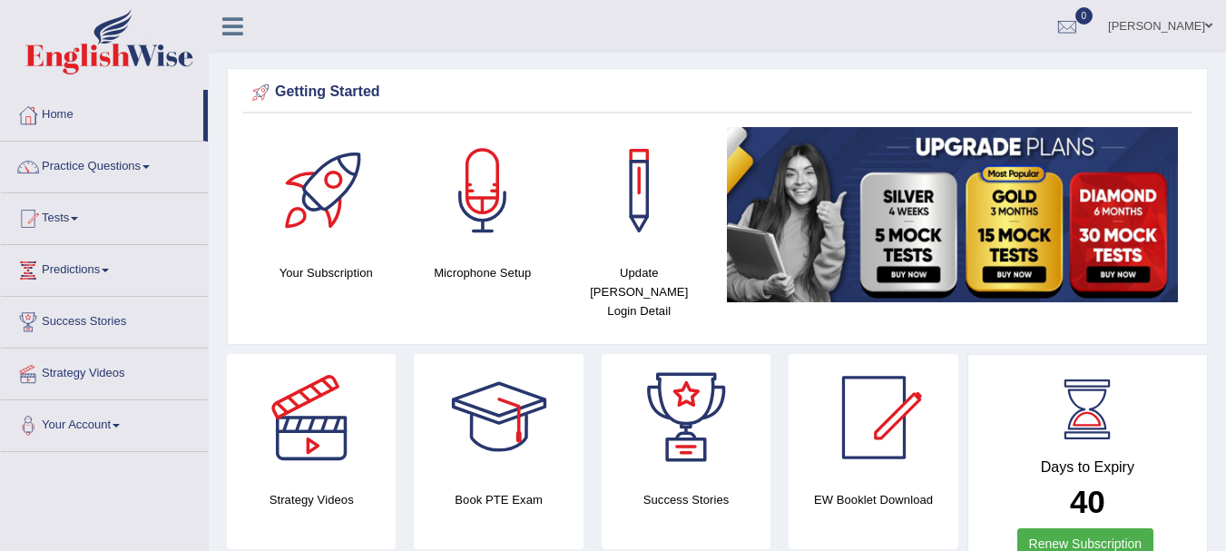
click at [64, 156] on link "Practice Questions" at bounding box center [104, 164] width 207 height 45
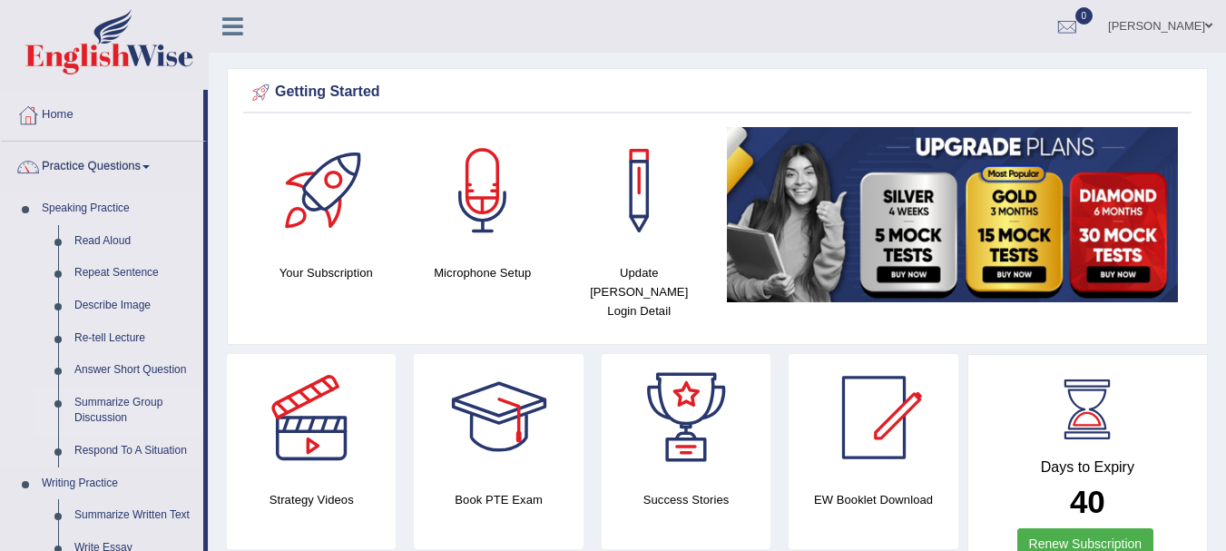
click at [99, 399] on link "Summarize Group Discussion" at bounding box center [134, 410] width 137 height 48
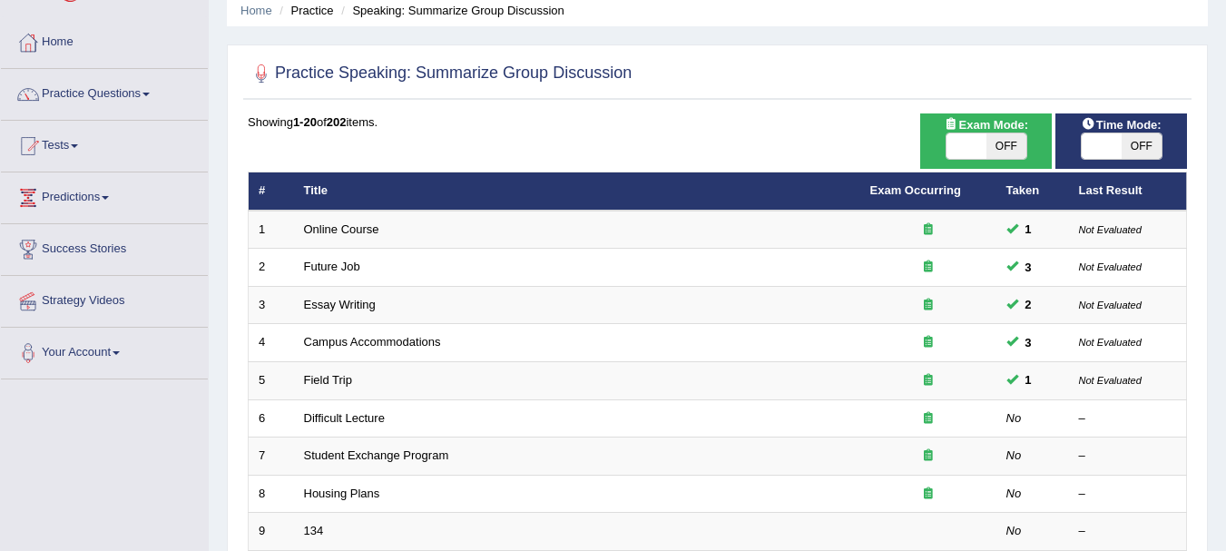
scroll to position [157, 0]
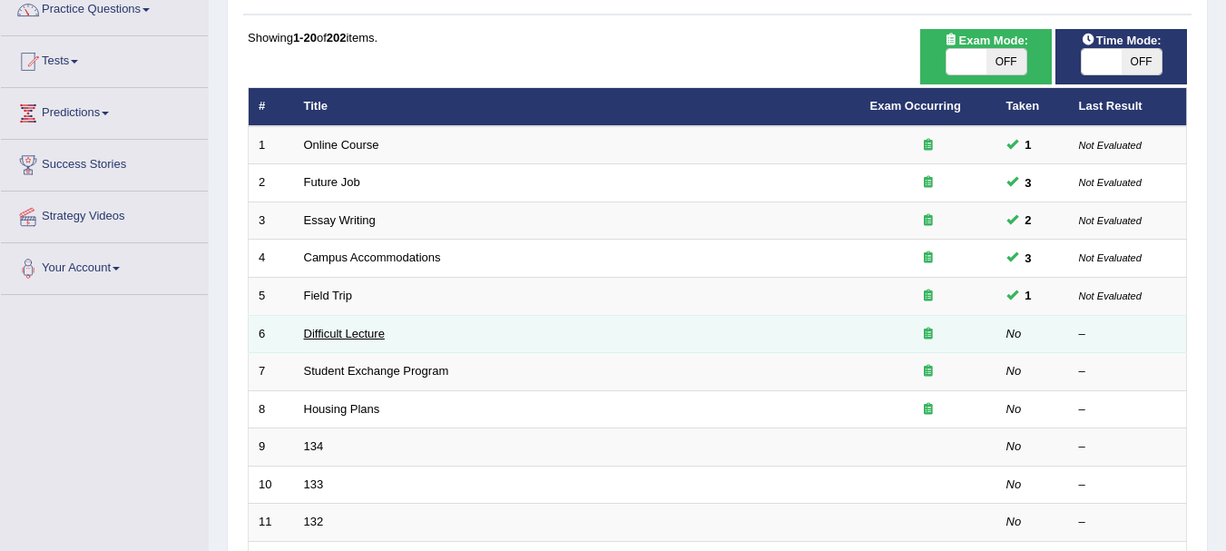
click at [373, 336] on link "Difficult Lecture" at bounding box center [344, 334] width 81 height 14
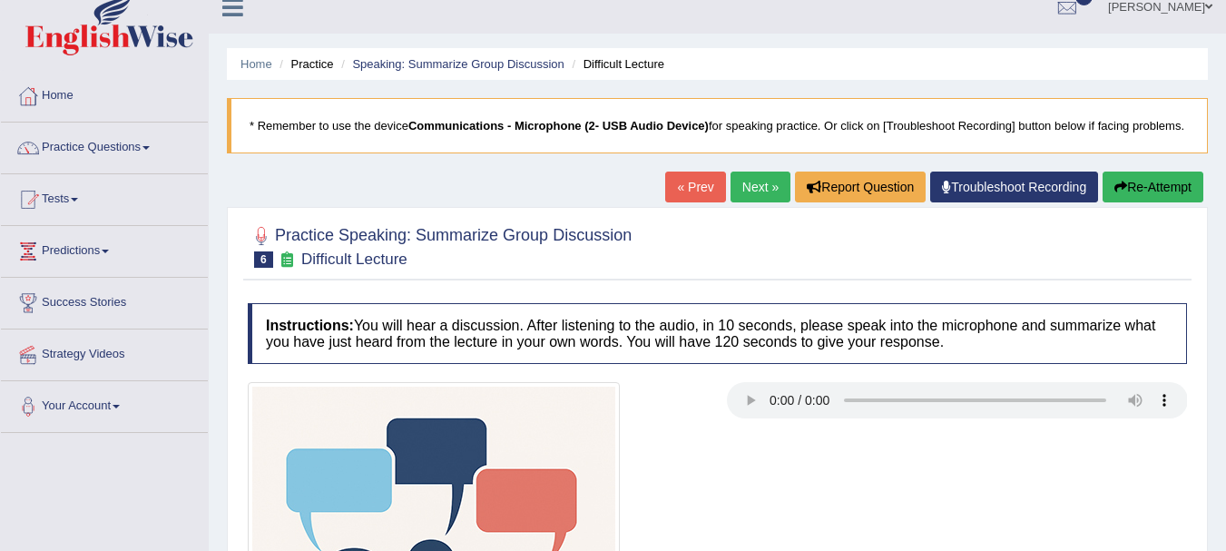
scroll to position [36, 0]
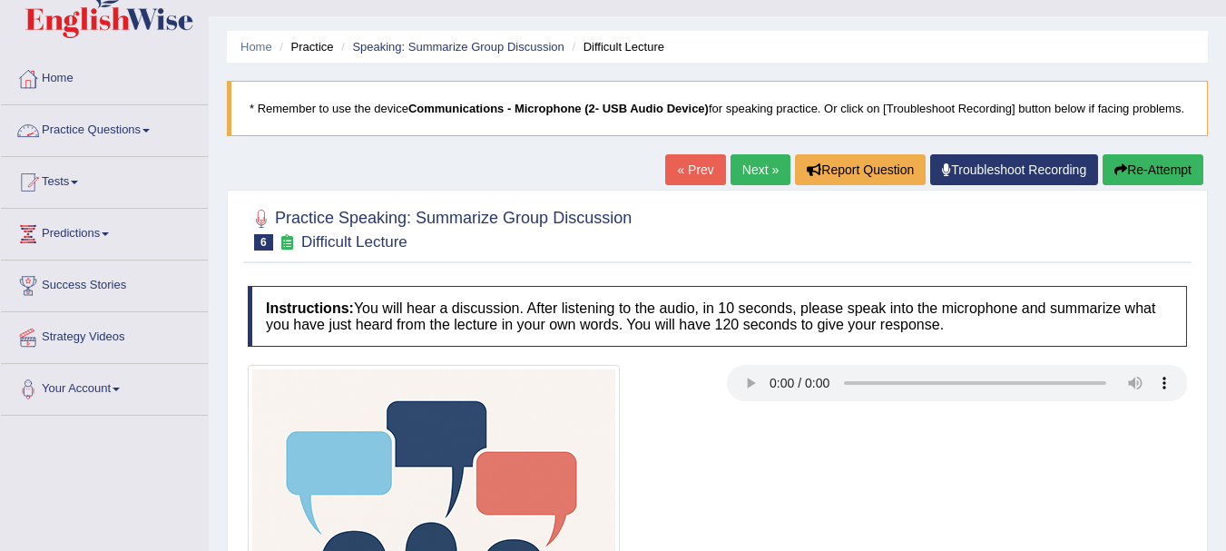
click at [79, 126] on link "Practice Questions" at bounding box center [104, 127] width 207 height 45
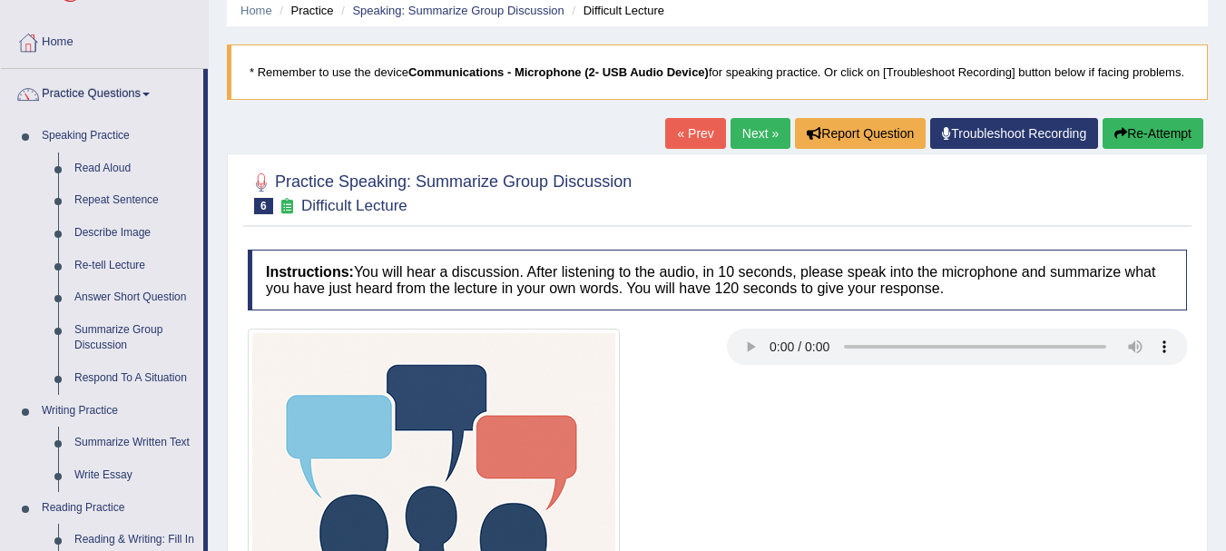
scroll to position [230, 0]
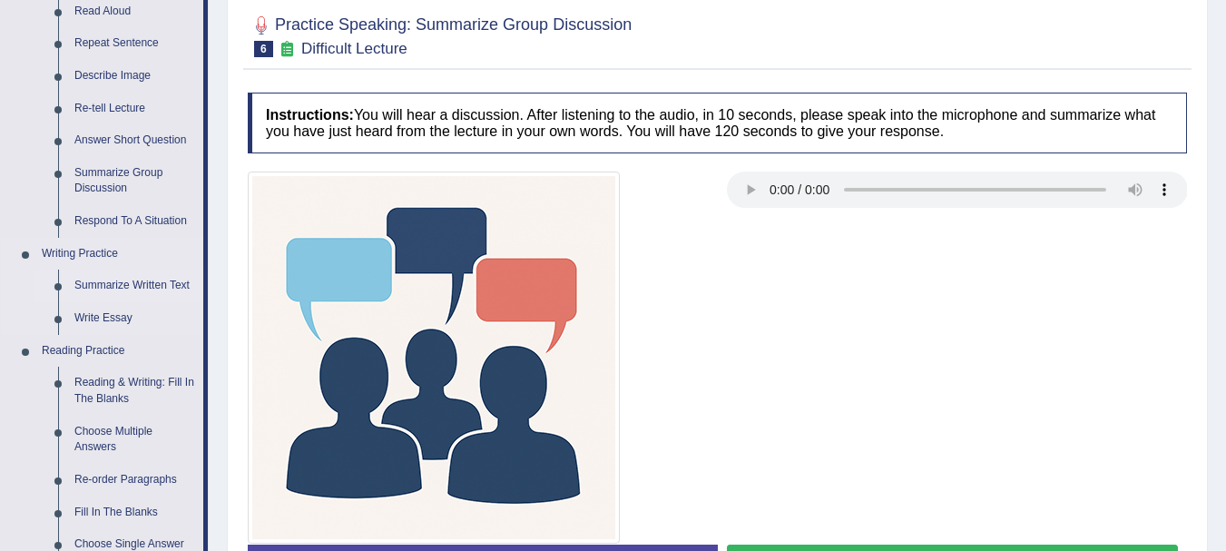
click at [134, 281] on link "Summarize Written Text" at bounding box center [134, 285] width 137 height 33
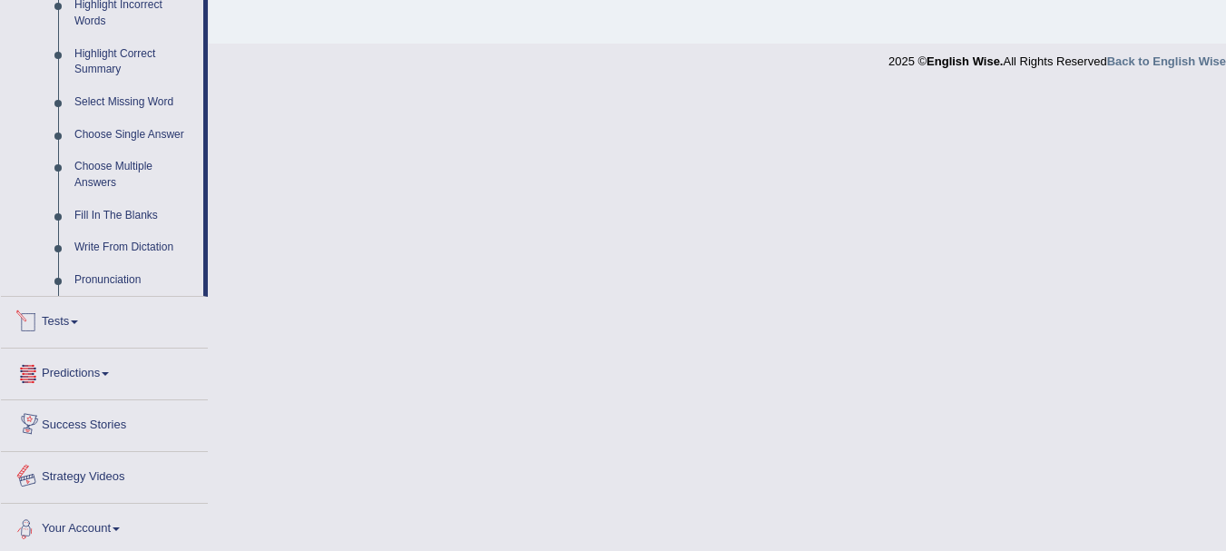
scroll to position [838, 0]
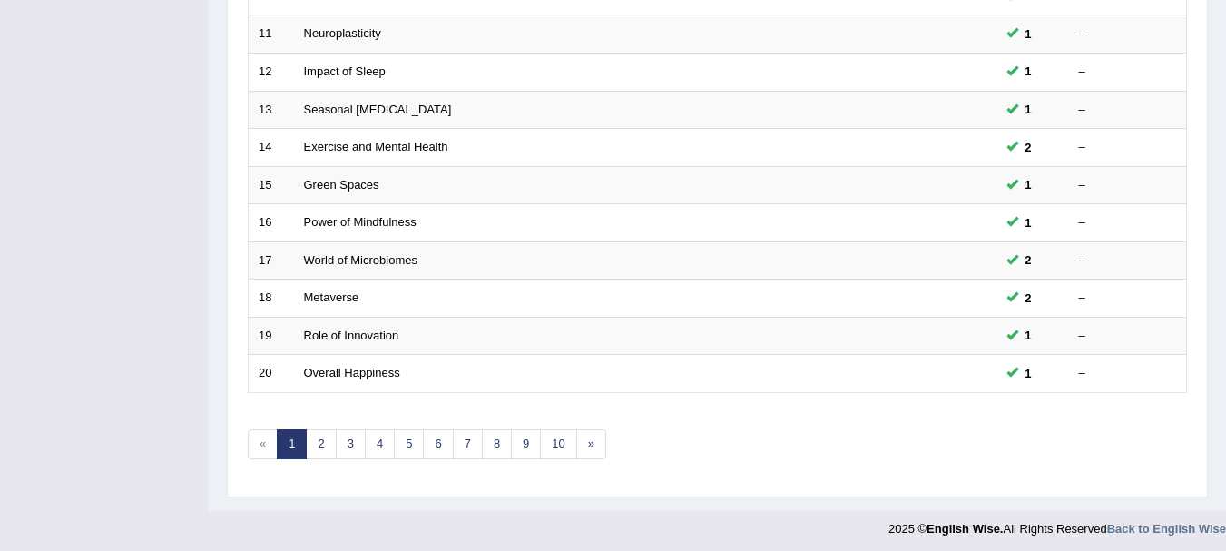
scroll to position [650, 0]
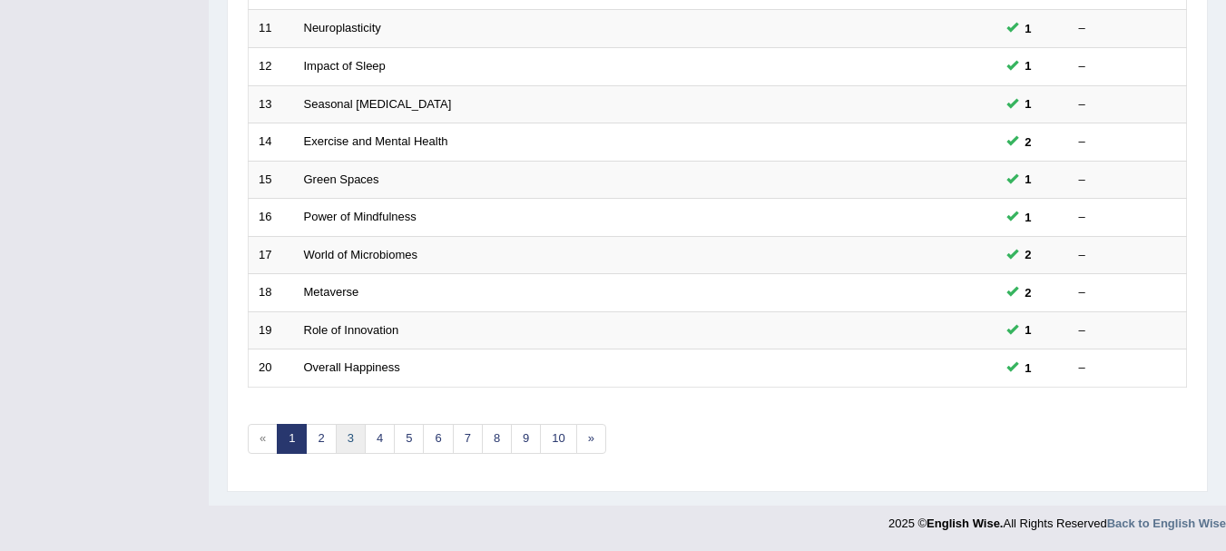
click at [359, 446] on link "3" at bounding box center [351, 439] width 30 height 30
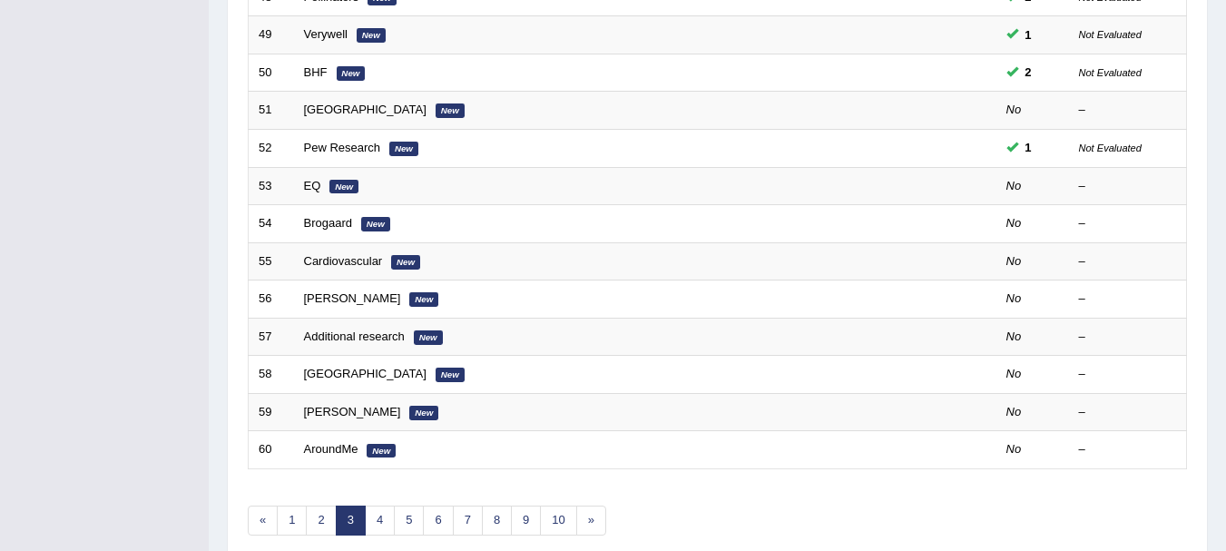
scroll to position [650, 0]
